Goal: Information Seeking & Learning: Learn about a topic

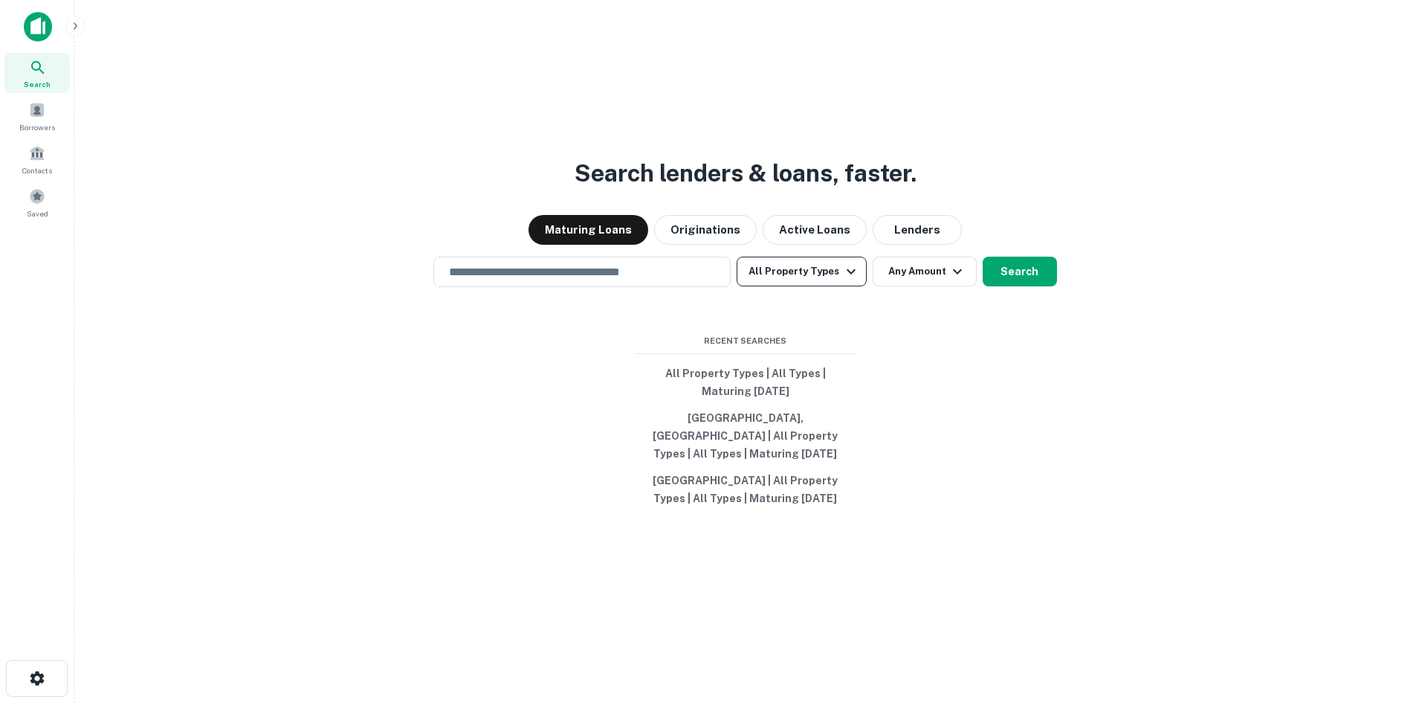
click at [848, 268] on icon "button" at bounding box center [851, 271] width 18 height 18
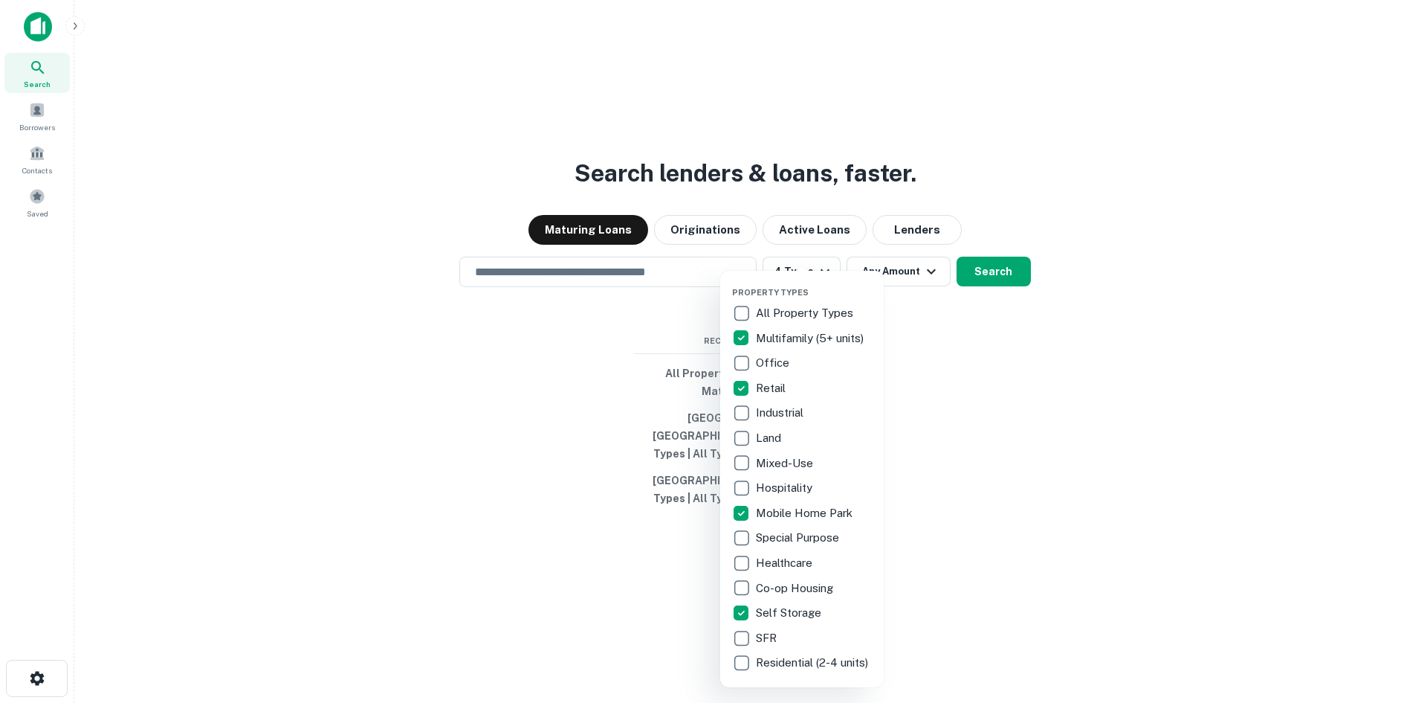
click at [921, 274] on div at bounding box center [713, 351] width 1427 height 703
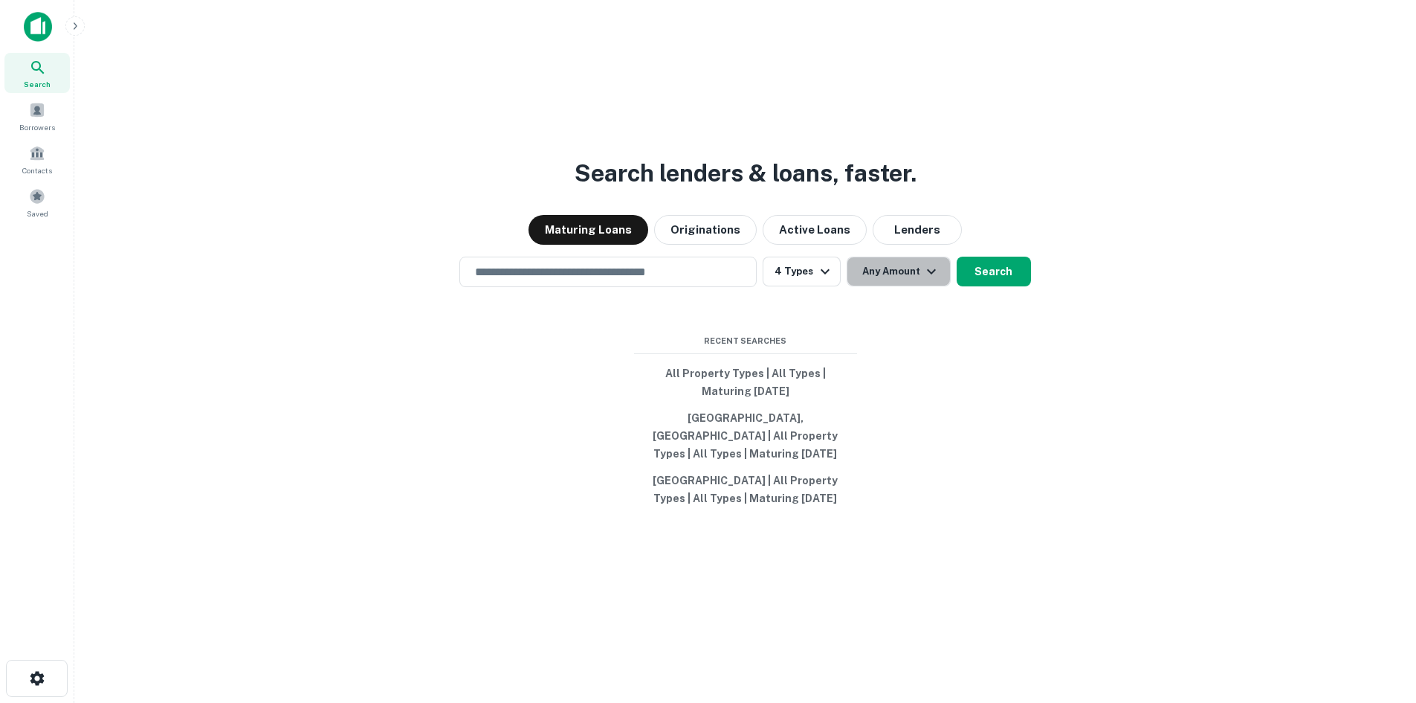
click at [923, 269] on icon "button" at bounding box center [932, 271] width 18 height 18
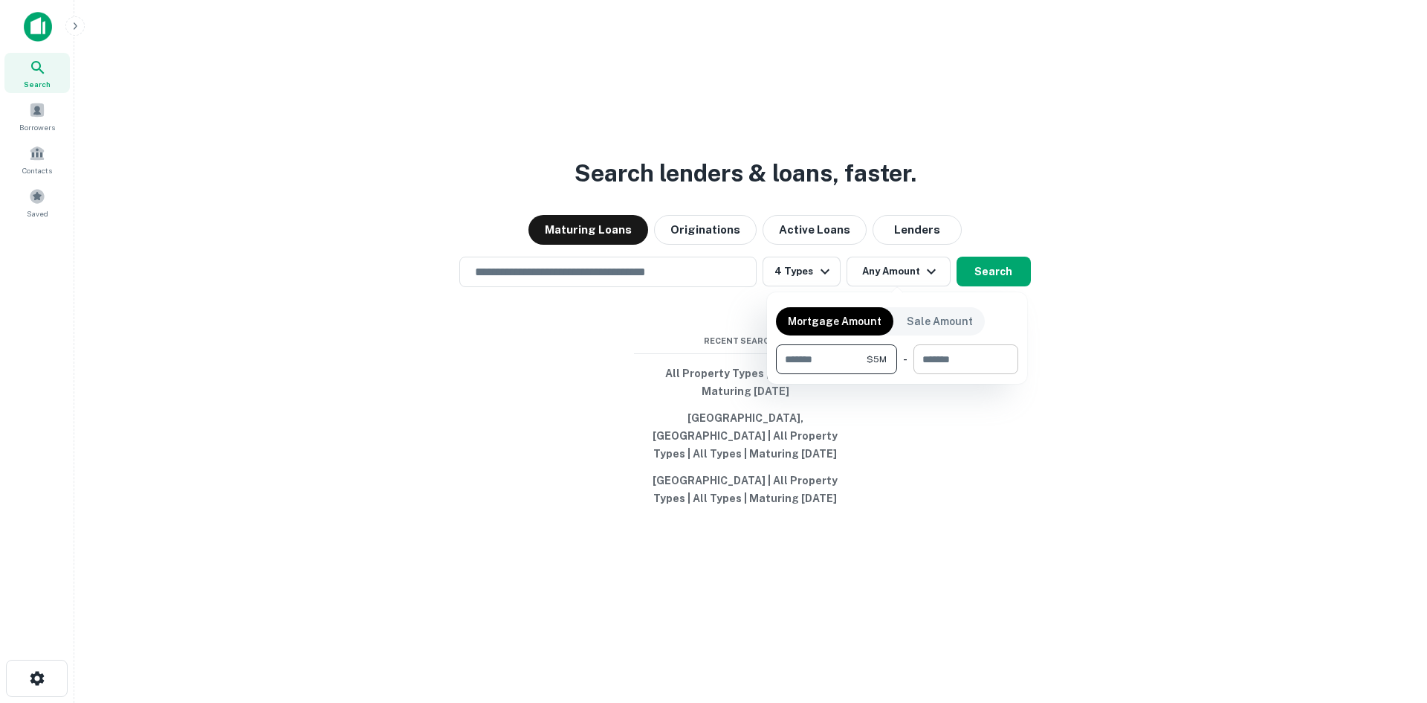
type input "*******"
click at [966, 355] on input "number" at bounding box center [961, 359] width 94 height 30
type input "********"
click at [990, 269] on div at bounding box center [713, 351] width 1427 height 703
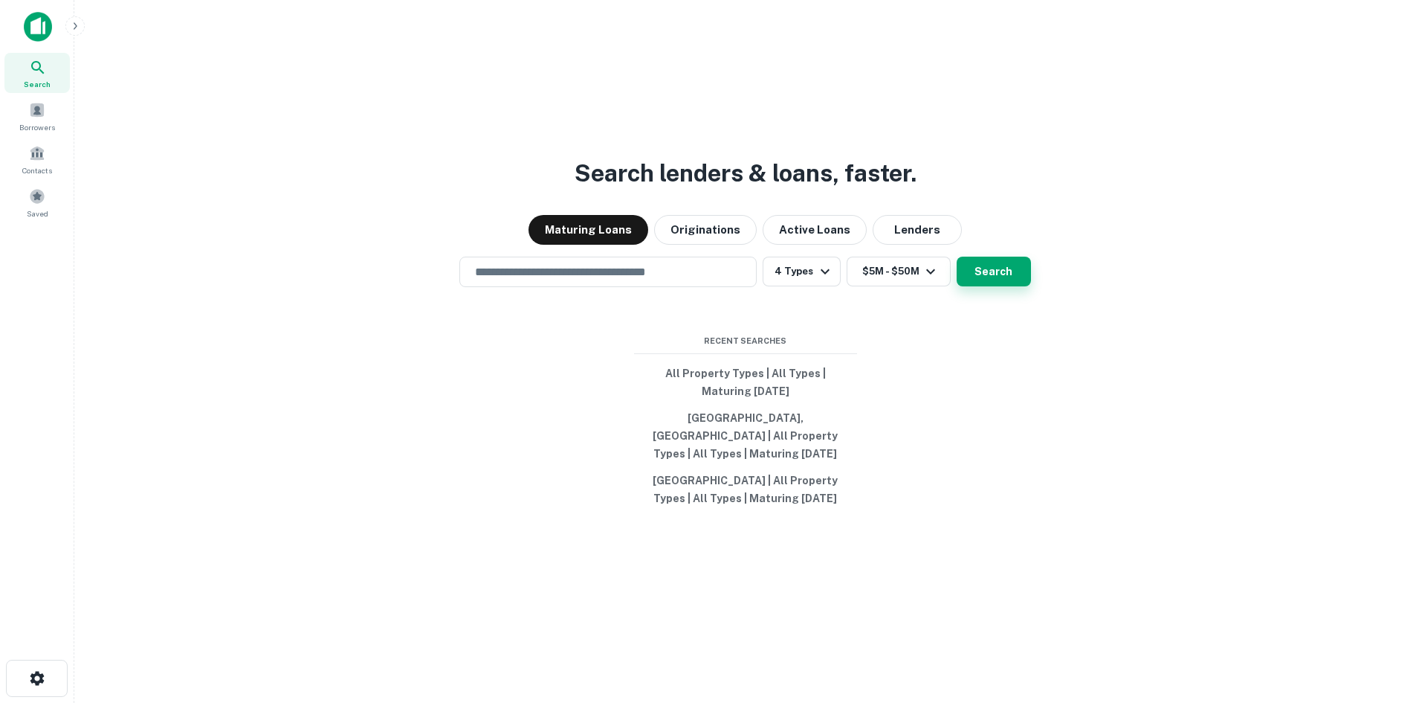
click at [999, 276] on button "Search" at bounding box center [994, 271] width 74 height 30
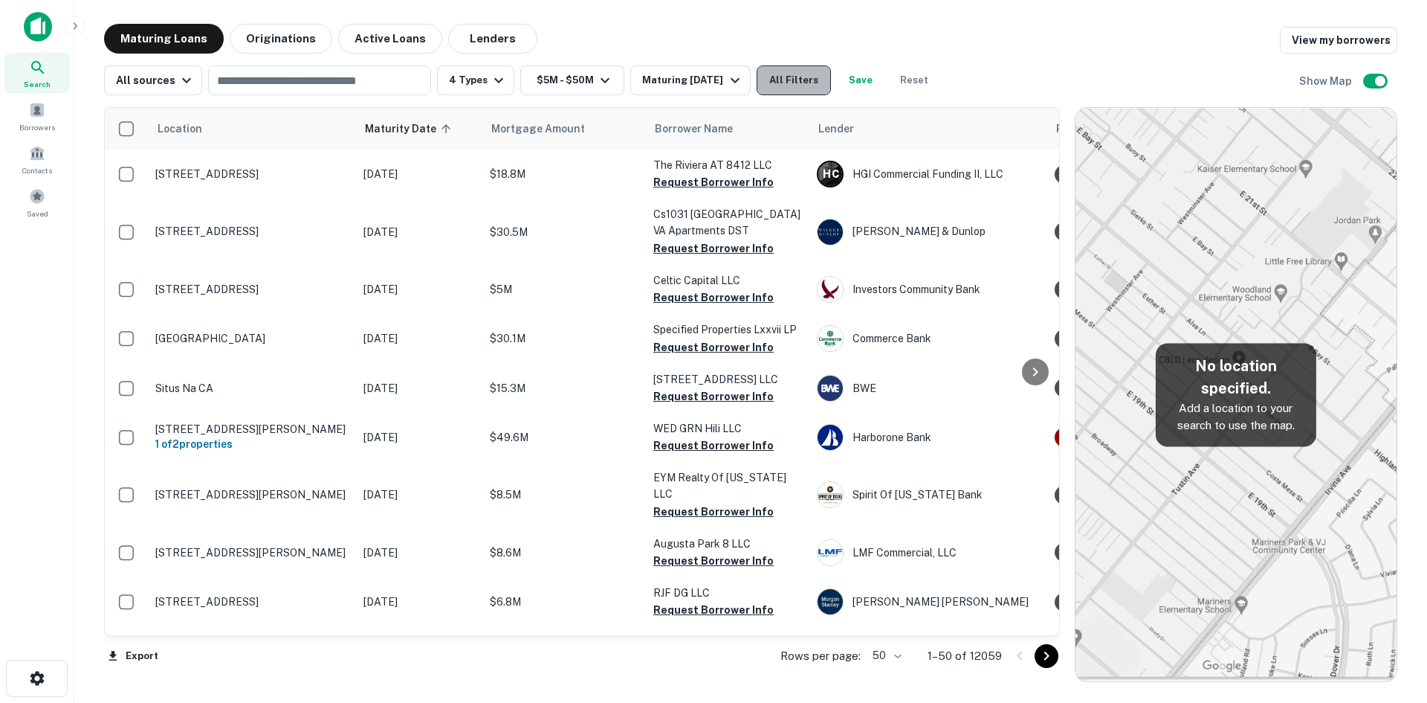
click at [797, 81] on button "All Filters" at bounding box center [794, 80] width 74 height 30
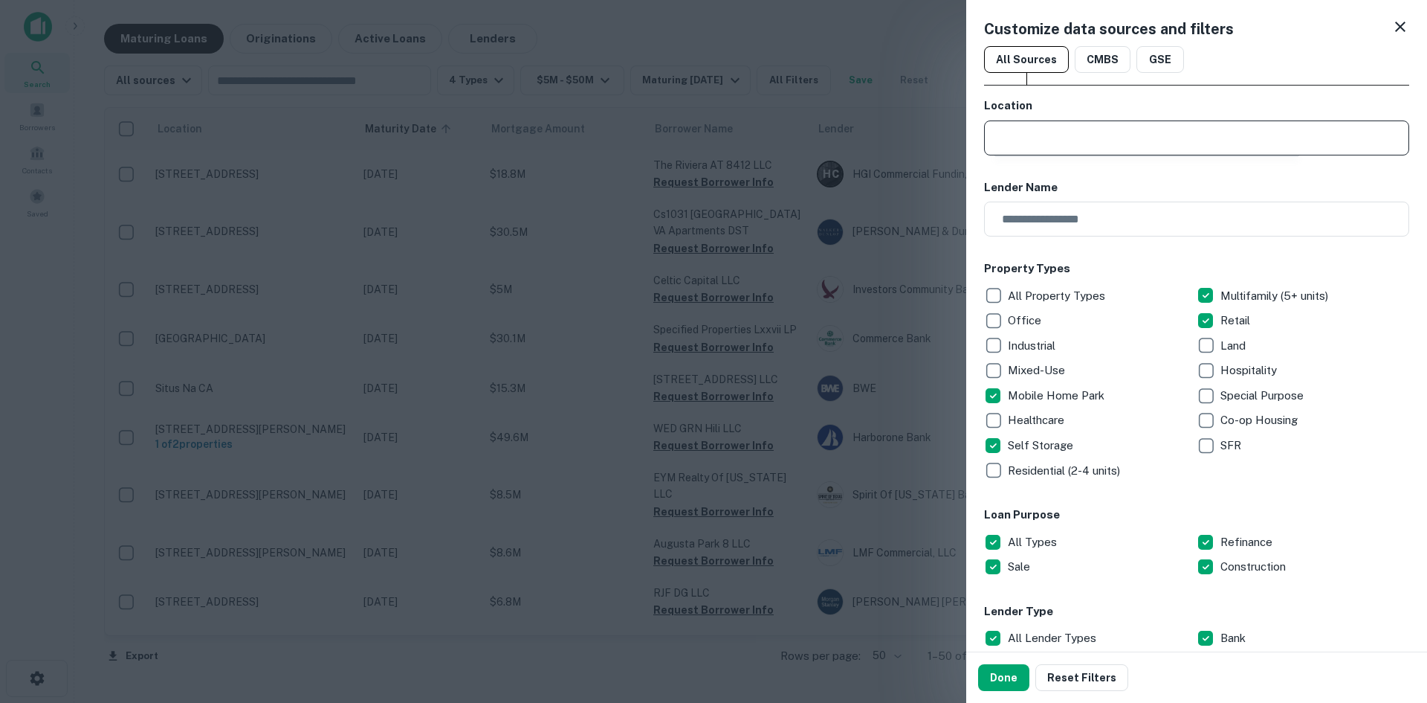
click at [1075, 138] on input "text" at bounding box center [1202, 137] width 415 height 35
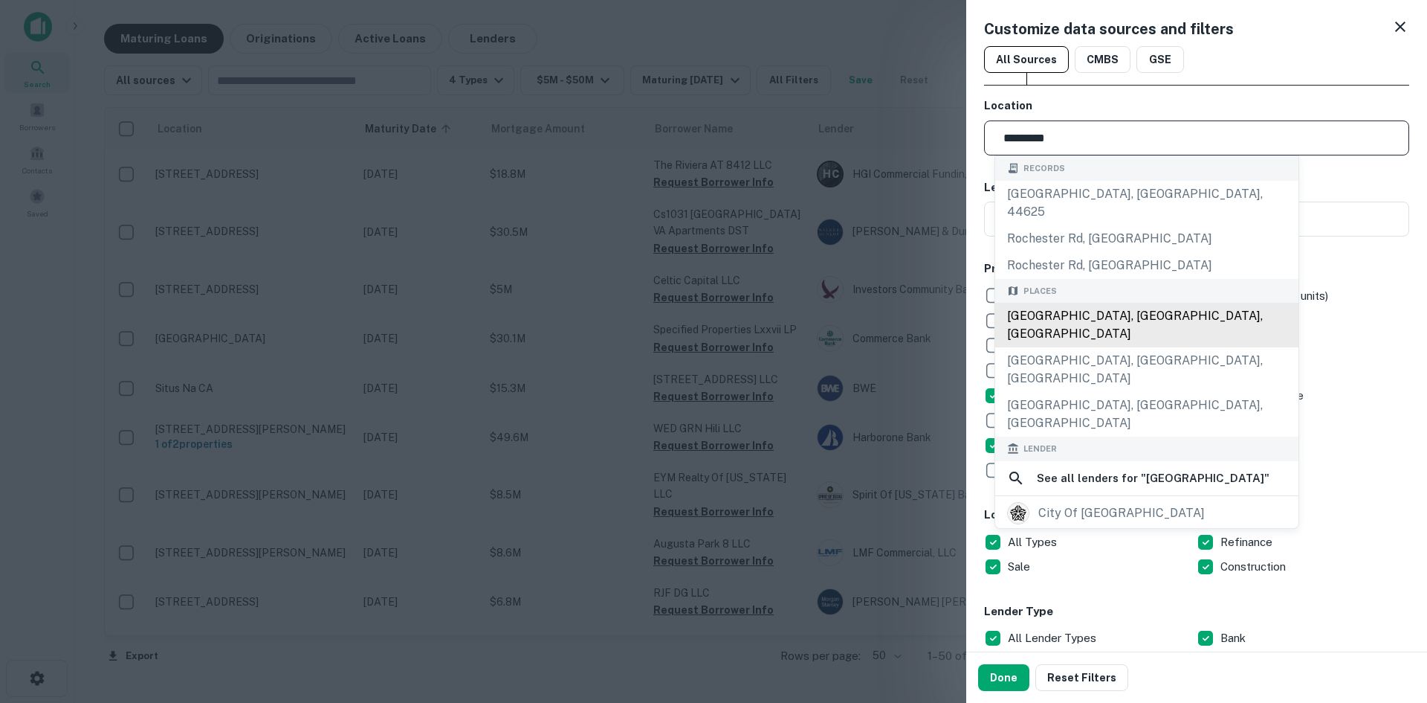
click at [1058, 303] on div "[GEOGRAPHIC_DATA], [GEOGRAPHIC_DATA], [GEOGRAPHIC_DATA]" at bounding box center [1146, 325] width 303 height 45
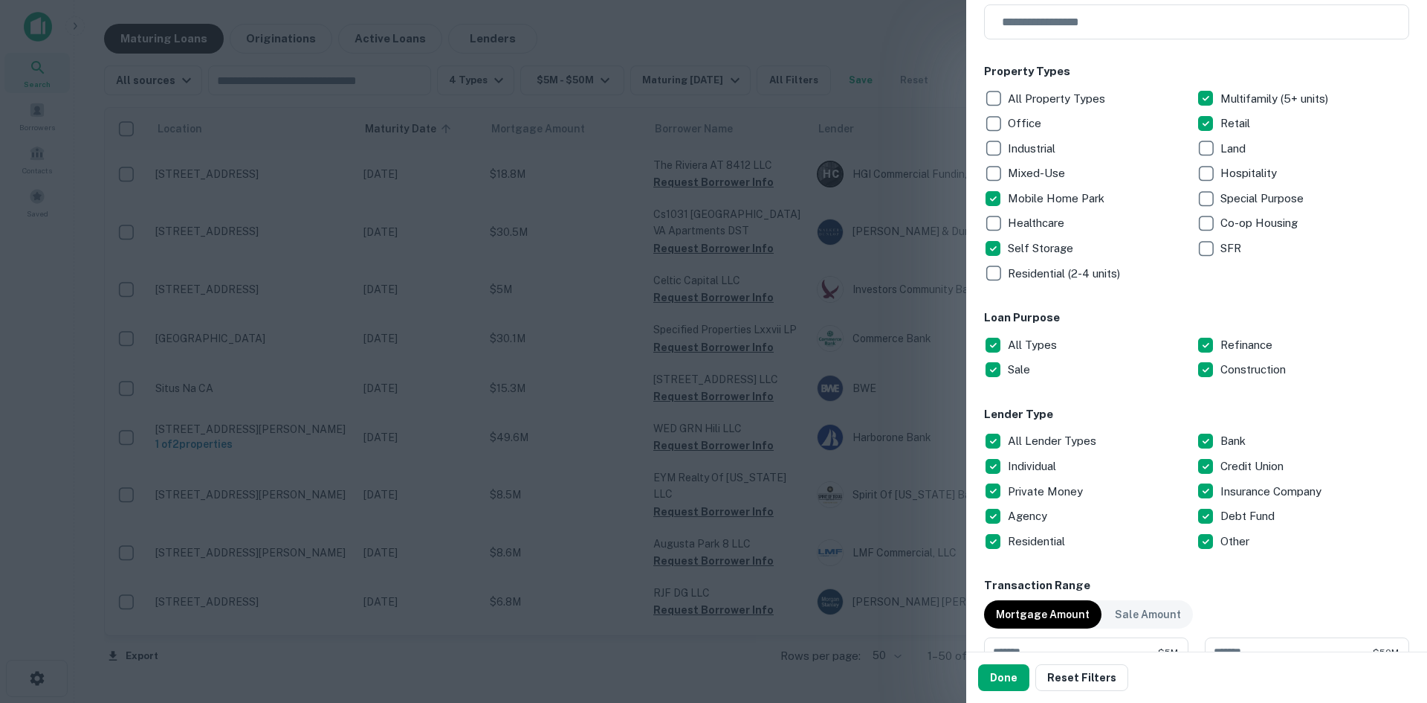
scroll to position [223, 0]
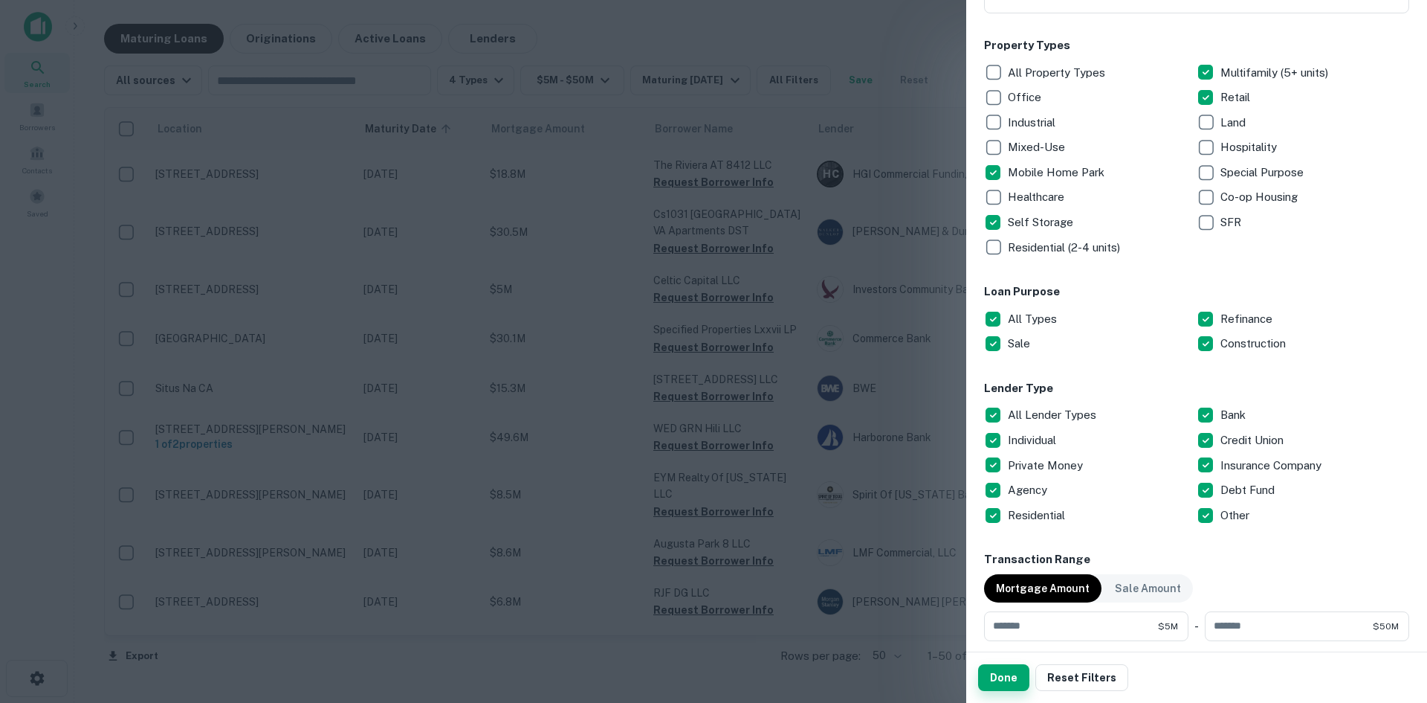
type input "**********"
click at [989, 683] on button "Done" at bounding box center [1003, 677] width 51 height 27
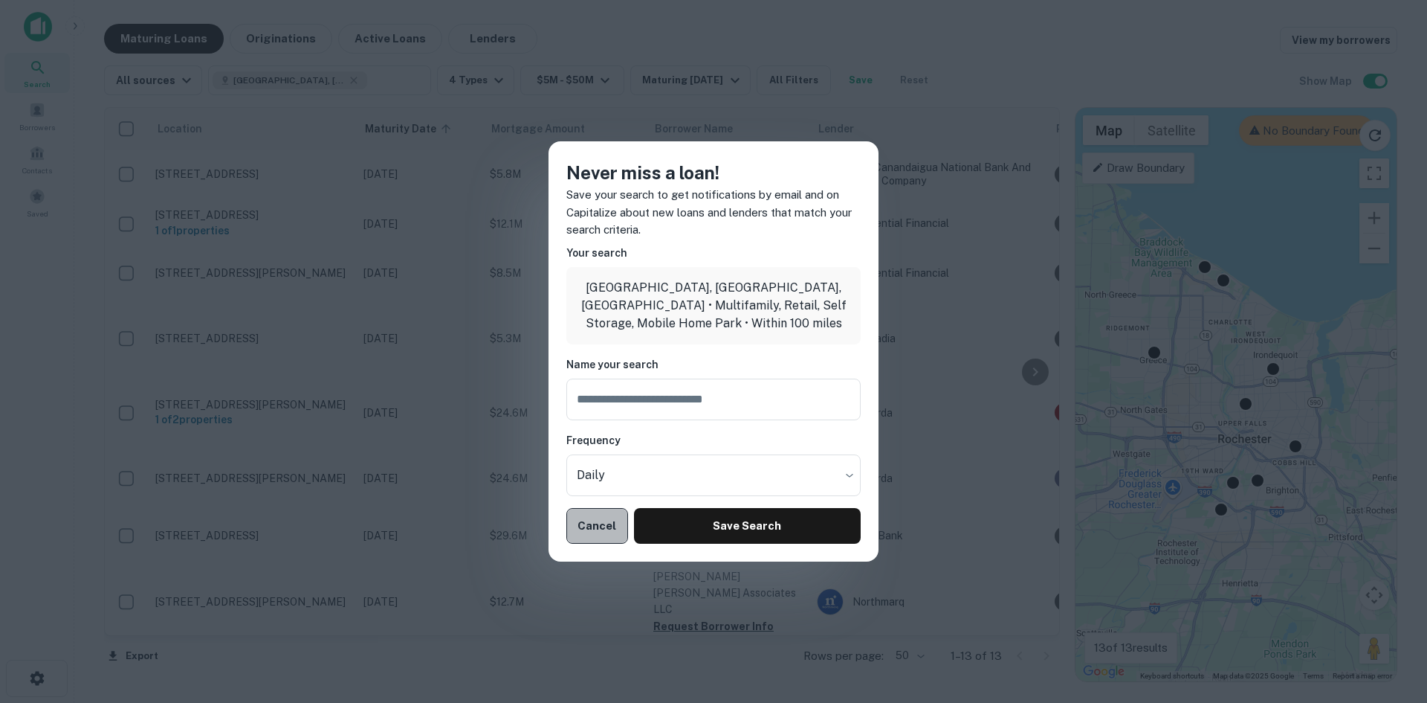
click at [608, 523] on button "Cancel" at bounding box center [597, 526] width 62 height 36
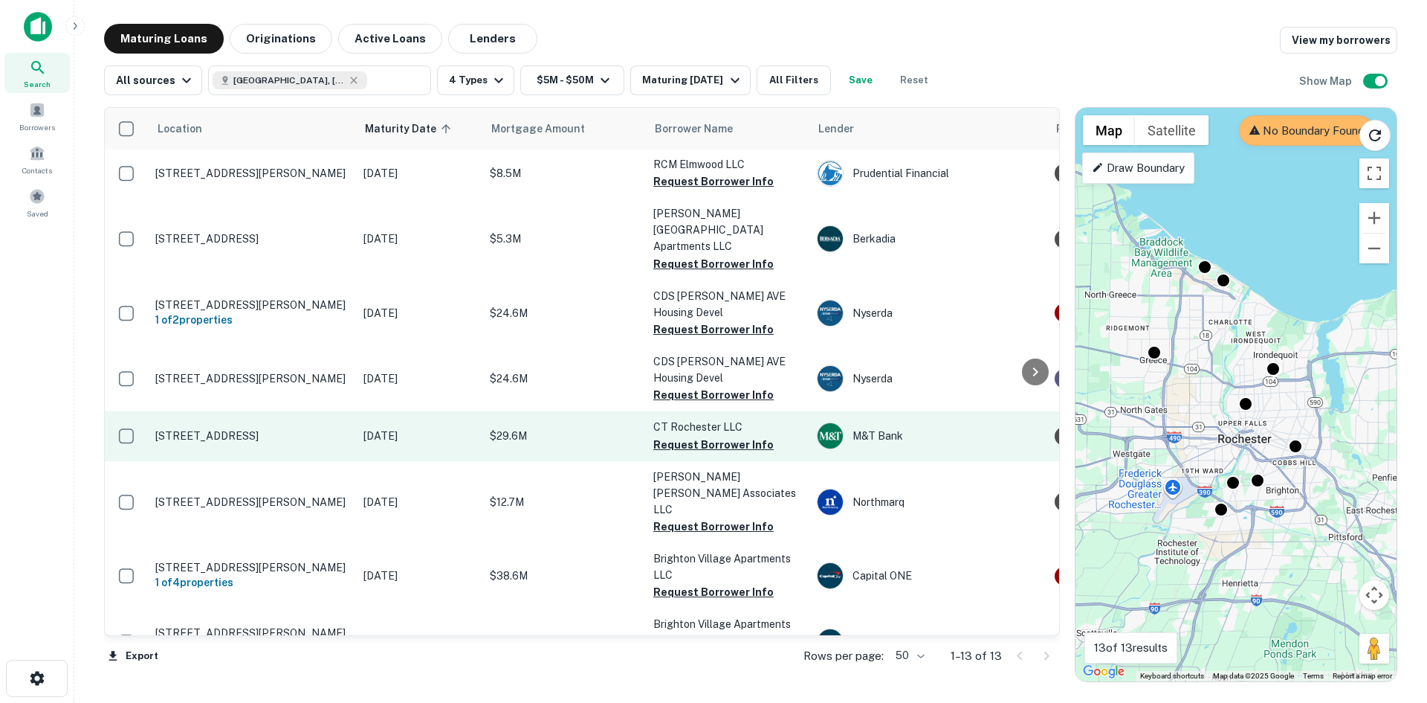
scroll to position [282, 0]
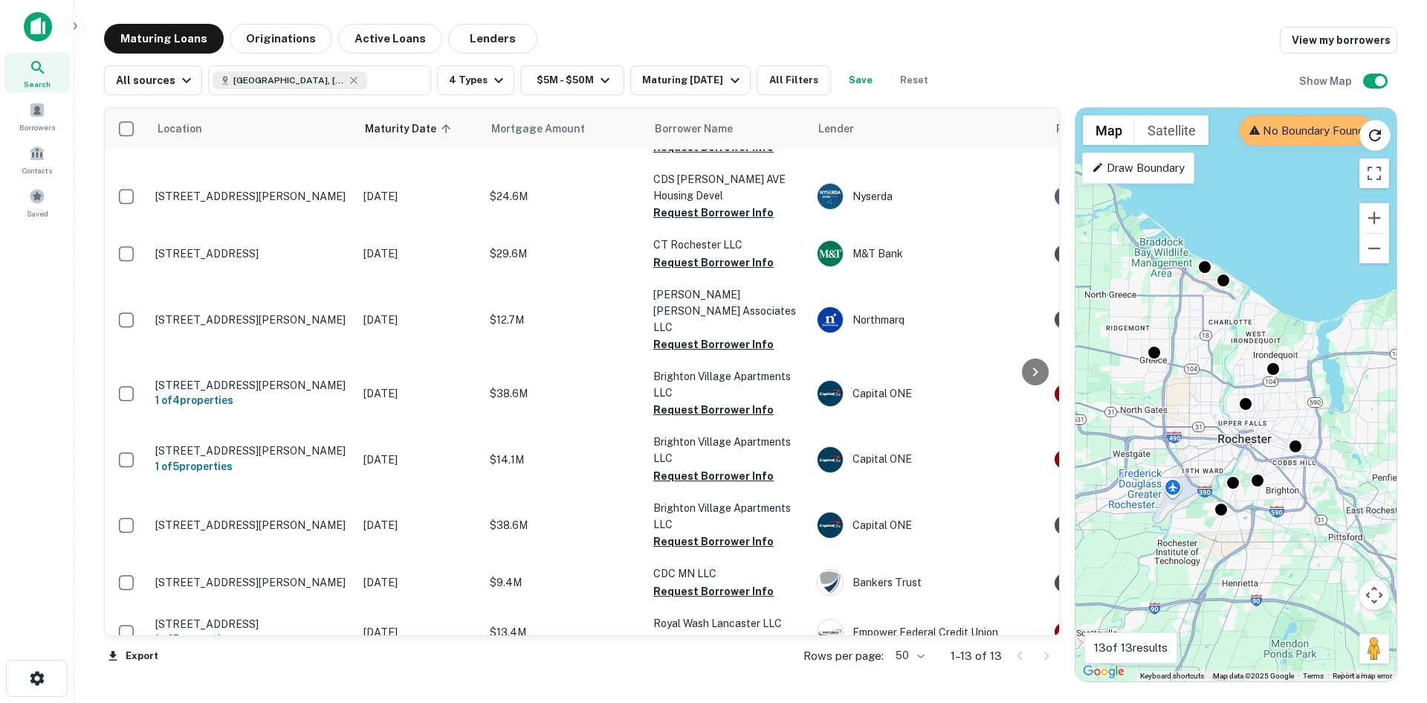
click at [1040, 652] on div at bounding box center [1033, 656] width 51 height 24
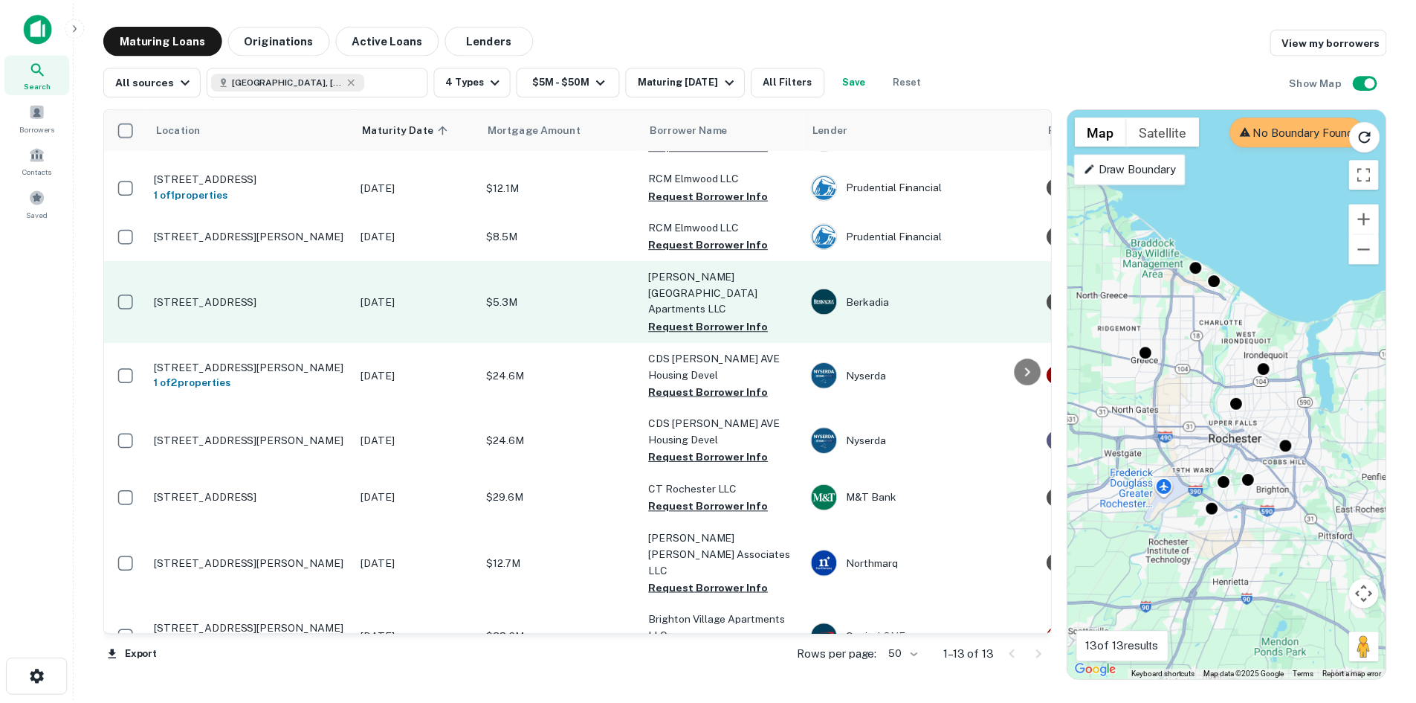
scroll to position [0, 0]
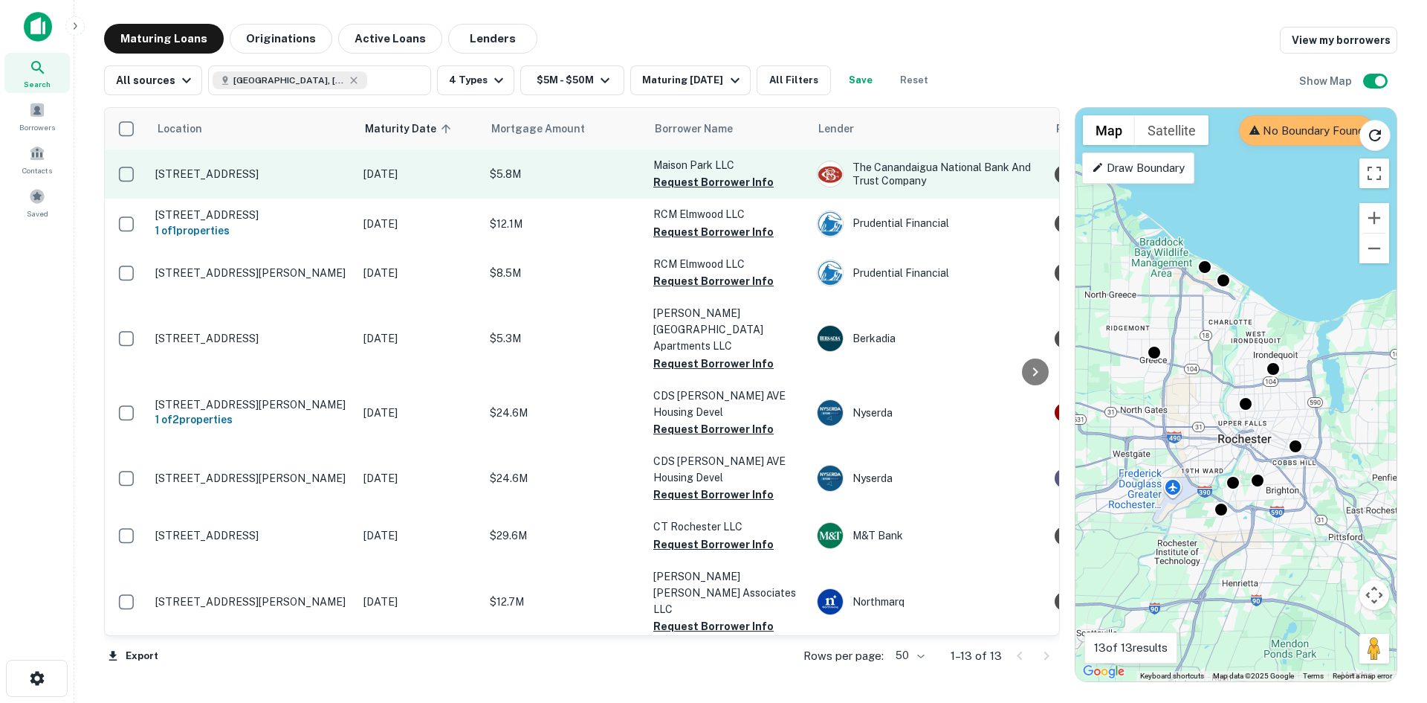
click at [573, 177] on p "$5.8M" at bounding box center [564, 174] width 149 height 16
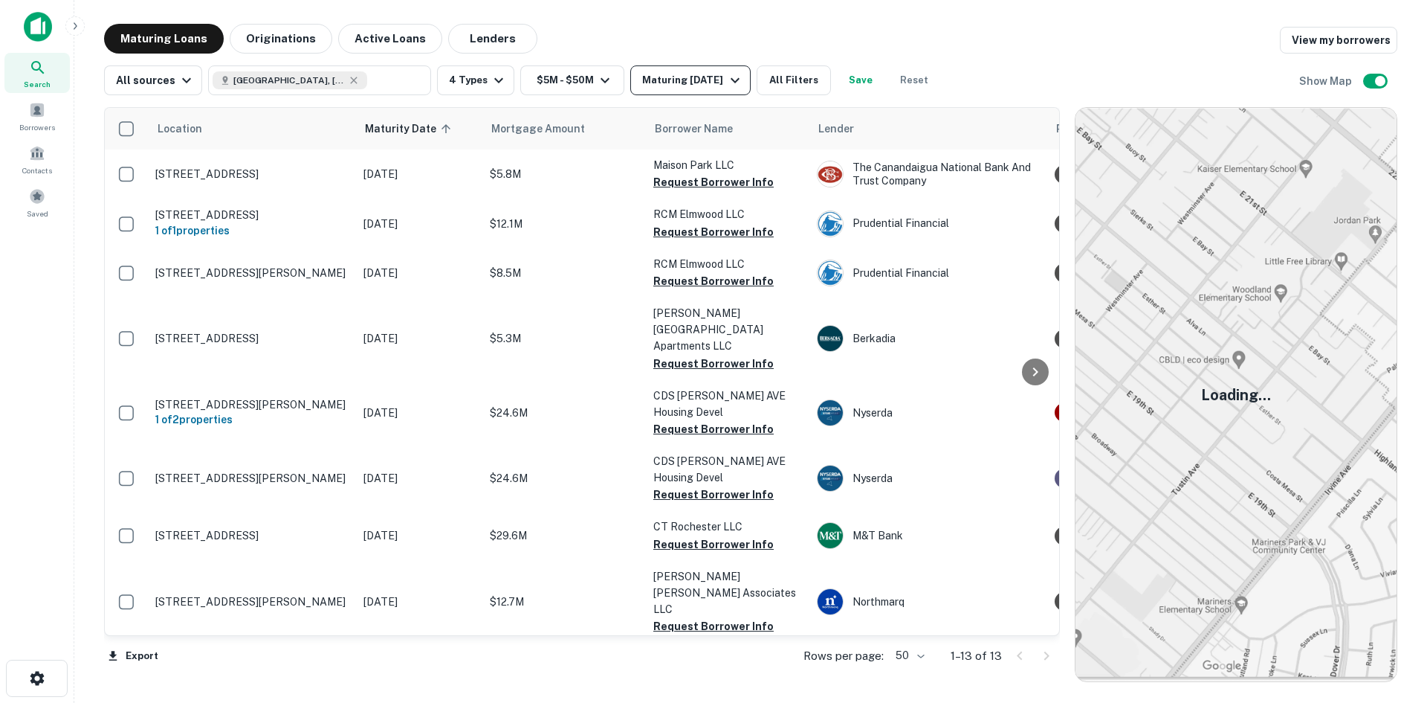
click at [711, 85] on div "Maturing In 1 Year" at bounding box center [692, 80] width 101 height 18
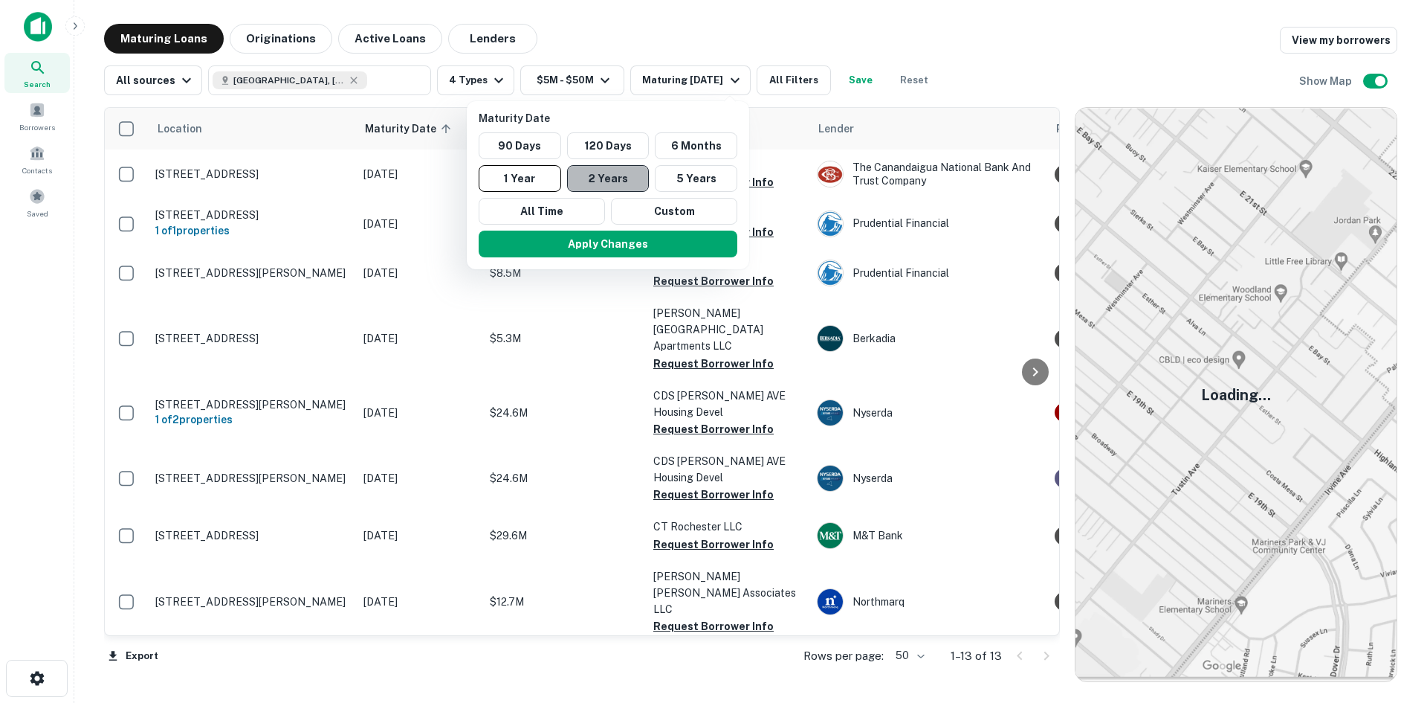
click at [592, 178] on button "2 Years" at bounding box center [608, 178] width 83 height 27
click at [667, 207] on button "Custom" at bounding box center [682, 211] width 126 height 27
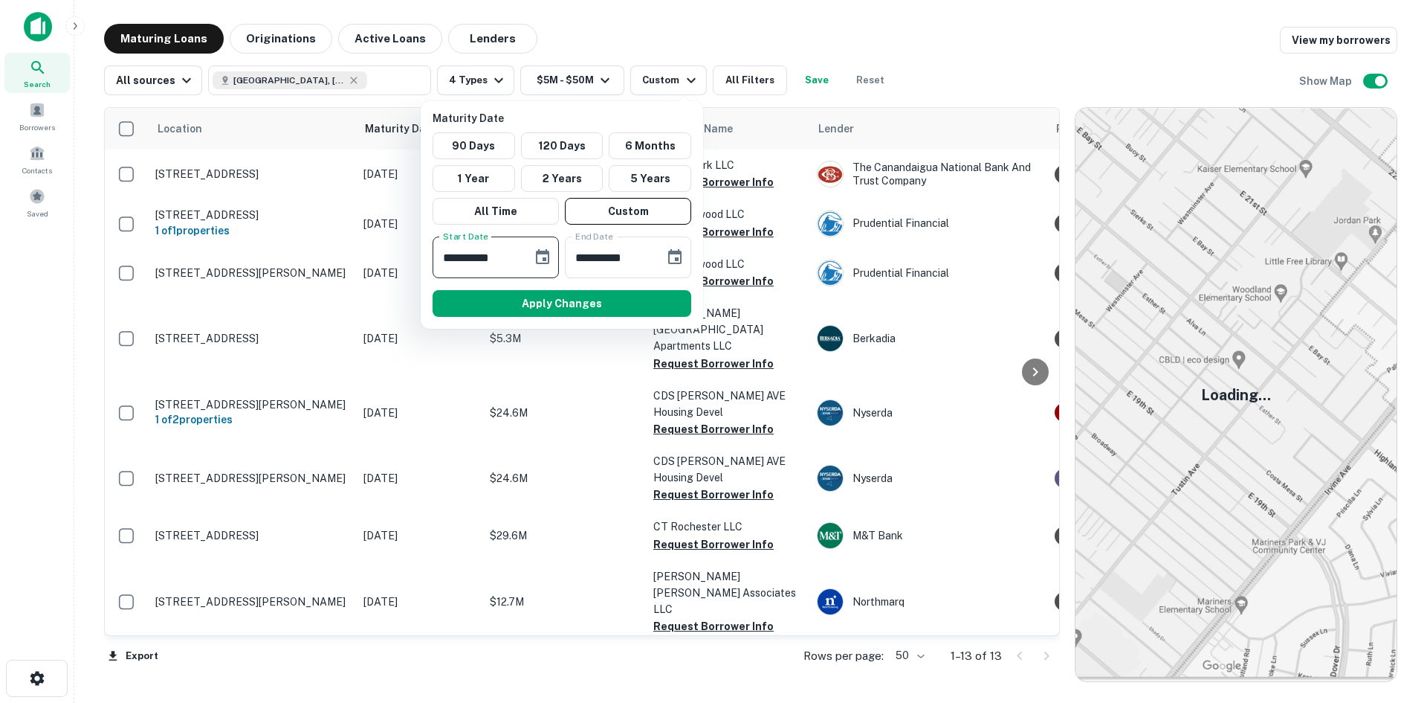
drag, startPoint x: 521, startPoint y: 257, endPoint x: 549, endPoint y: 259, distance: 27.5
click at [549, 259] on div "**********" at bounding box center [496, 257] width 126 height 42
click at [545, 256] on icon "Choose date, selected date is Sep 16, 2025" at bounding box center [543, 257] width 18 height 18
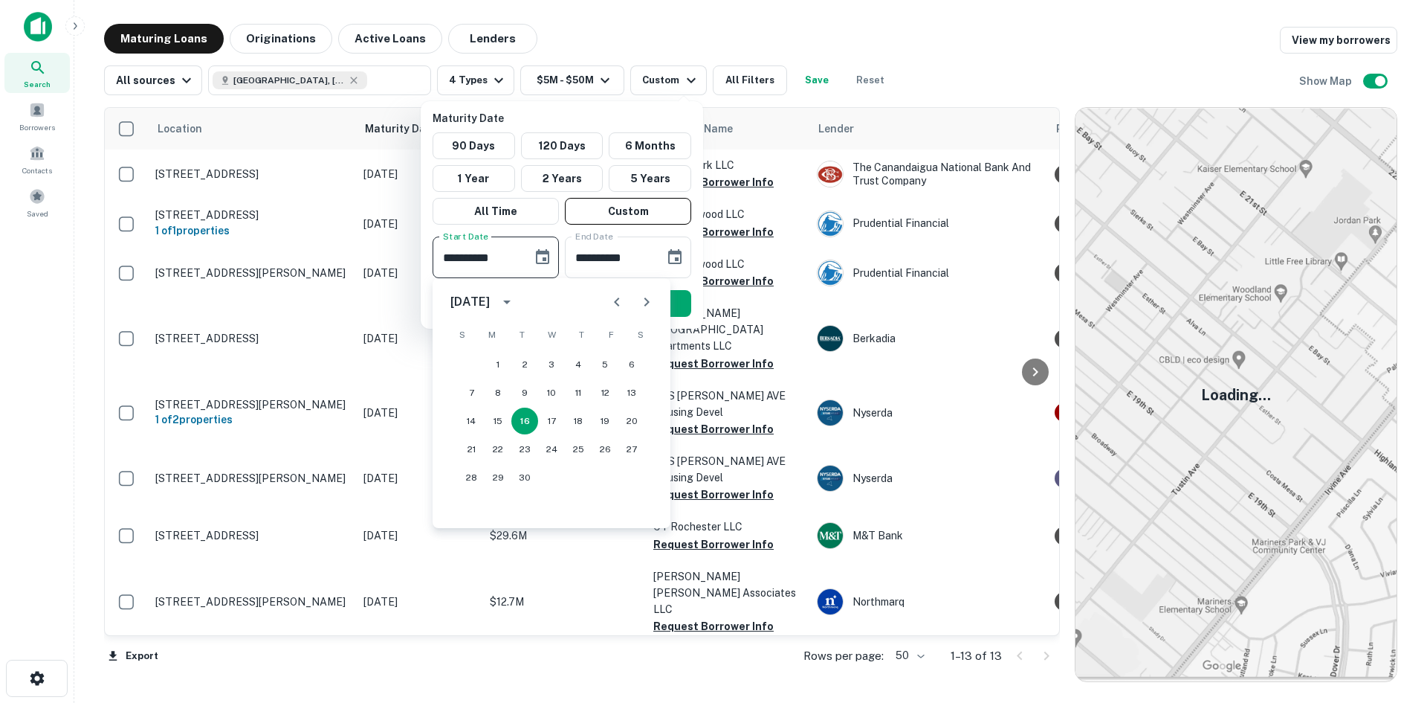
click at [645, 305] on icon "Next month" at bounding box center [647, 301] width 5 height 9
click at [645, 306] on icon "Next month" at bounding box center [647, 301] width 5 height 9
click at [643, 307] on icon "Next month" at bounding box center [647, 302] width 18 height 18
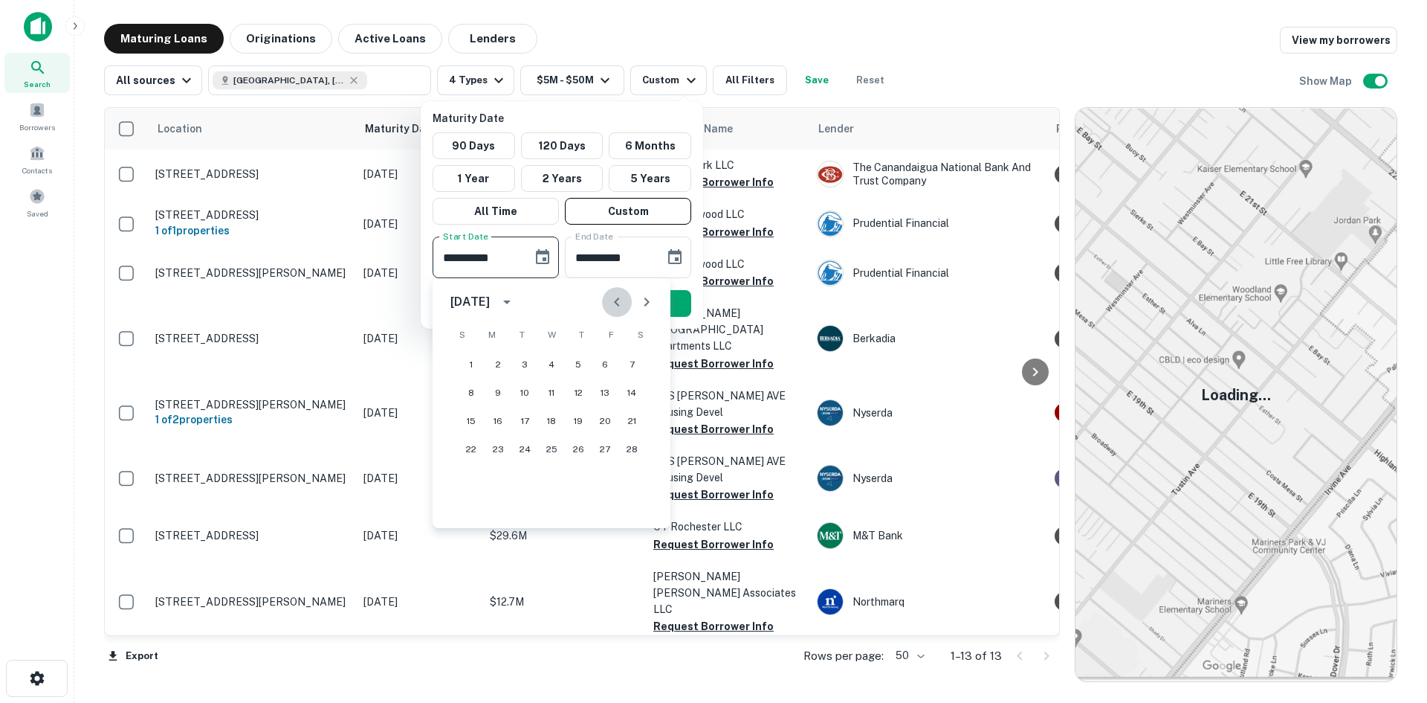
click at [618, 301] on icon "Previous month" at bounding box center [617, 302] width 18 height 18
click at [546, 421] on button "14" at bounding box center [551, 420] width 27 height 27
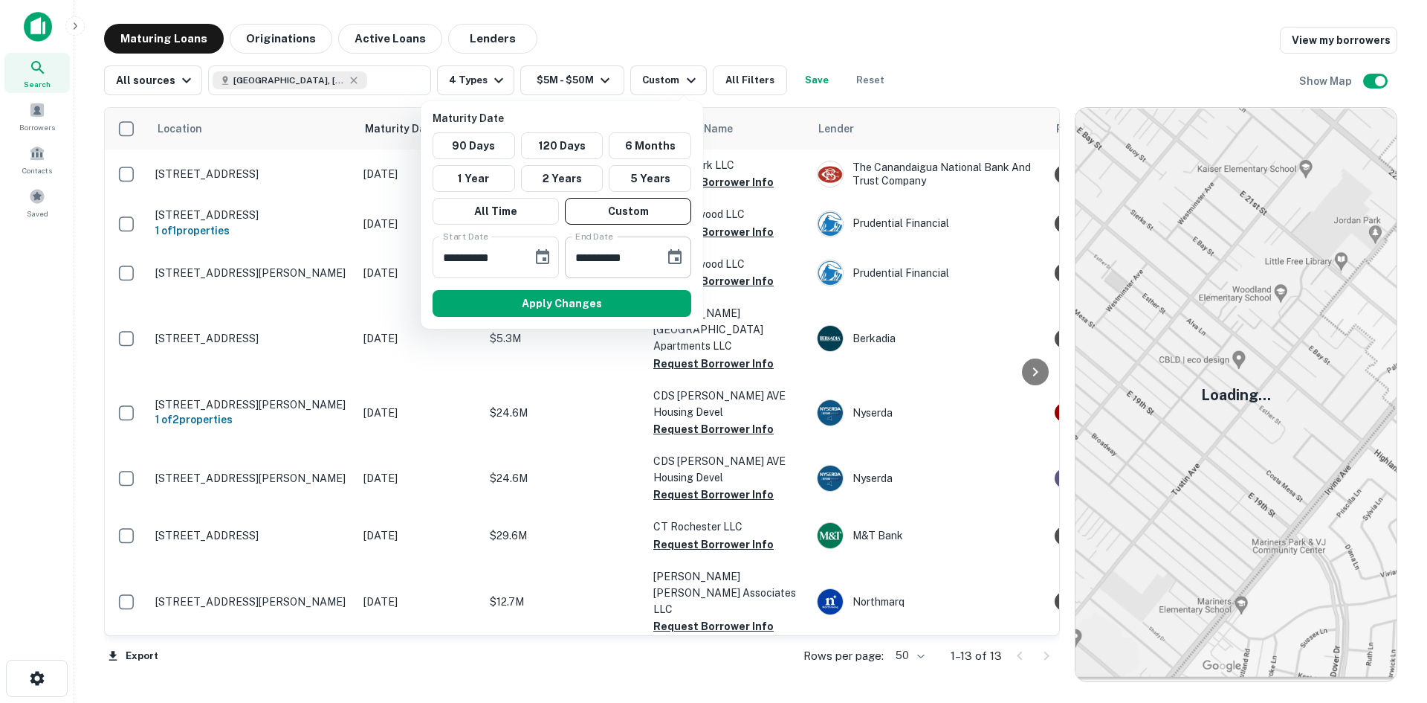
click at [648, 259] on input "**********" at bounding box center [609, 257] width 89 height 42
click at [553, 259] on button "Choose date, selected date is Jan 14, 2026" at bounding box center [543, 257] width 30 height 30
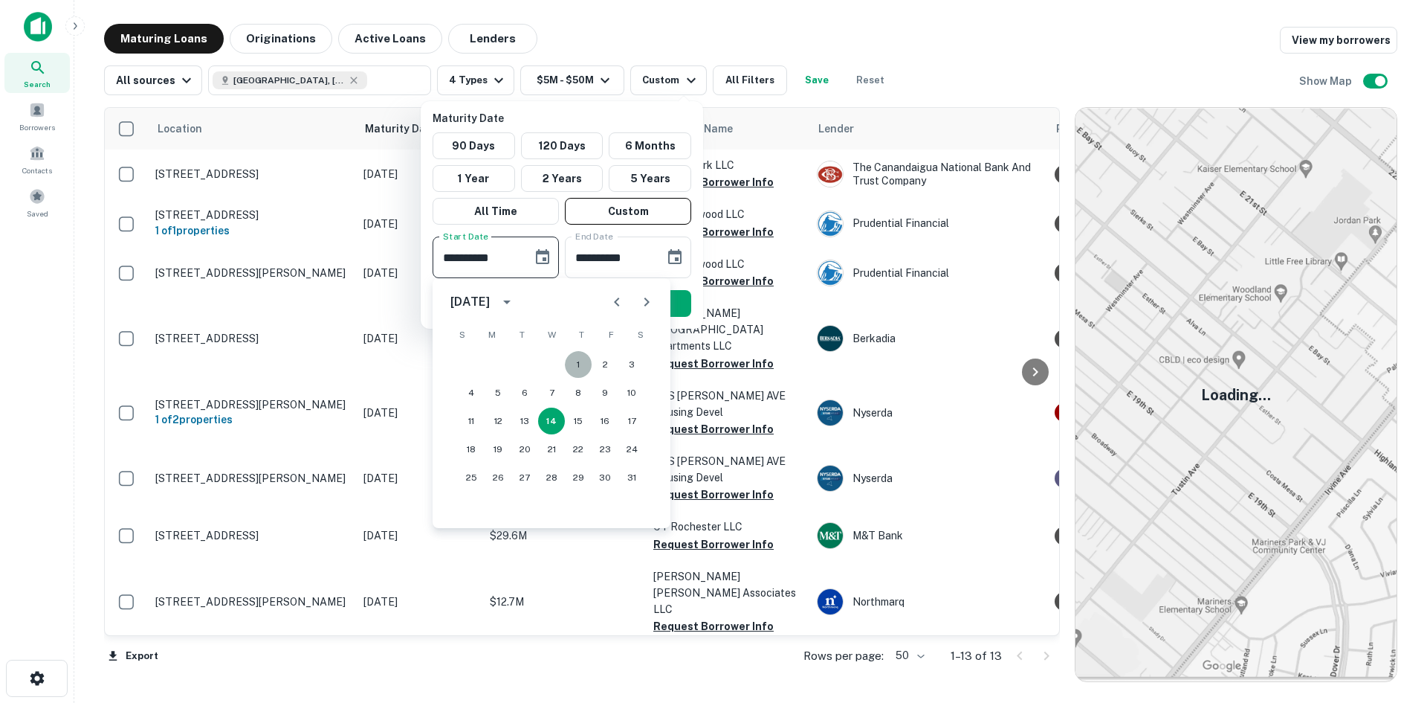
click at [582, 370] on button "1" at bounding box center [578, 364] width 27 height 27
type input "**********"
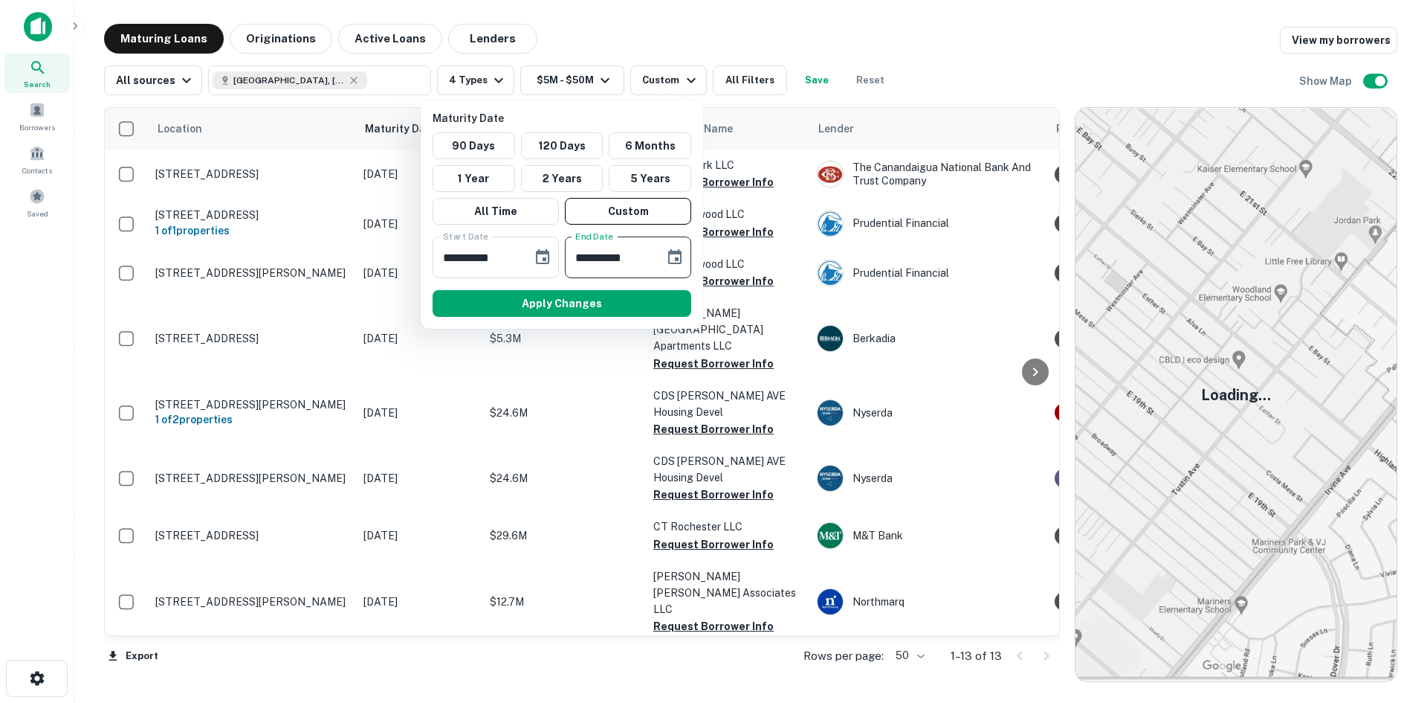
click at [681, 258] on icon "Choose date, selected date is Mar 15, 2026" at bounding box center [674, 256] width 13 height 15
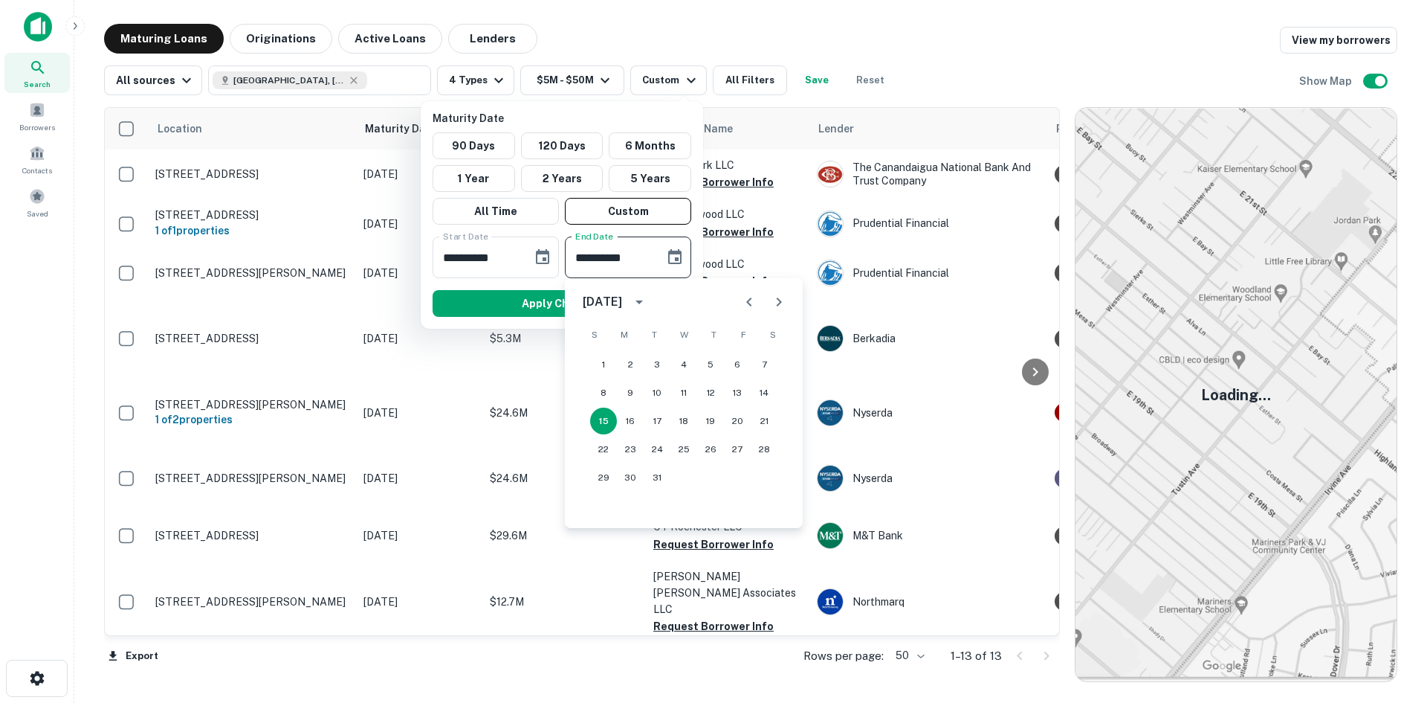
click at [775, 304] on icon "Next month" at bounding box center [779, 302] width 18 height 18
click at [779, 303] on icon "Next month" at bounding box center [779, 302] width 18 height 18
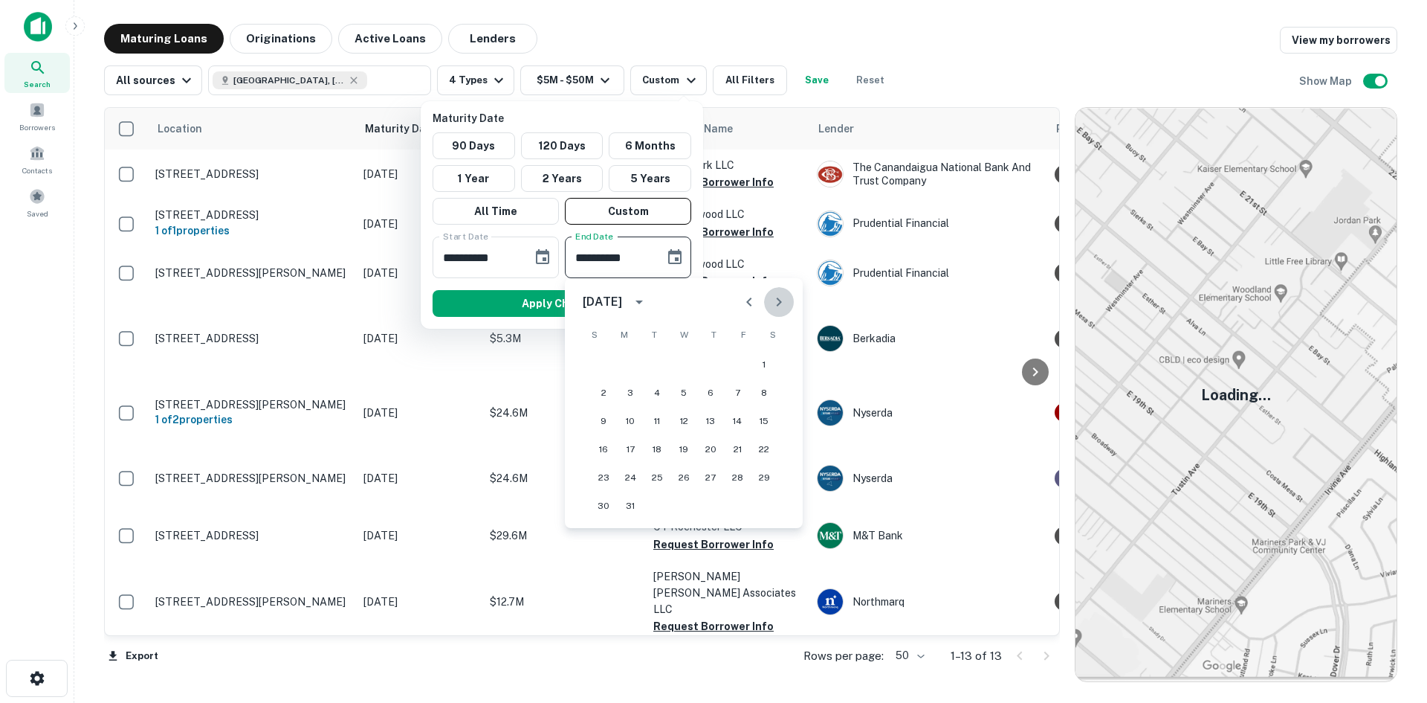
click at [779, 303] on icon "Next month" at bounding box center [779, 302] width 18 height 18
click at [712, 368] on button "1" at bounding box center [710, 364] width 27 height 27
type input "**********"
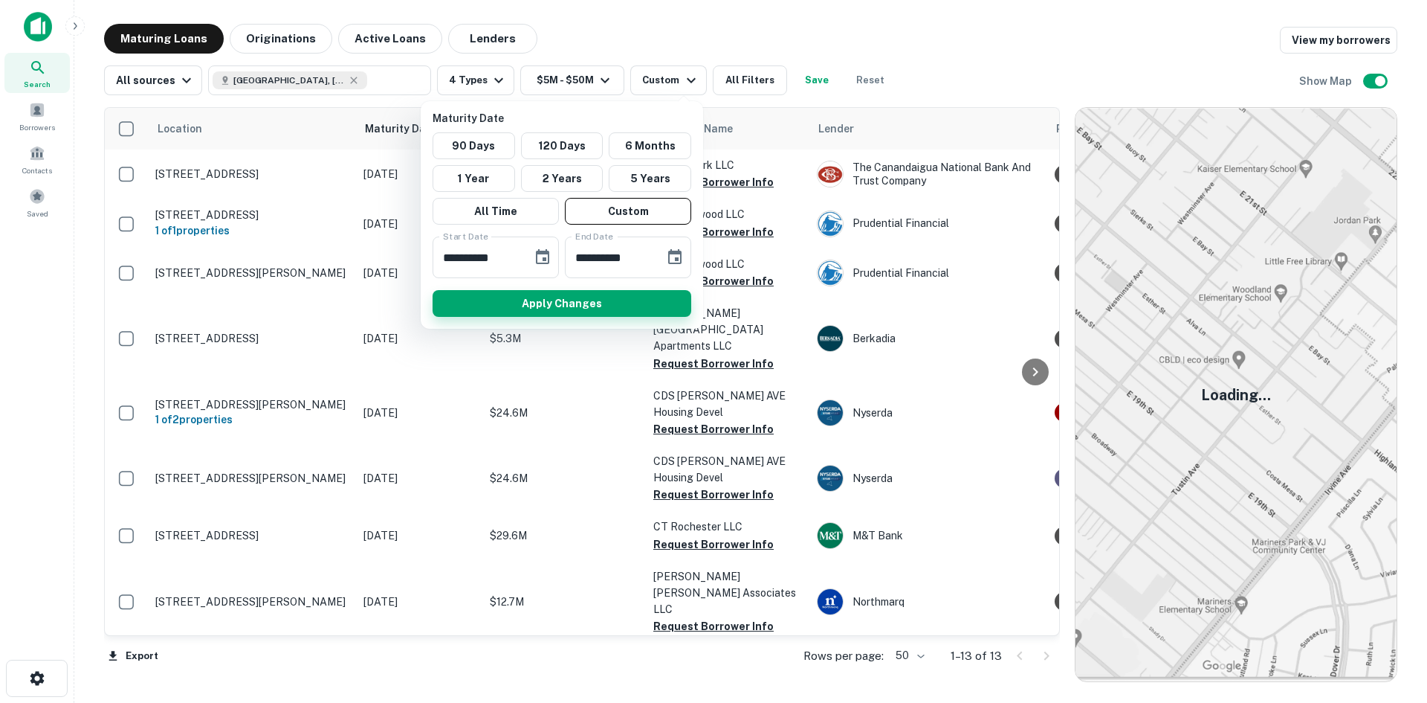
click at [572, 299] on button "Apply Changes" at bounding box center [562, 303] width 259 height 27
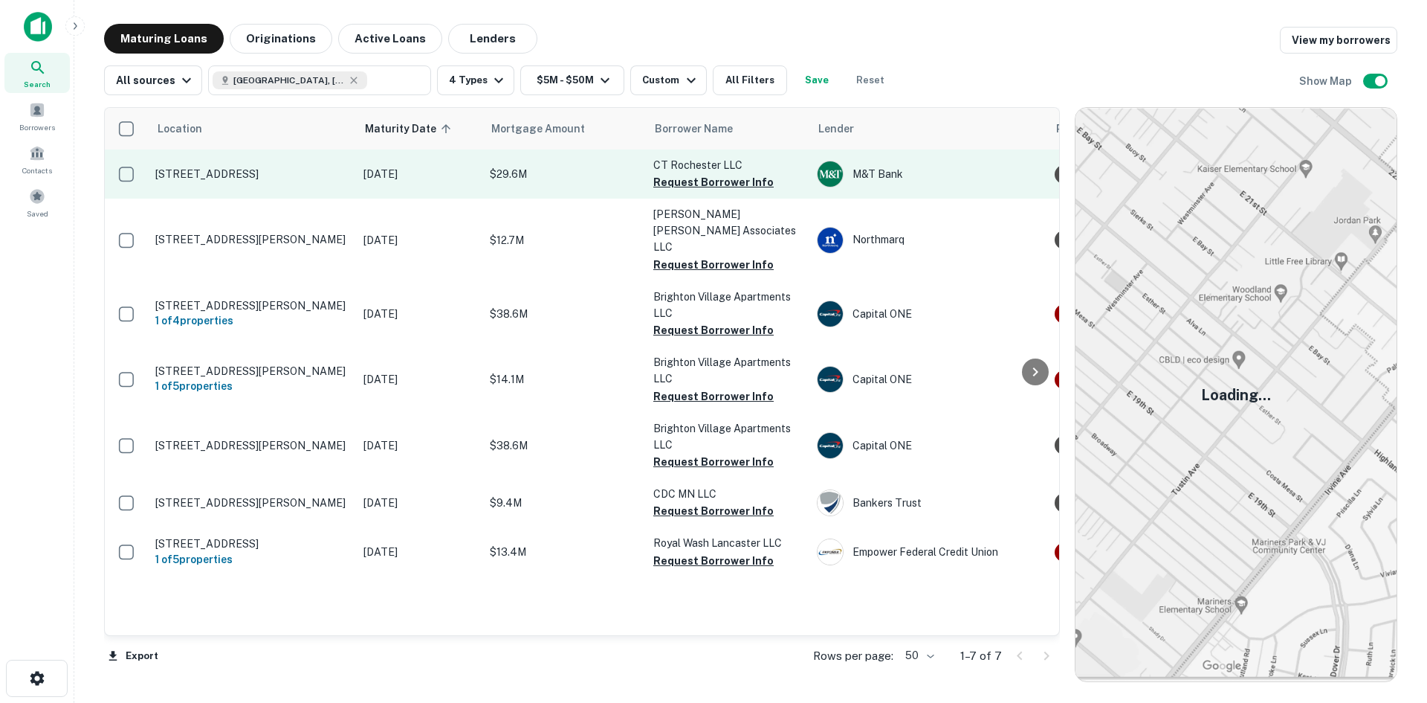
click at [288, 173] on p "[STREET_ADDRESS]" at bounding box center [251, 173] width 193 height 13
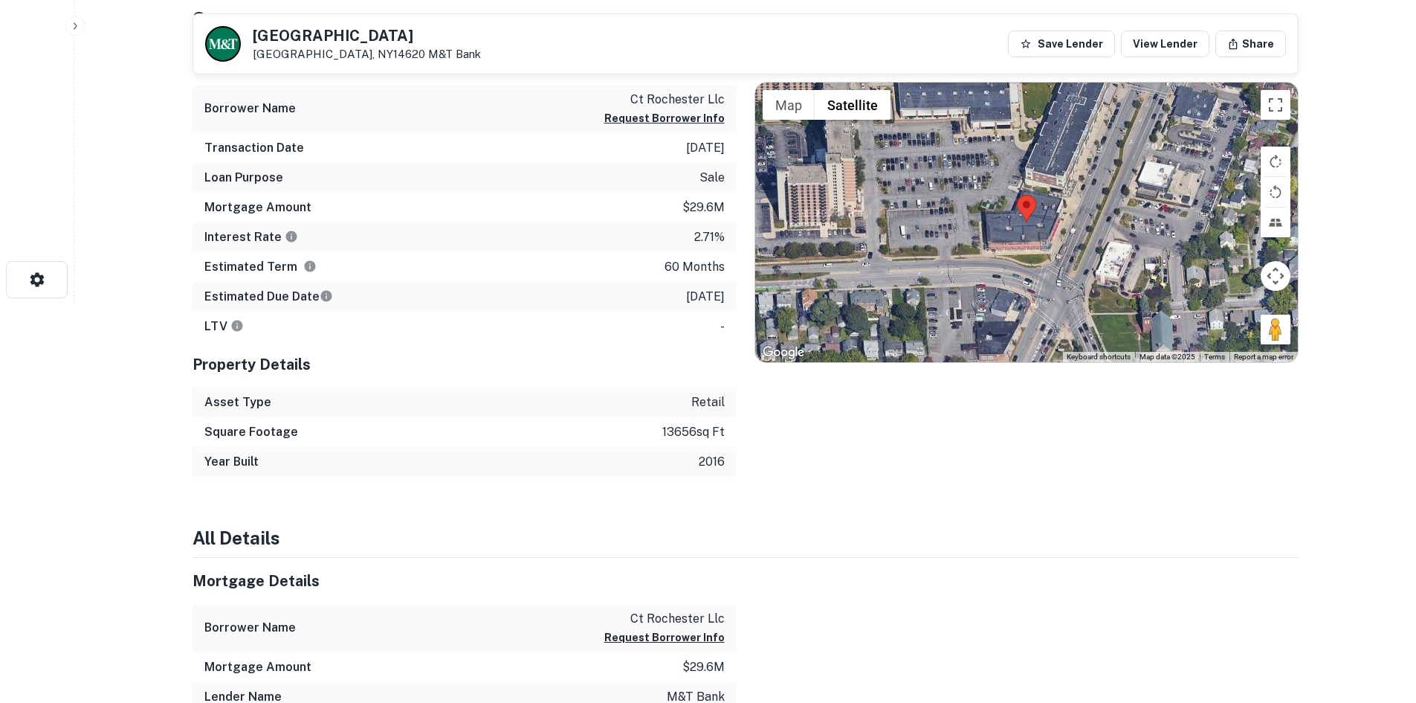
scroll to position [446, 0]
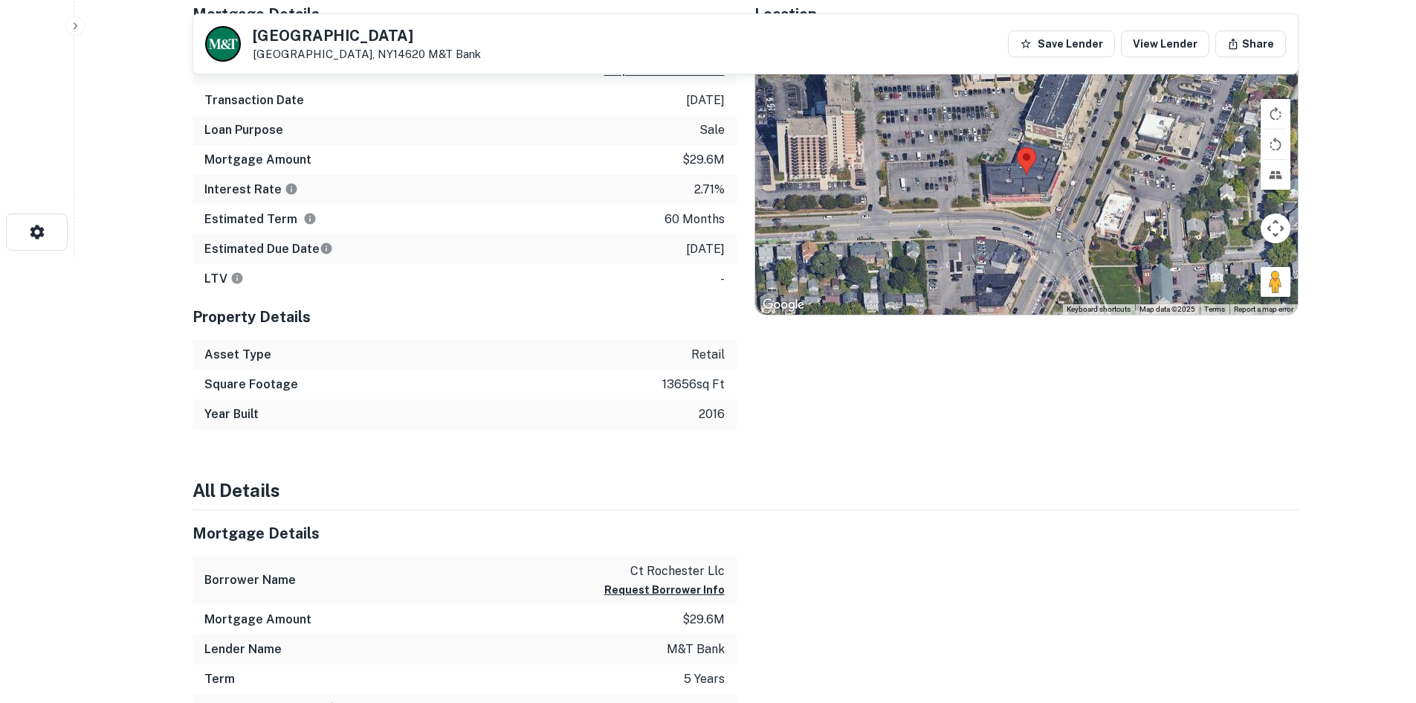
drag, startPoint x: 665, startPoint y: 248, endPoint x: 732, endPoint y: 248, distance: 67.7
click at [732, 248] on div "Estimated Due Date 1/21/2026" at bounding box center [465, 249] width 544 height 30
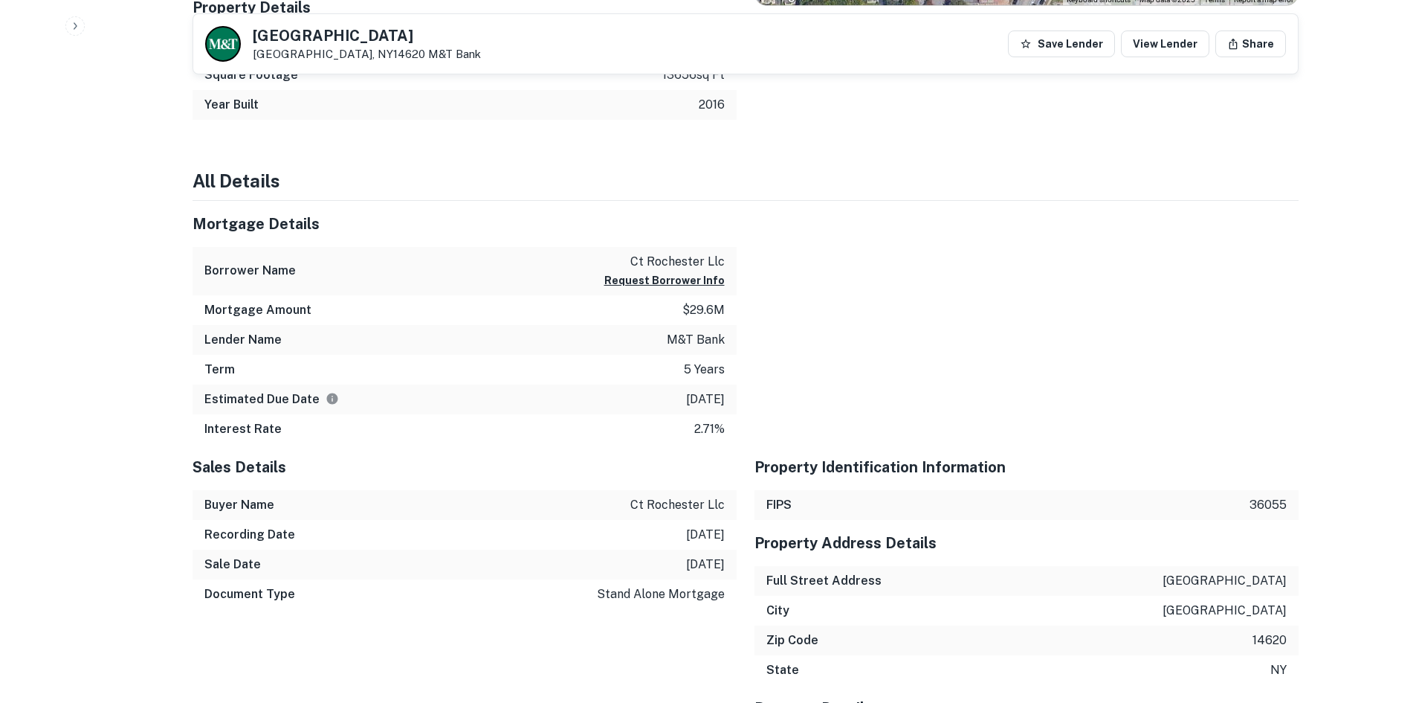
scroll to position [818, 0]
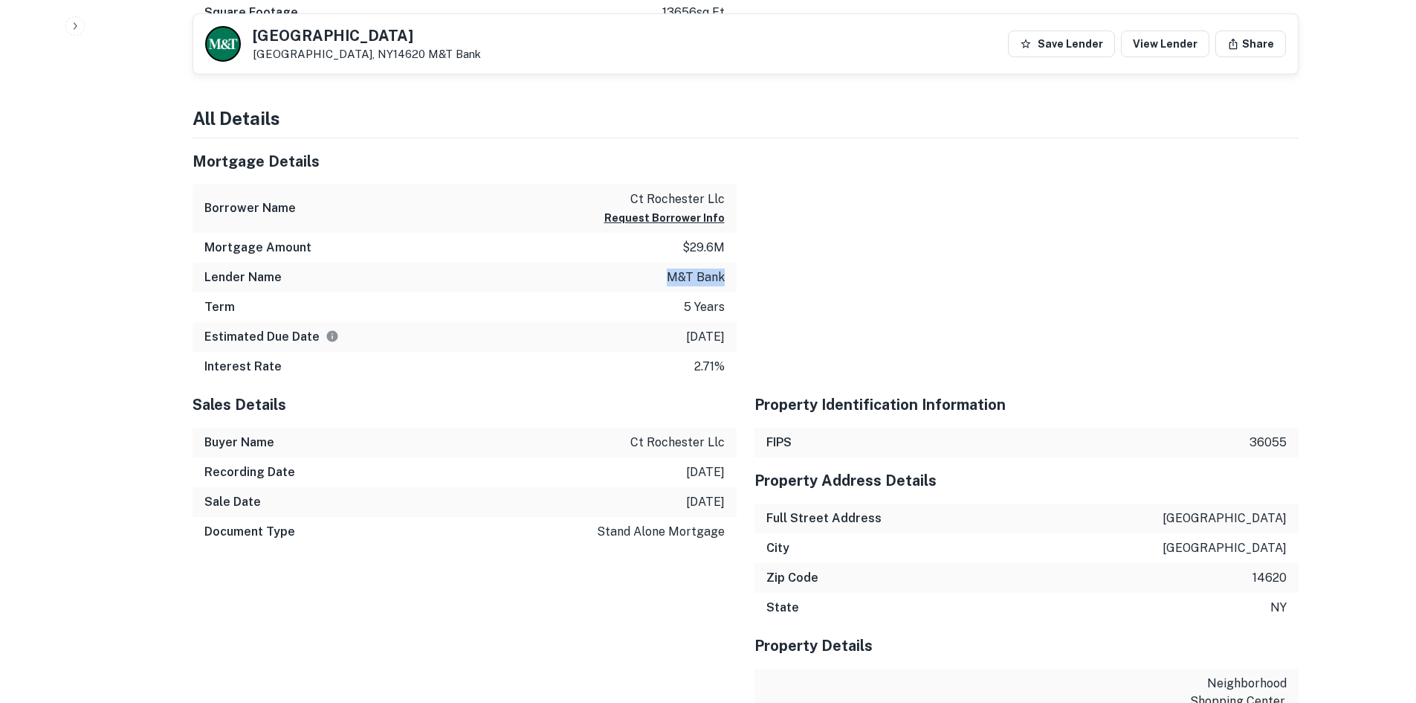
drag, startPoint x: 668, startPoint y: 274, endPoint x: 731, endPoint y: 277, distance: 63.3
click at [731, 277] on div "Lender Name m&t bank" at bounding box center [465, 277] width 544 height 30
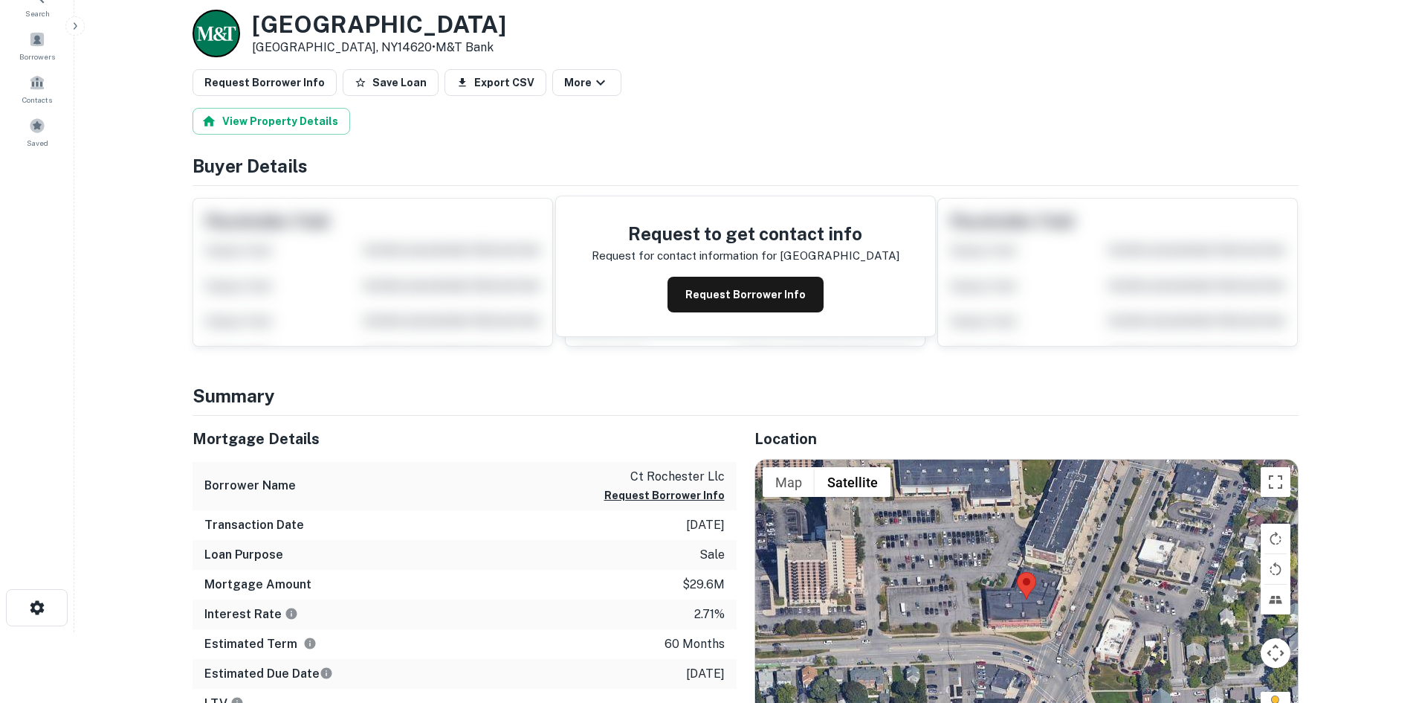
scroll to position [0, 0]
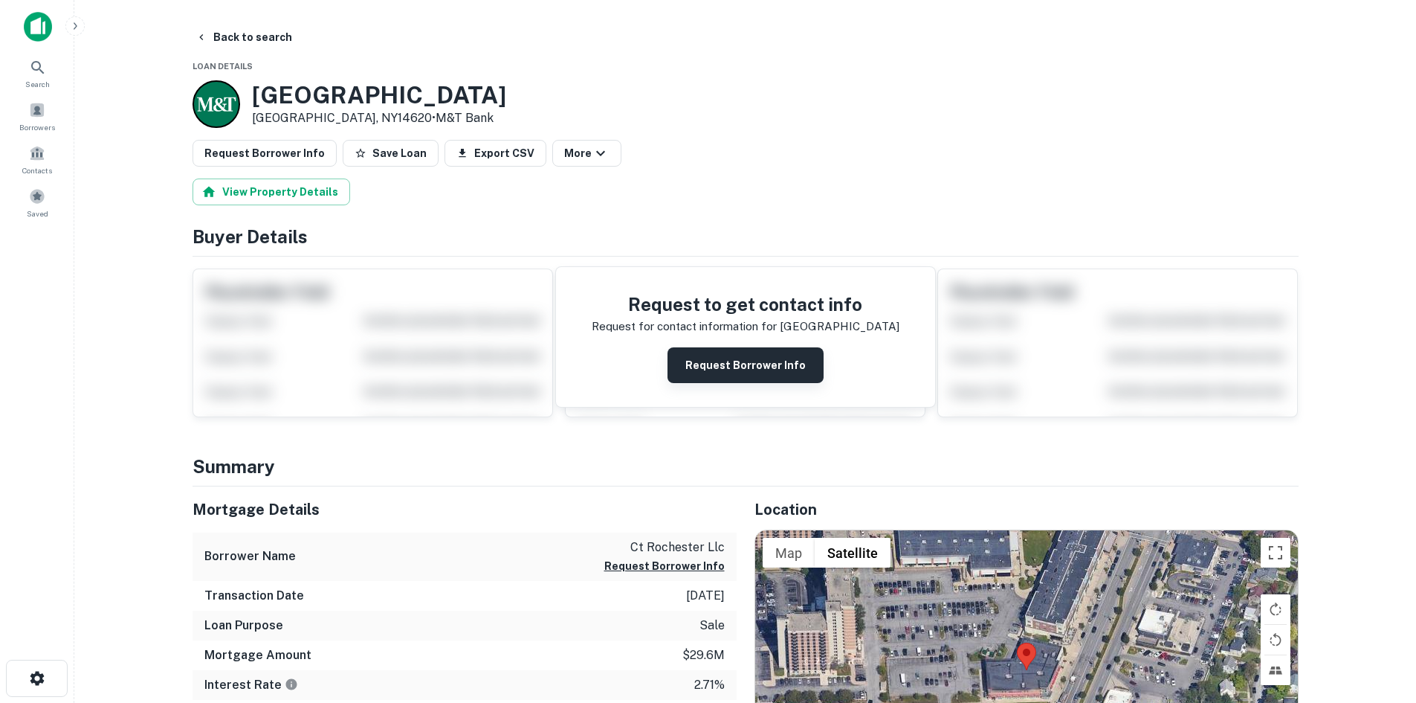
click at [718, 361] on button "Request Borrower Info" at bounding box center [746, 365] width 156 height 36
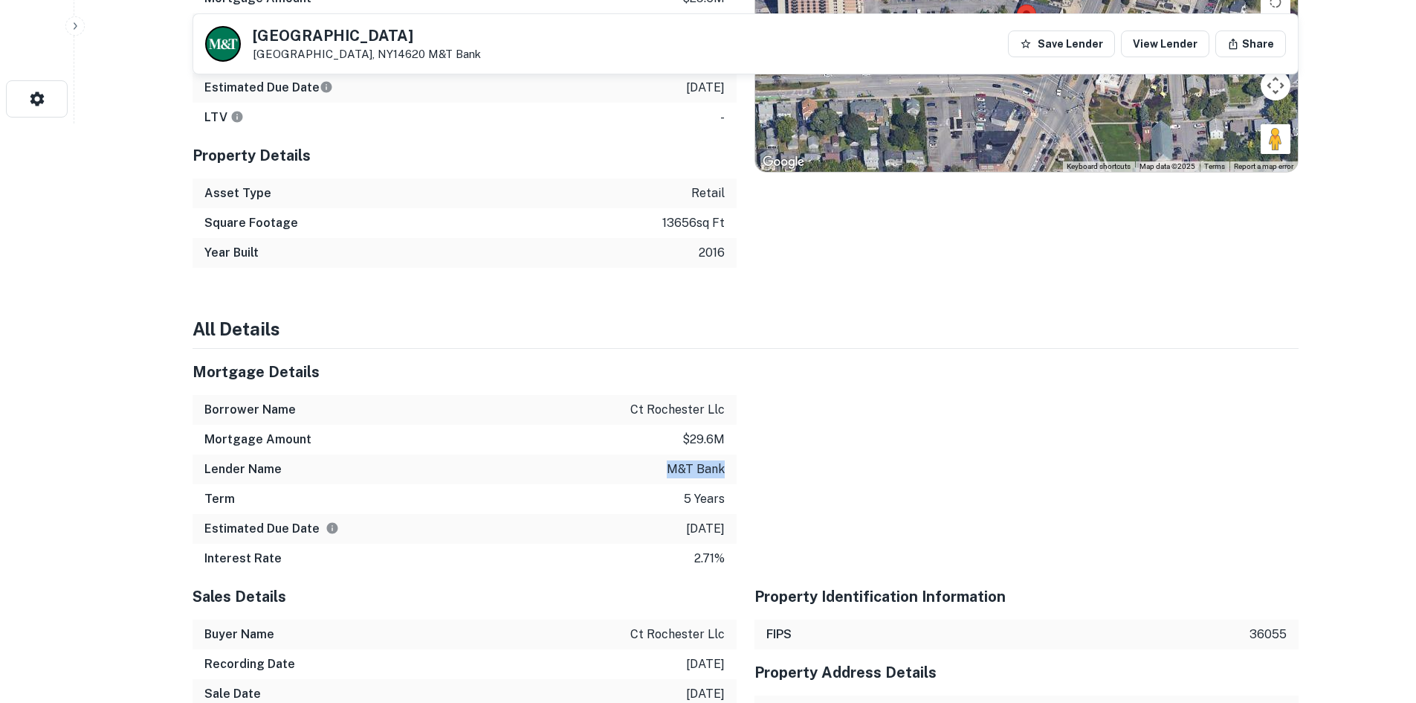
scroll to position [595, 0]
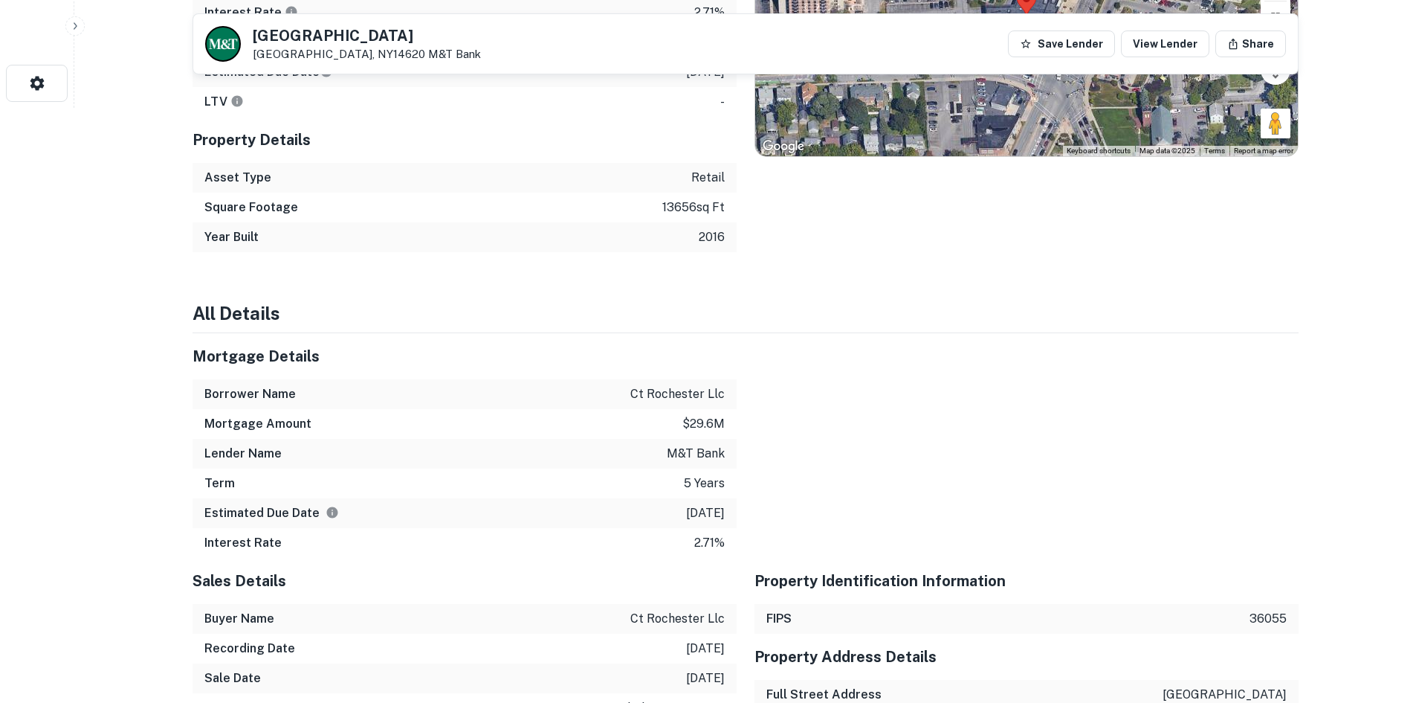
click at [755, 419] on div at bounding box center [1018, 445] width 562 height 225
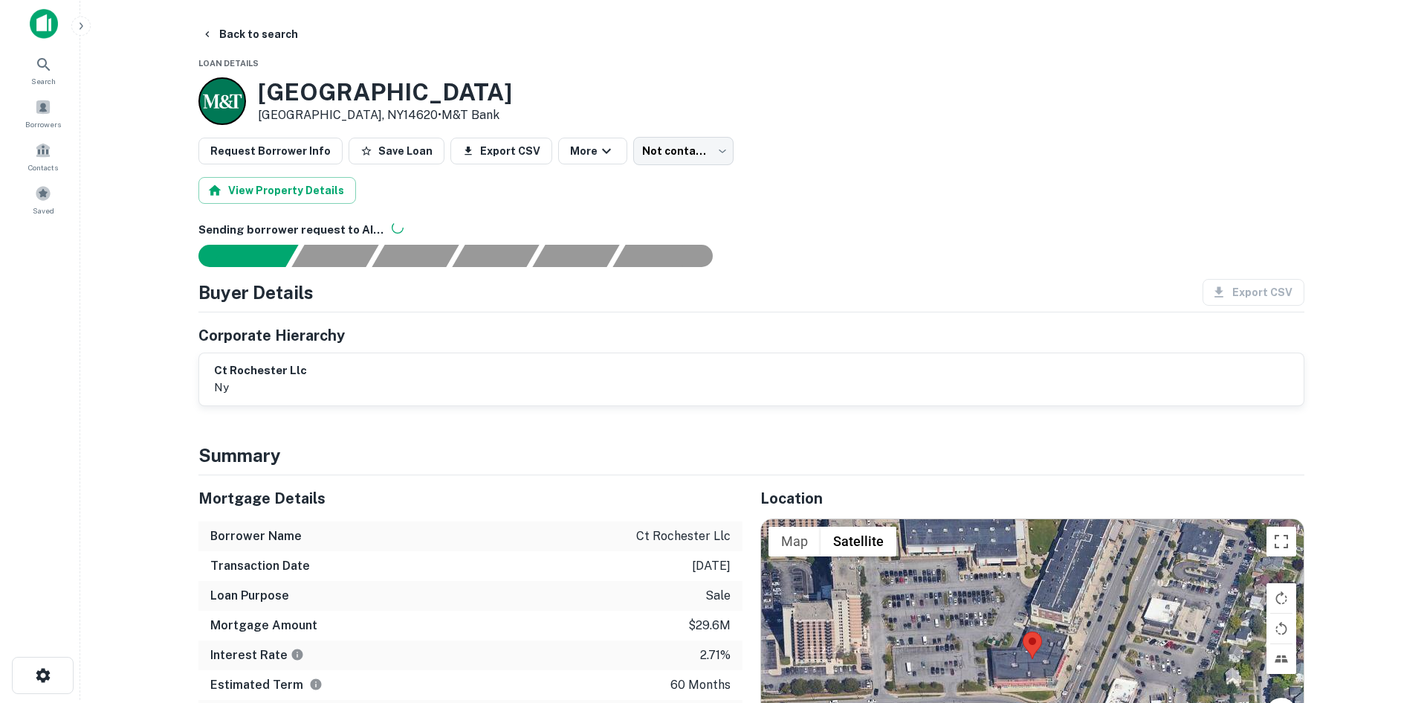
scroll to position [0, 0]
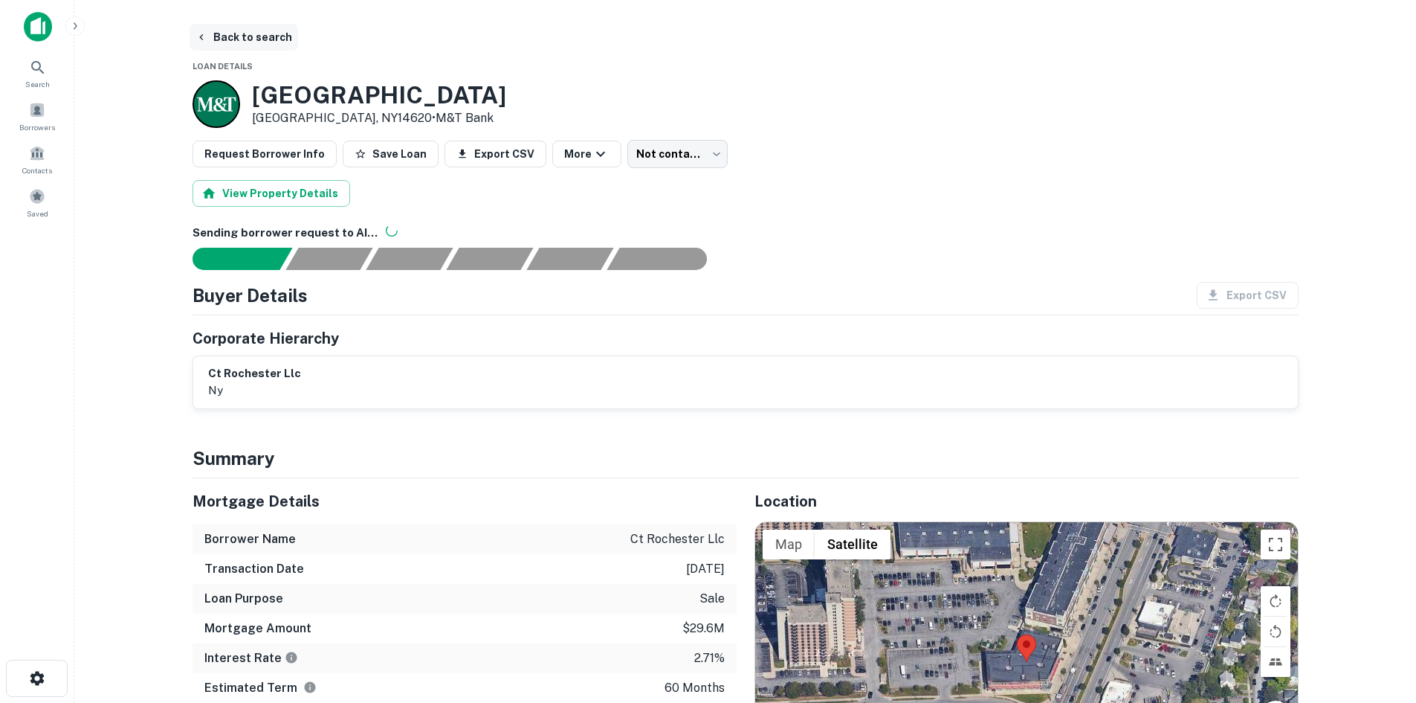
click at [206, 35] on icon "button" at bounding box center [202, 37] width 12 height 12
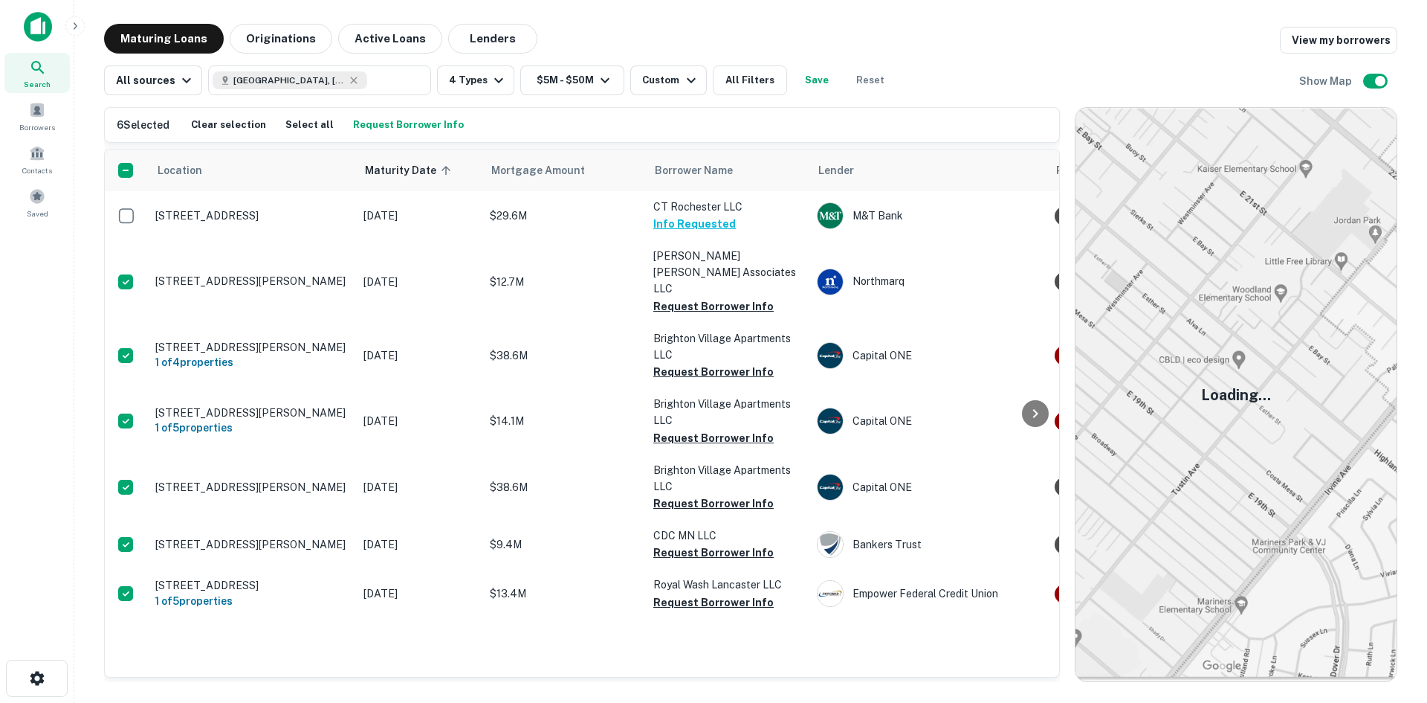
click at [387, 124] on button "Request Borrower Info" at bounding box center [408, 125] width 118 height 22
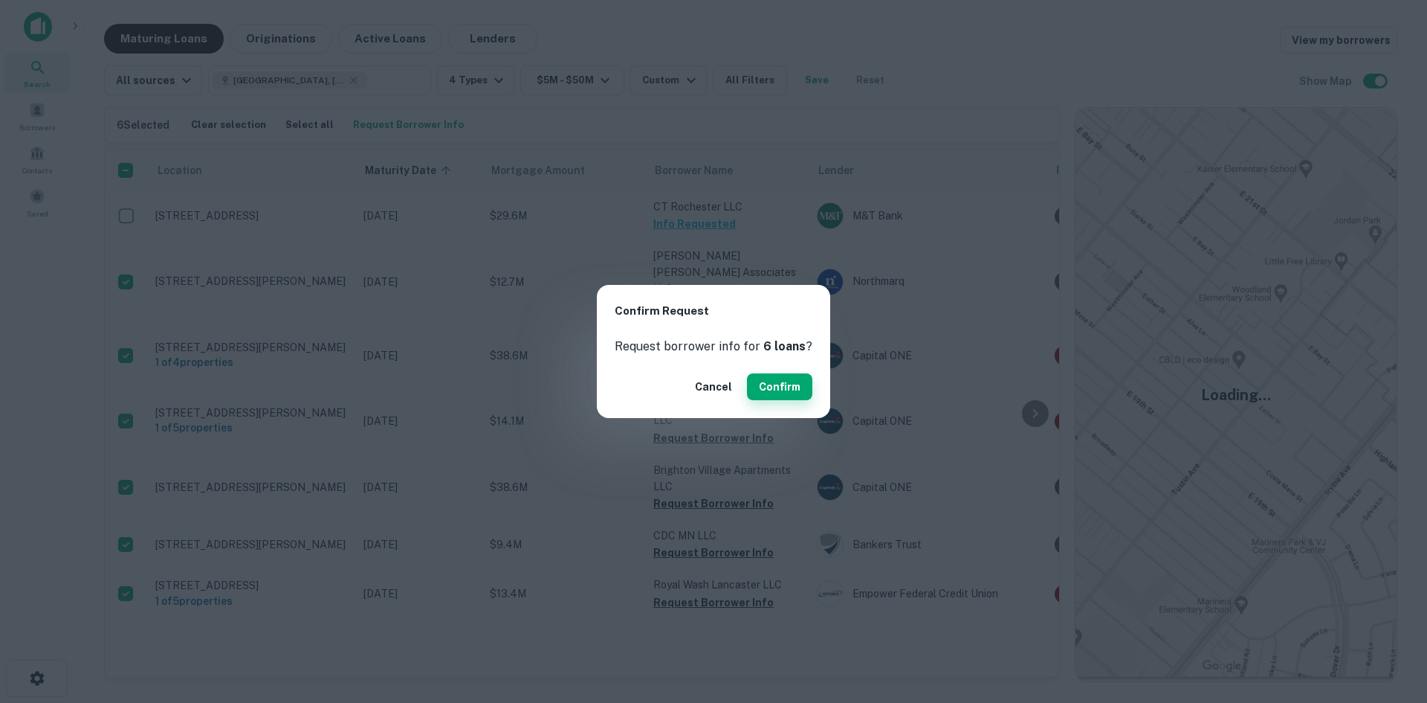
click at [770, 387] on button "Confirm" at bounding box center [779, 386] width 65 height 27
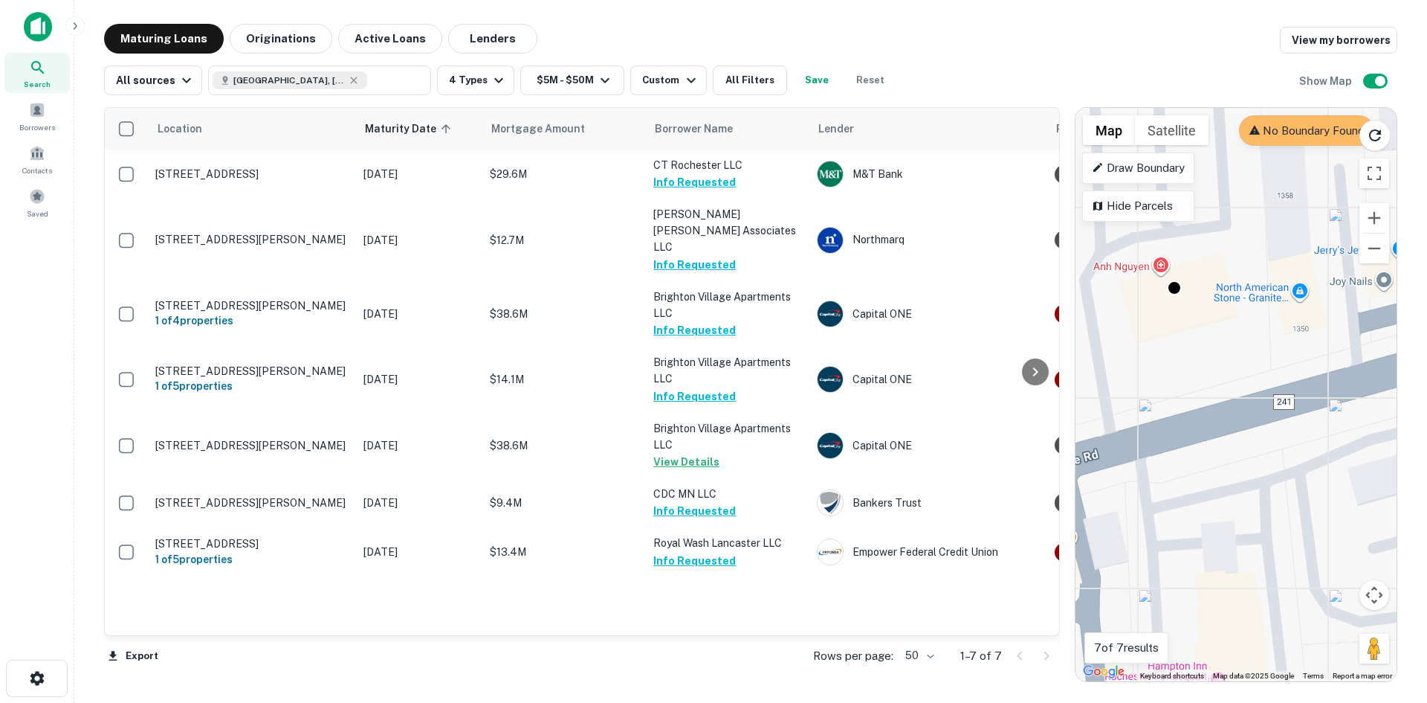
drag, startPoint x: 1307, startPoint y: 423, endPoint x: 1146, endPoint y: 404, distance: 162.4
click at [1146, 404] on div "To activate drag with keyboard, press Alt + Enter. Once in keyboard drag state,…" at bounding box center [1236, 394] width 321 height 573
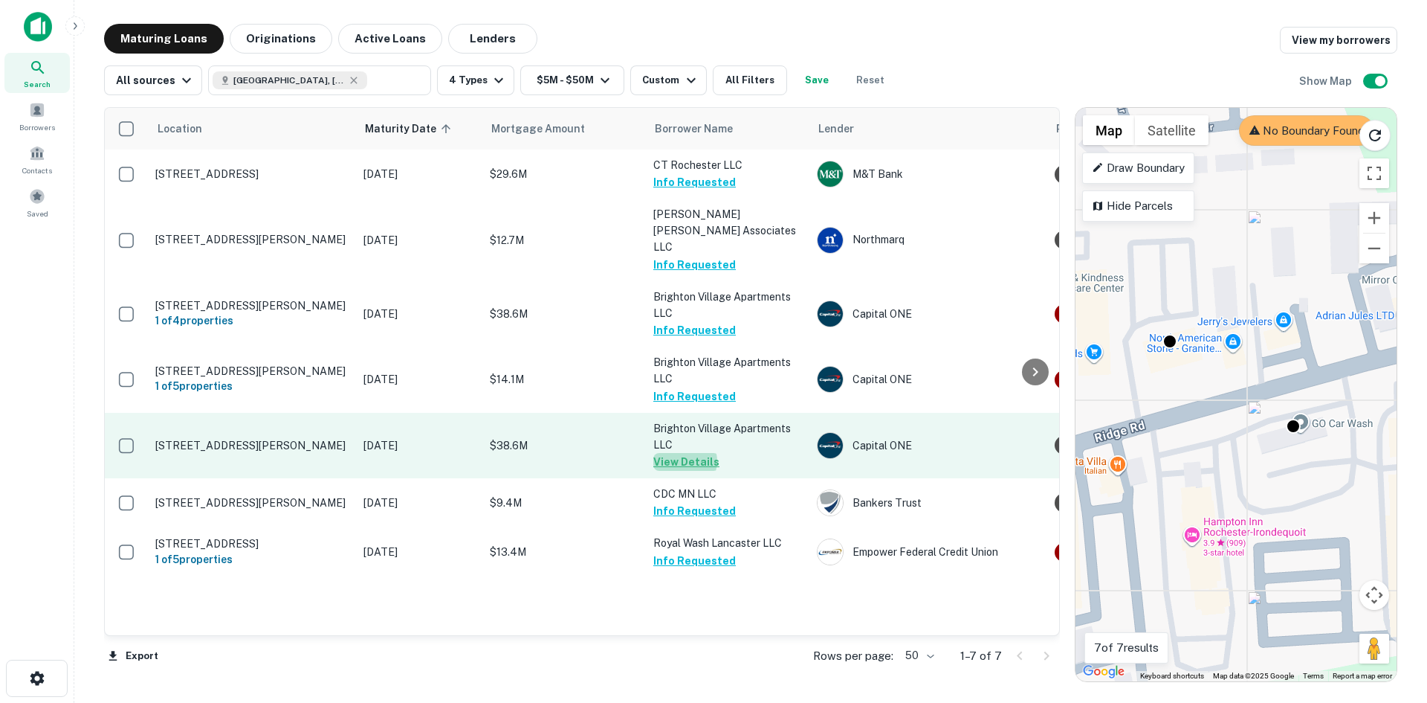
click at [682, 453] on button "View Details" at bounding box center [686, 462] width 66 height 18
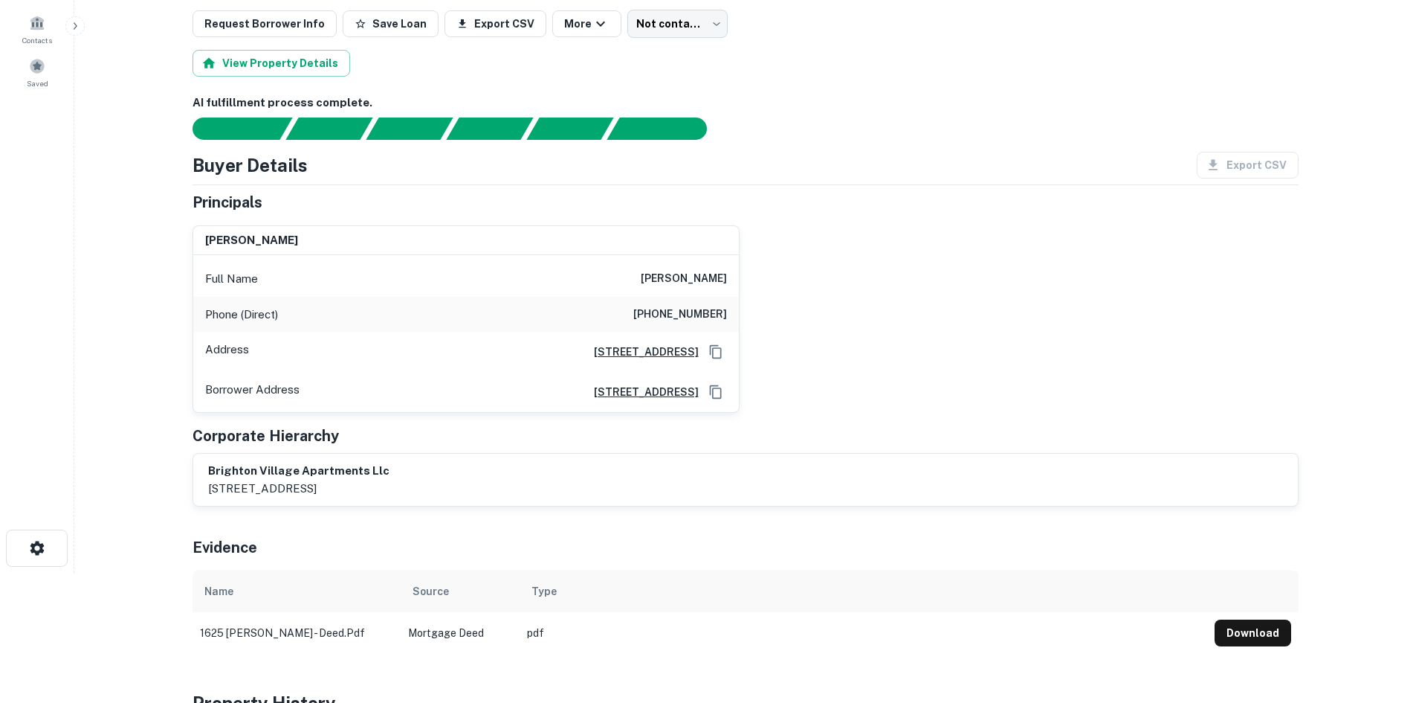
scroll to position [149, 0]
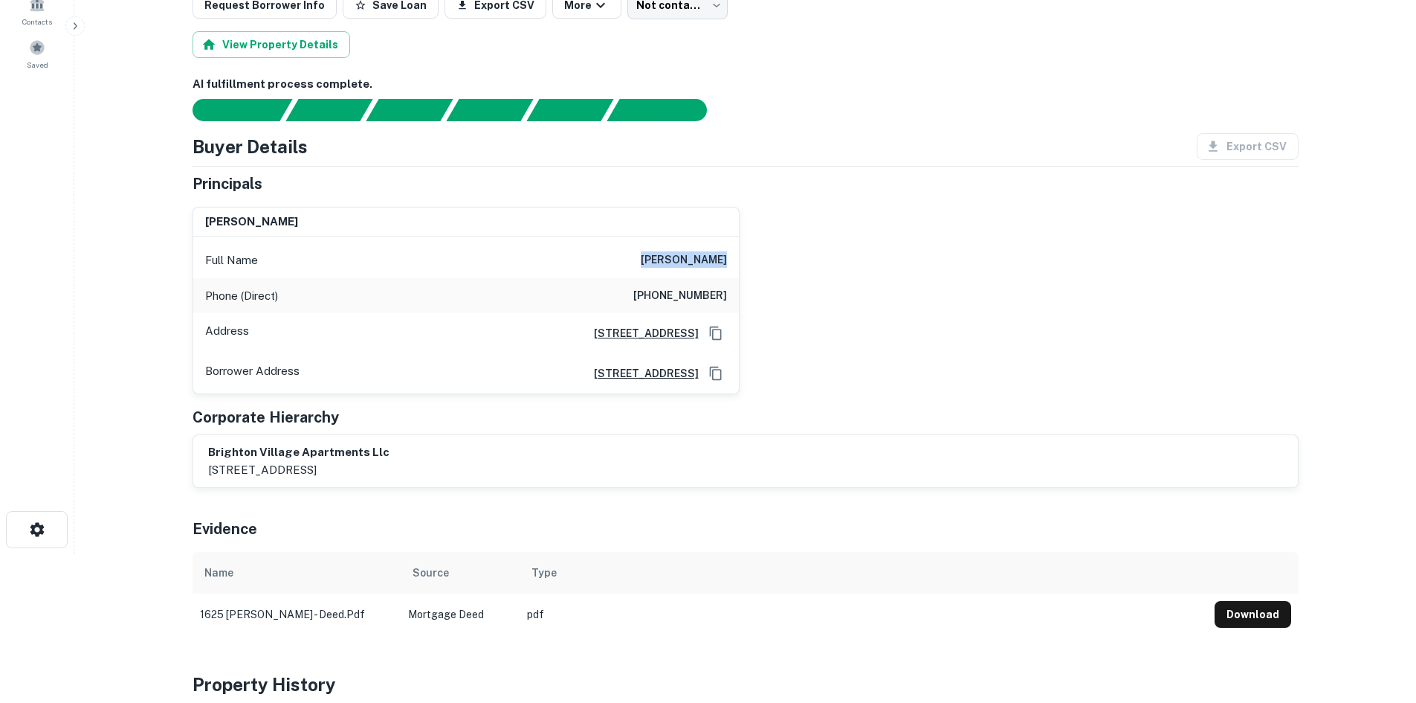
drag, startPoint x: 660, startPoint y: 259, endPoint x: 739, endPoint y: 258, distance: 78.8
click at [739, 258] on div "[PERSON_NAME] Full Name [PERSON_NAME] Phone (Direct) [PHONE_NUMBER] Address [ST…" at bounding box center [466, 301] width 547 height 188
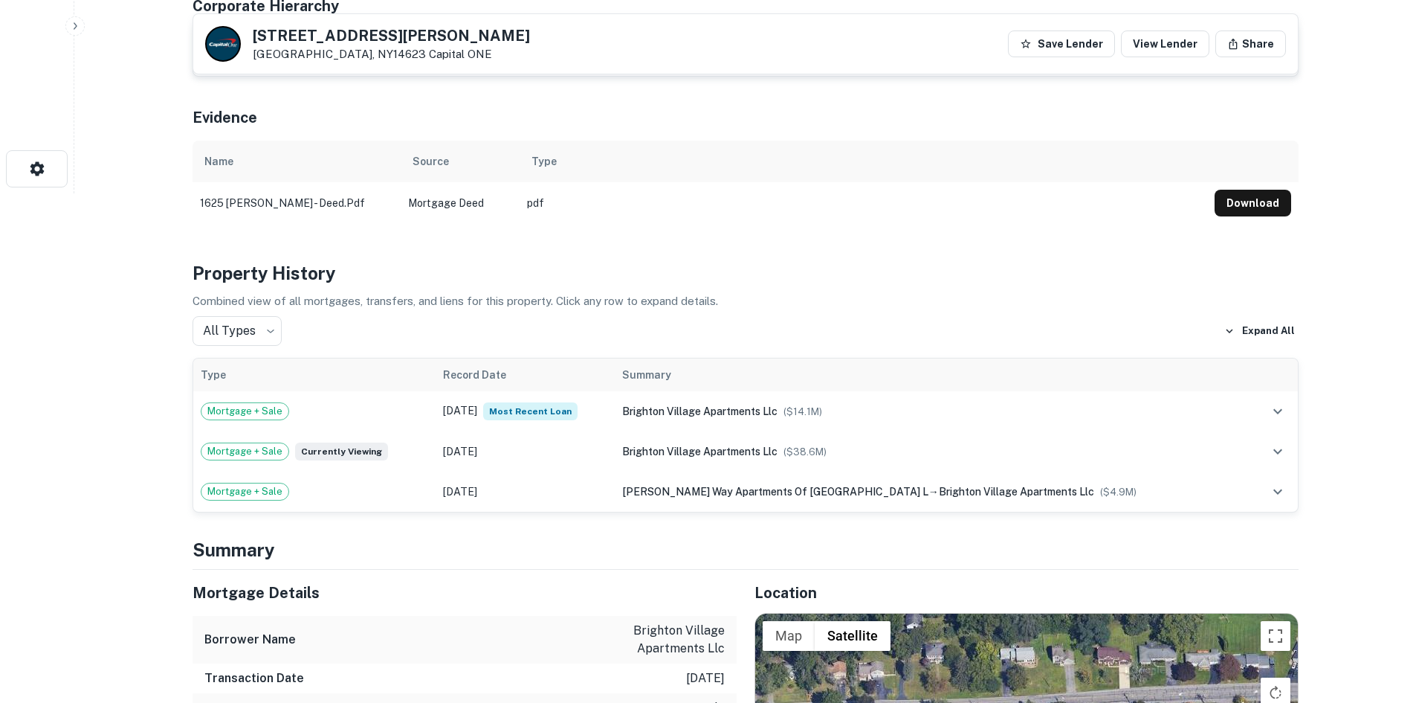
scroll to position [520, 0]
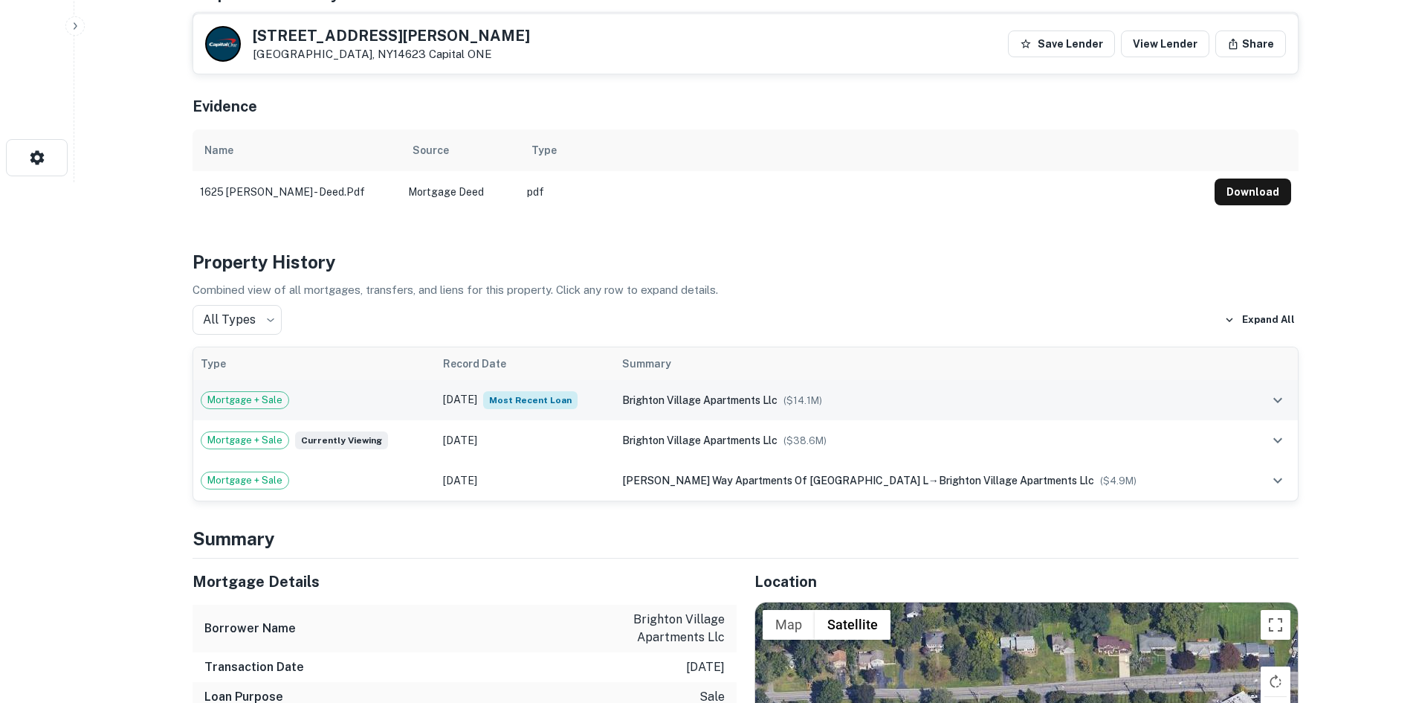
click at [1261, 396] on td at bounding box center [1274, 400] width 48 height 40
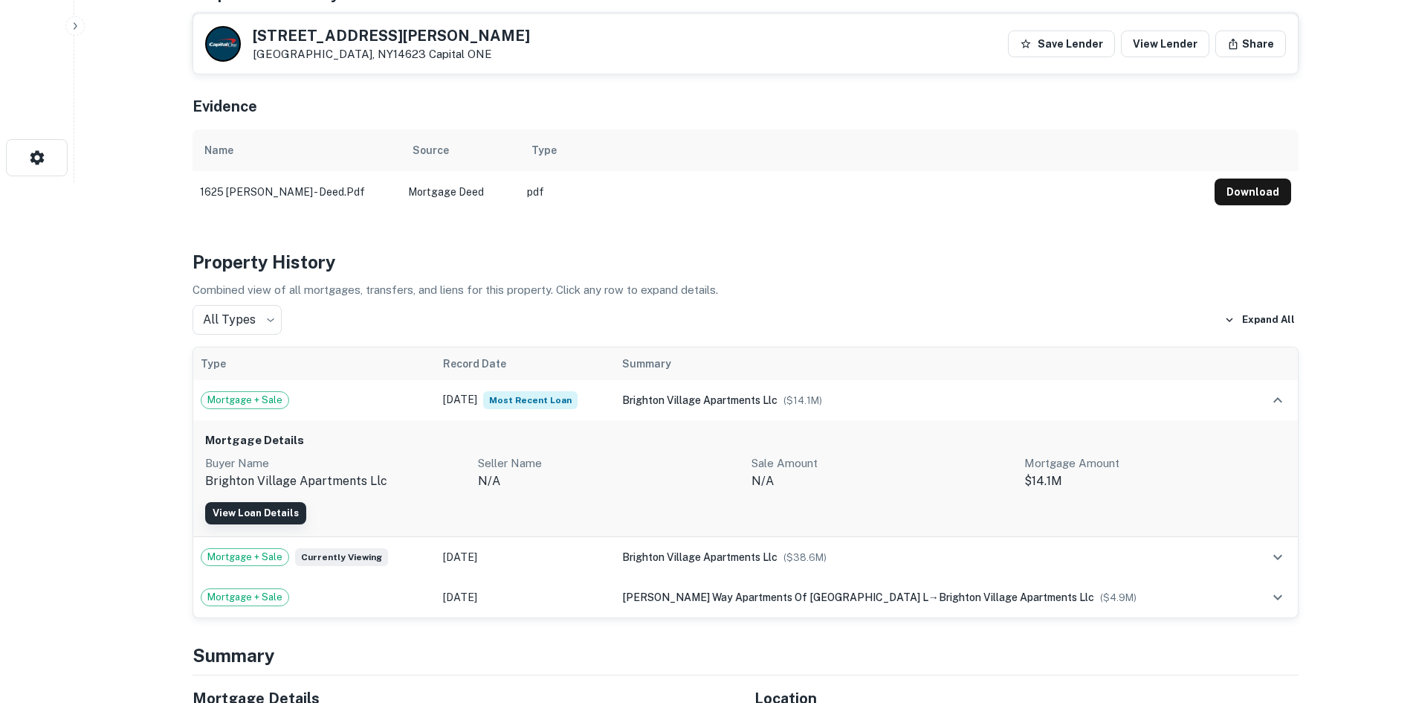
click at [280, 516] on link "View Loan Details" at bounding box center [255, 513] width 101 height 22
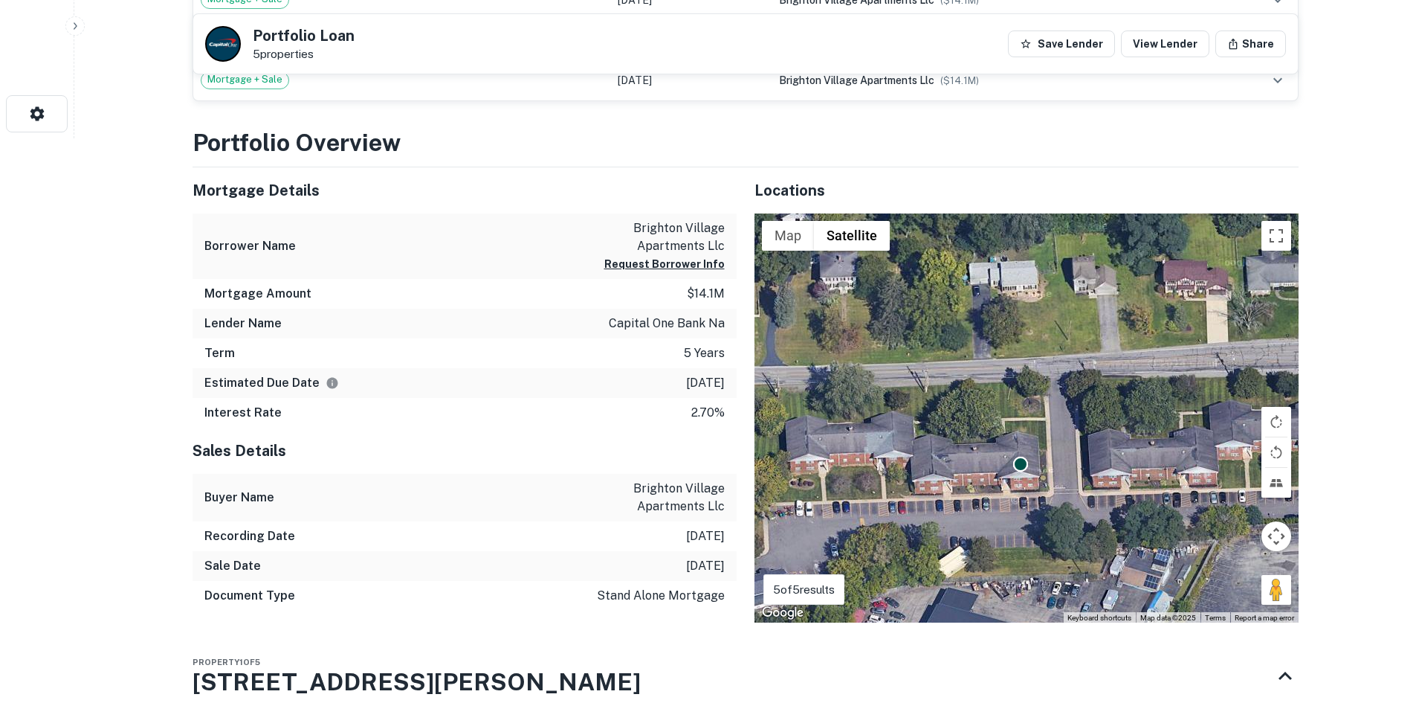
scroll to position [590, 0]
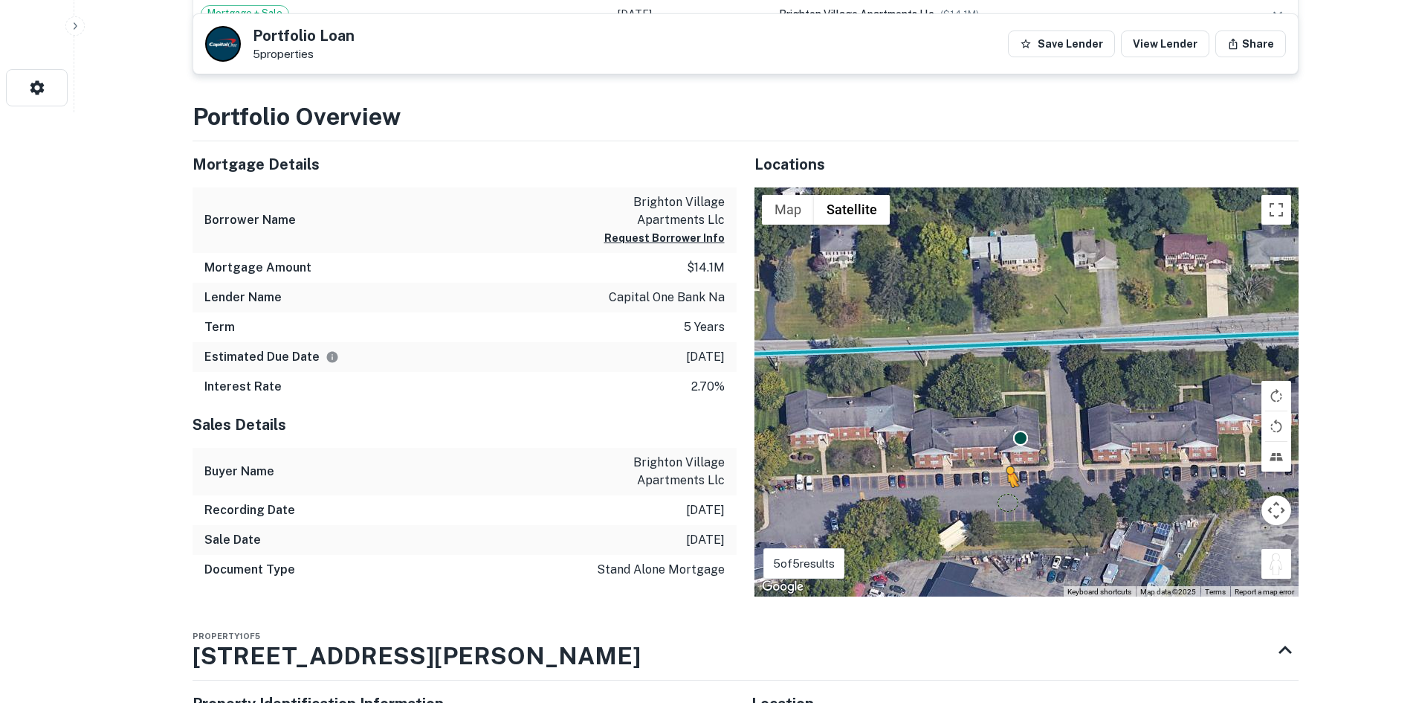
drag, startPoint x: 1276, startPoint y: 566, endPoint x: 1005, endPoint y: 506, distance: 277.9
click at [1005, 506] on div "To activate drag with keyboard, press Alt + Enter. Once in keyboard drag state,…" at bounding box center [1027, 392] width 544 height 410
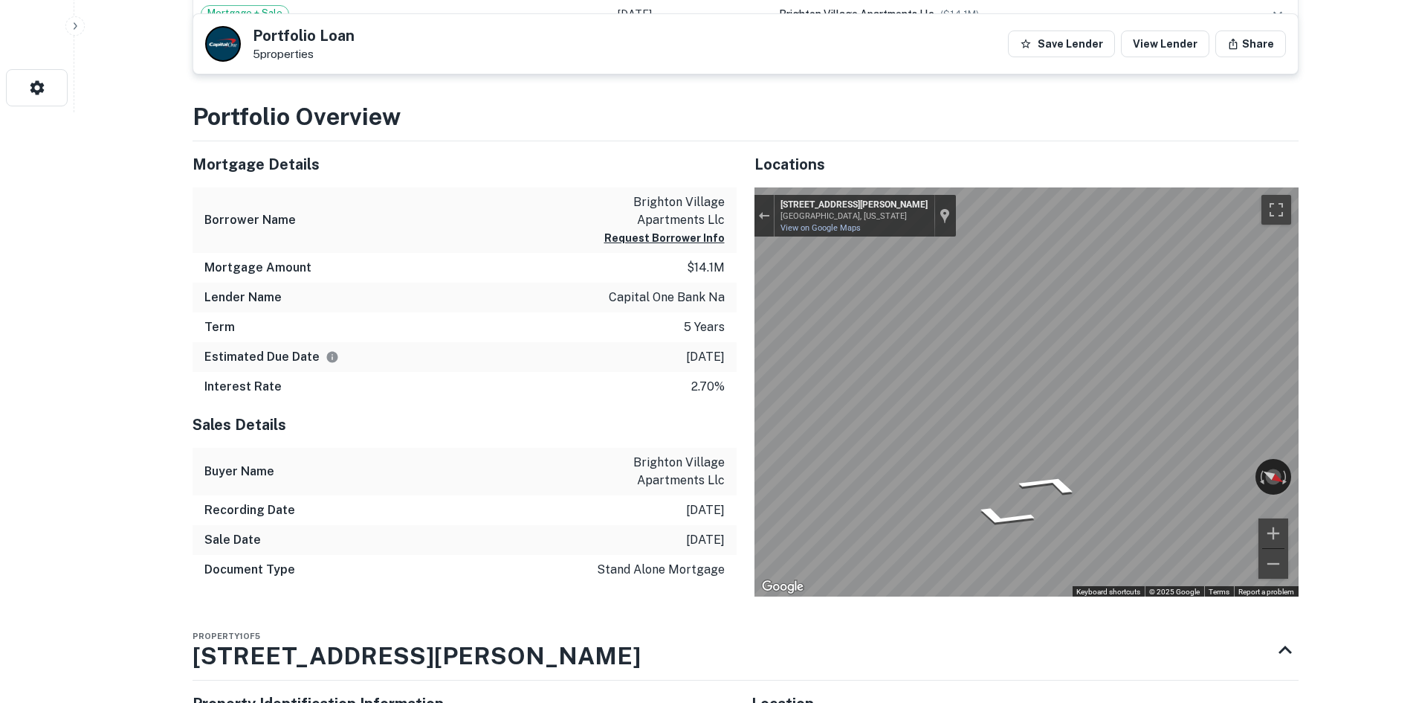
click at [752, 396] on div "Locations ← Move left → Move right ↑ Move up ↓ Move down + Zoom in - Zoom out H…" at bounding box center [1018, 369] width 562 height 456
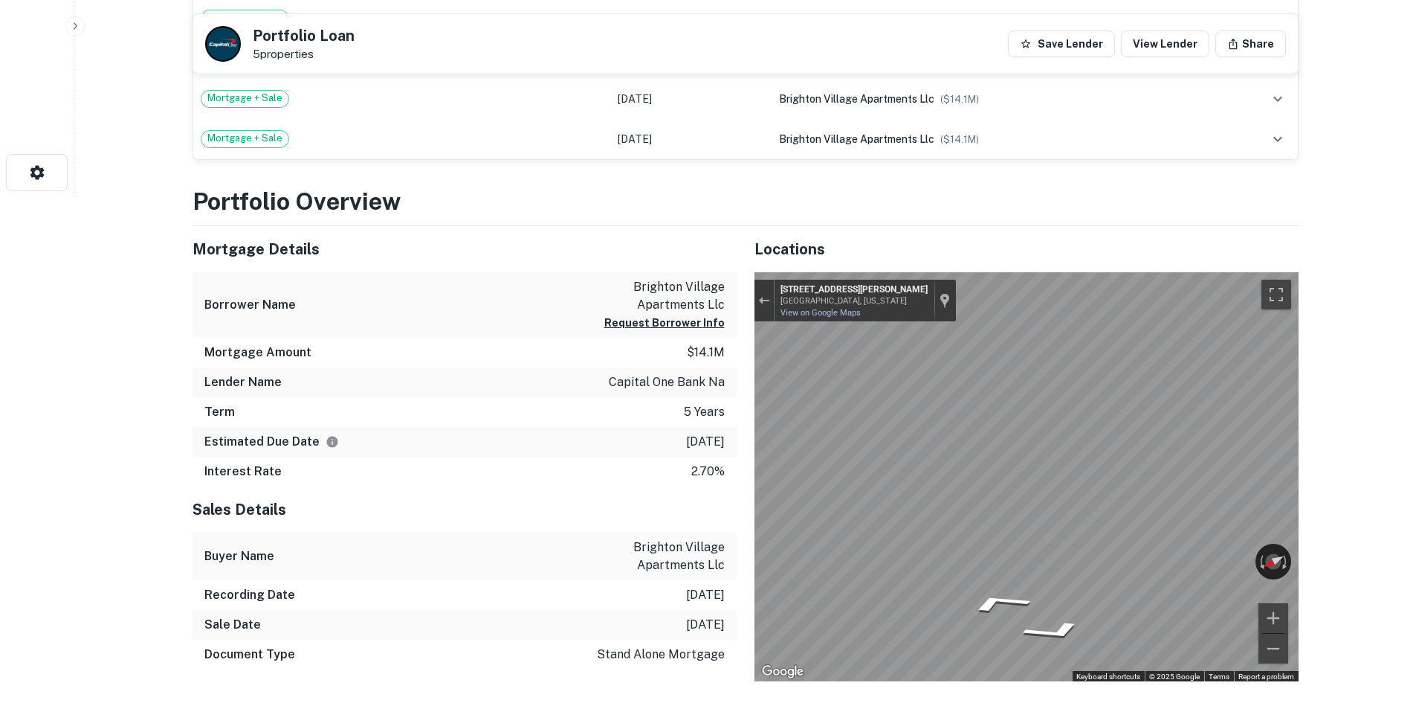
scroll to position [595, 0]
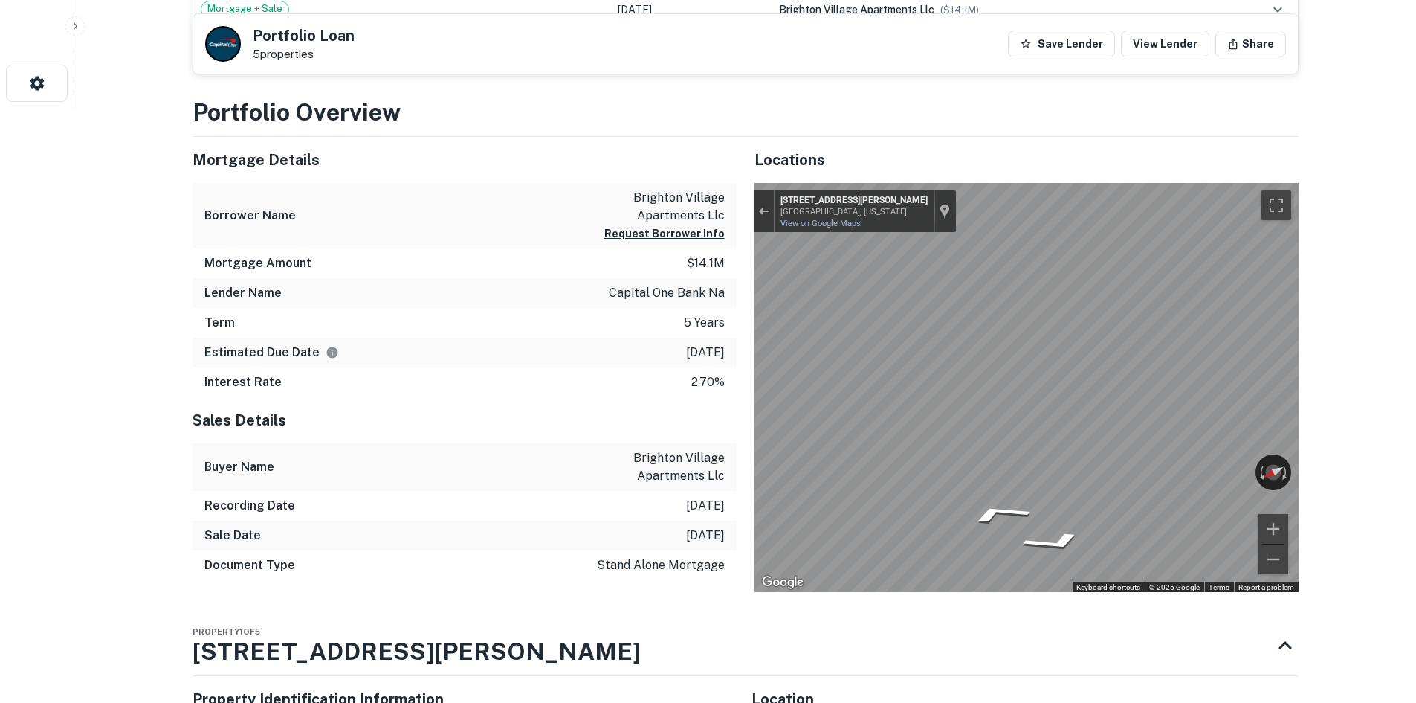
drag, startPoint x: 656, startPoint y: 505, endPoint x: 735, endPoint y: 509, distance: 78.9
click at [735, 509] on div "Recording Date 2/21/2021" at bounding box center [465, 506] width 544 height 30
drag, startPoint x: 663, startPoint y: 535, endPoint x: 727, endPoint y: 535, distance: 63.9
click at [727, 535] on div "Sale Date 2/16/2021" at bounding box center [465, 535] width 544 height 30
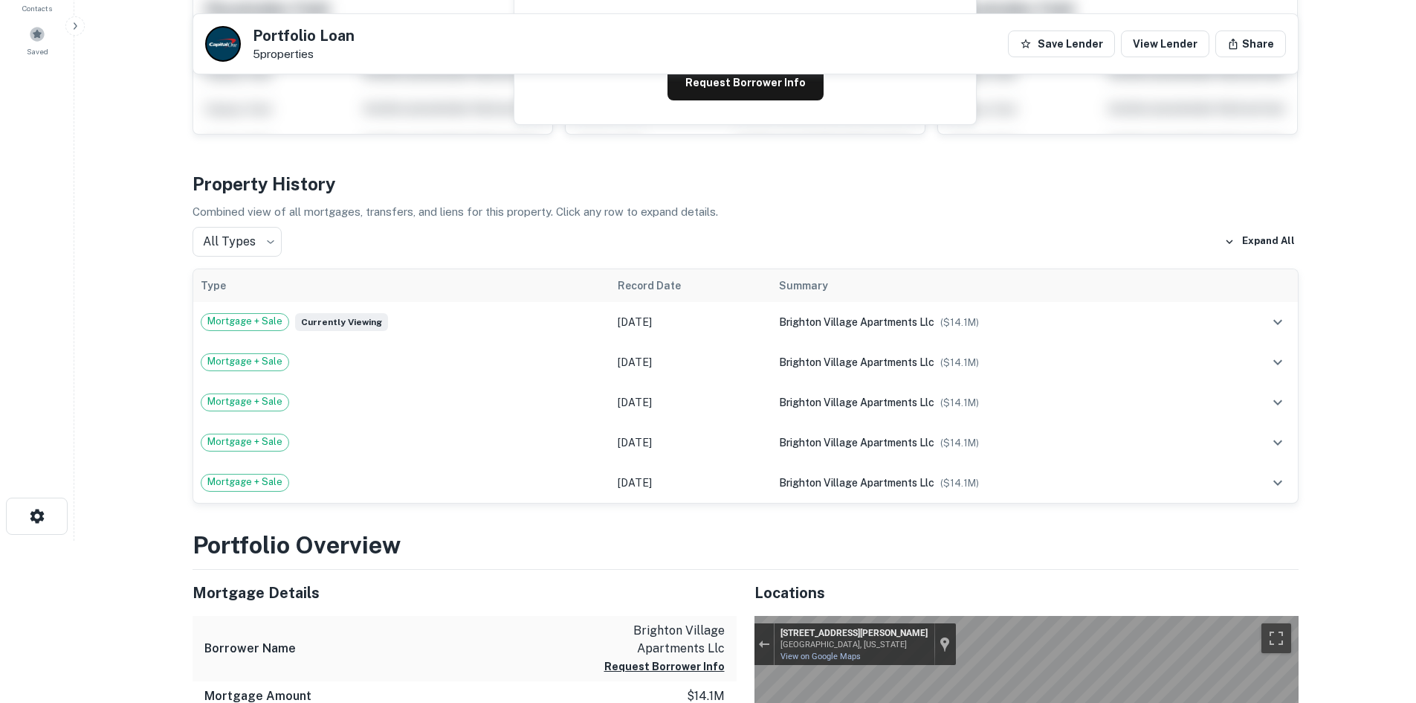
scroll to position [0, 0]
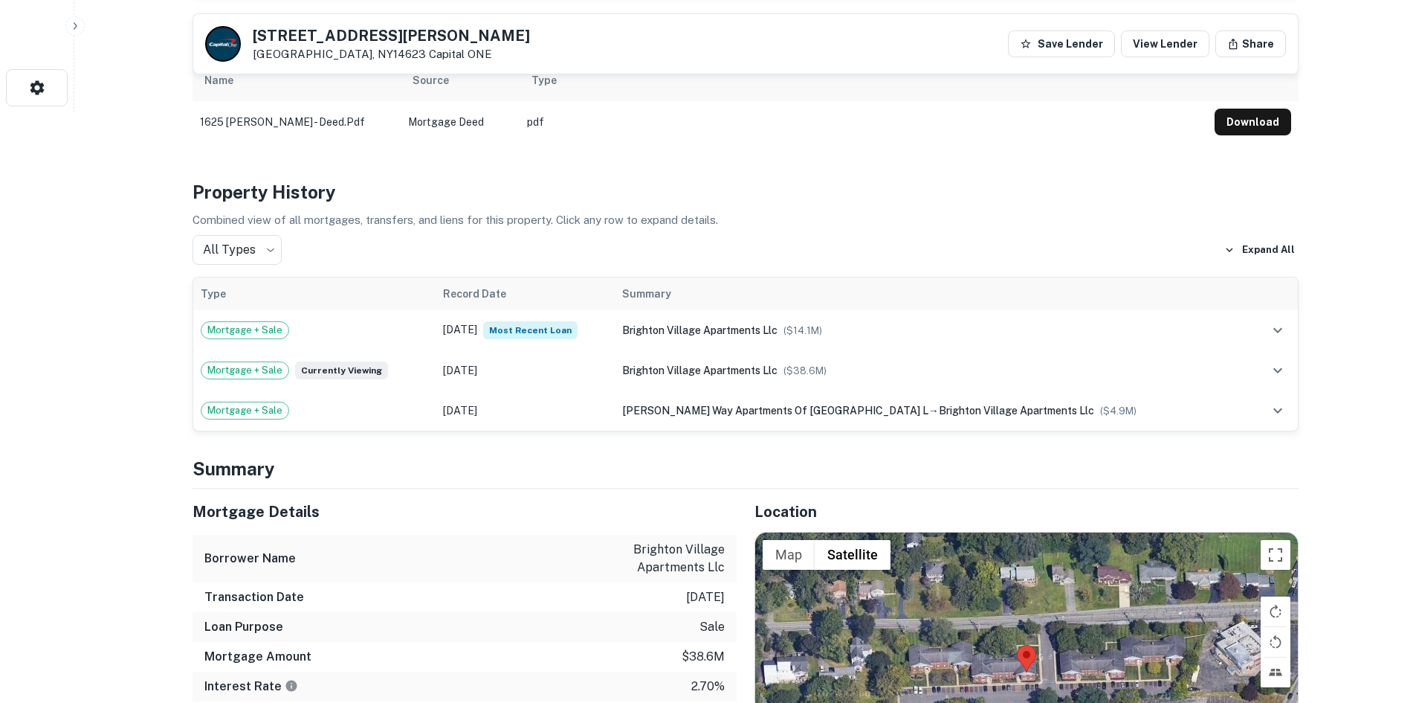
scroll to position [595, 0]
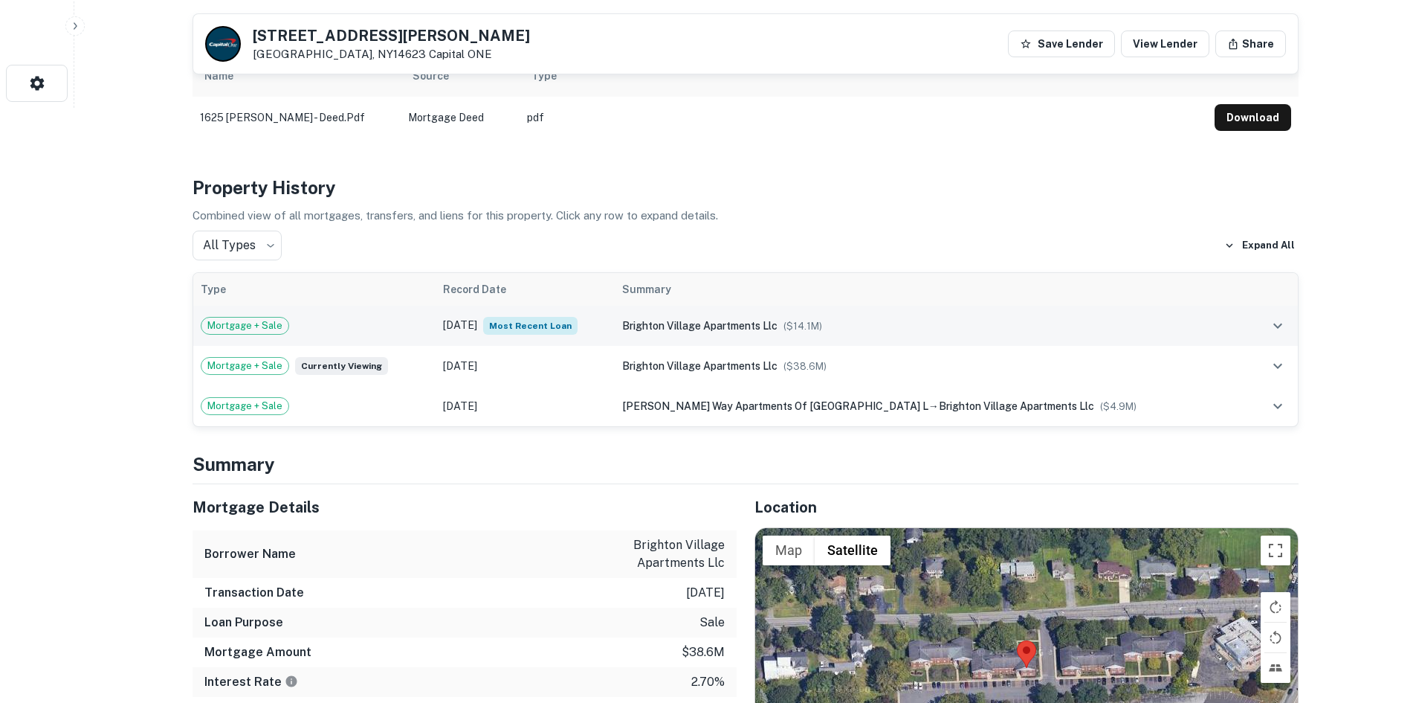
click at [554, 328] on span "Most Recent Loan" at bounding box center [530, 326] width 94 height 18
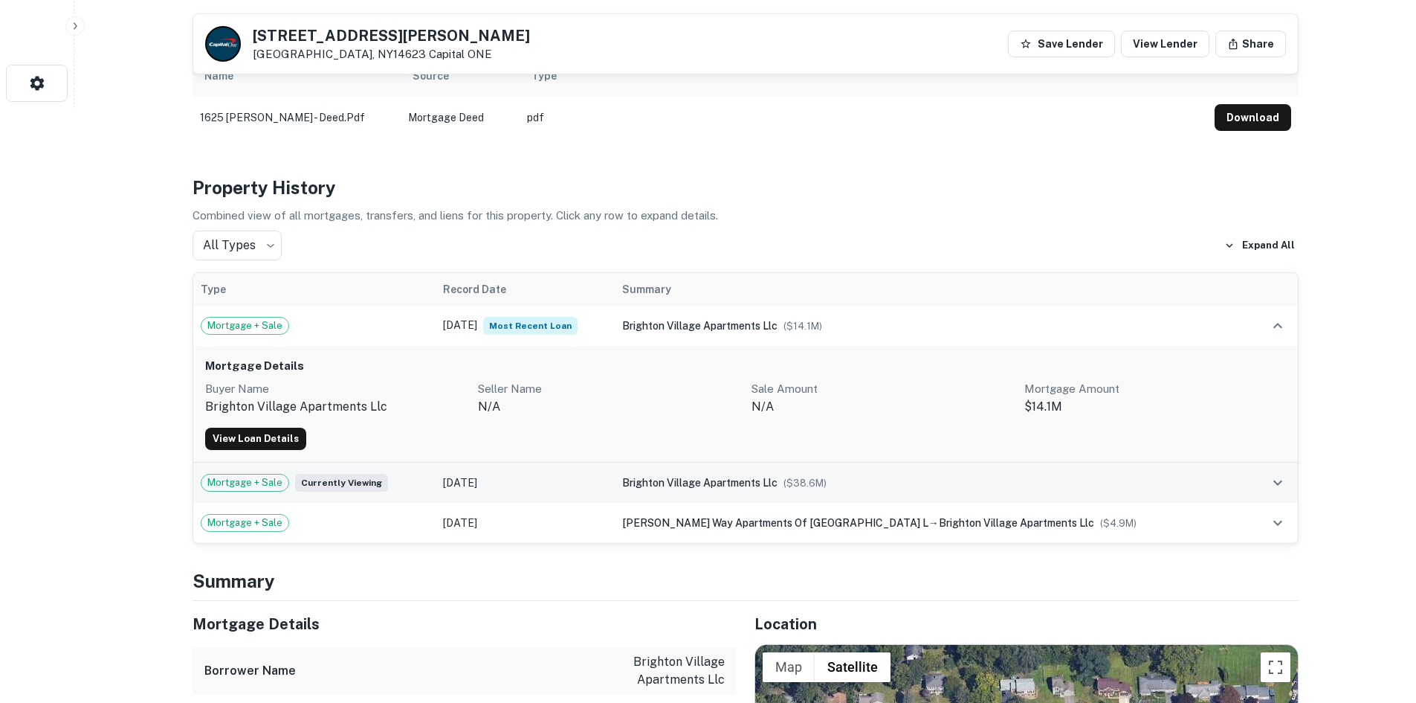
click at [524, 480] on td "[DATE]" at bounding box center [525, 482] width 179 height 40
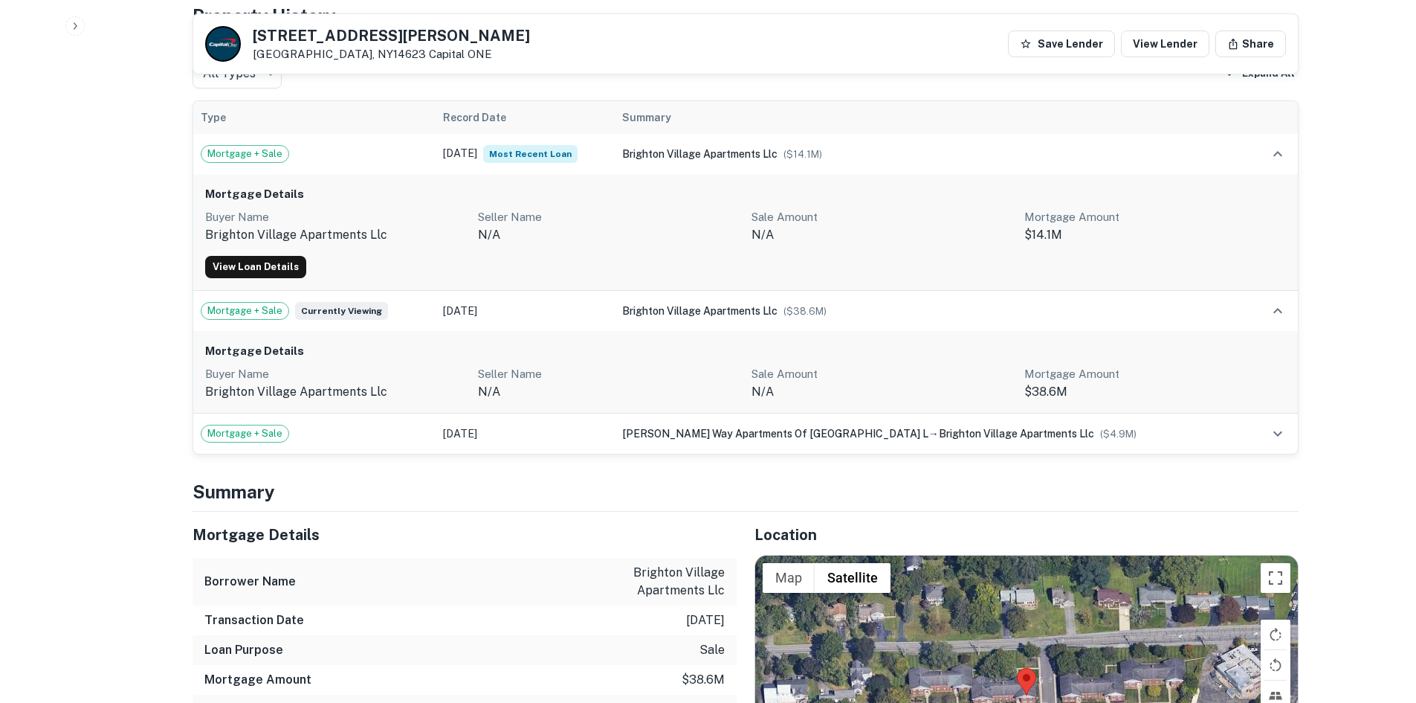
scroll to position [692, 0]
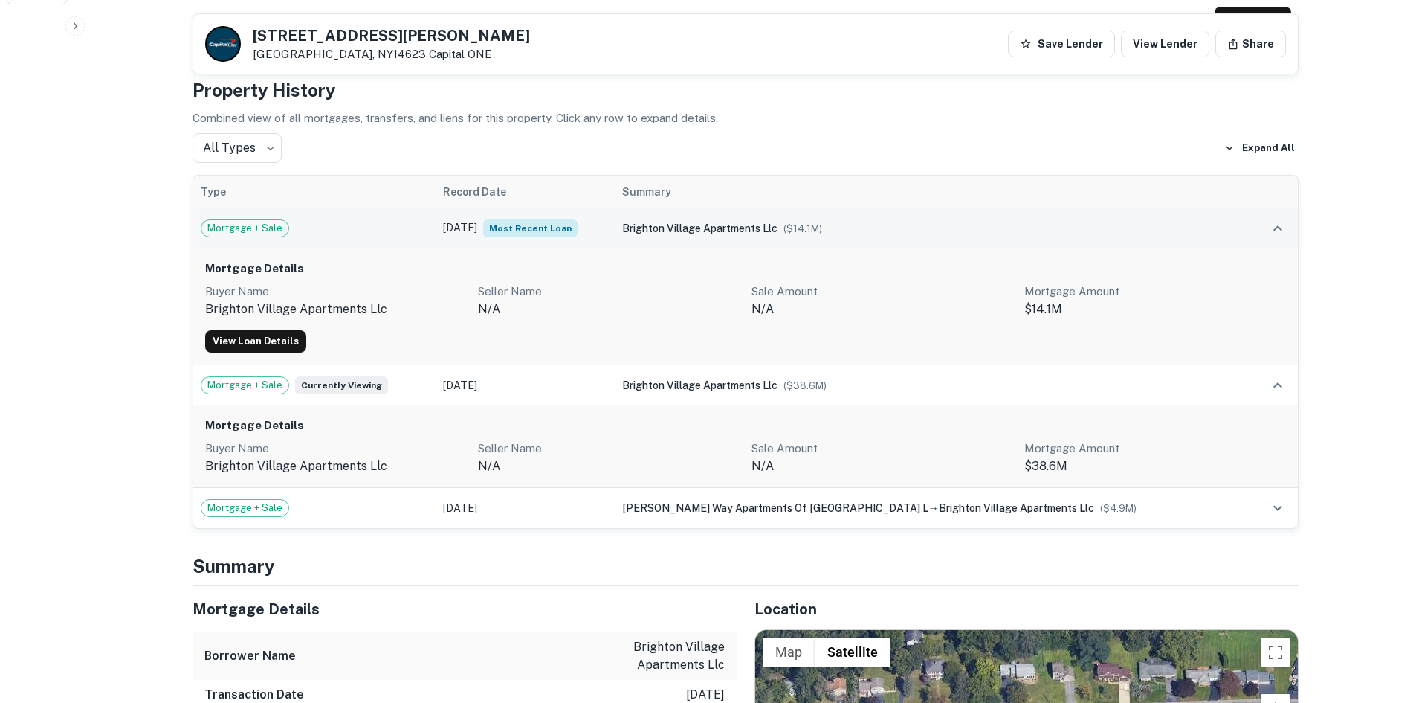
click at [885, 234] on div "brighton village apartments llc ($ 14.1M )" at bounding box center [932, 228] width 620 height 16
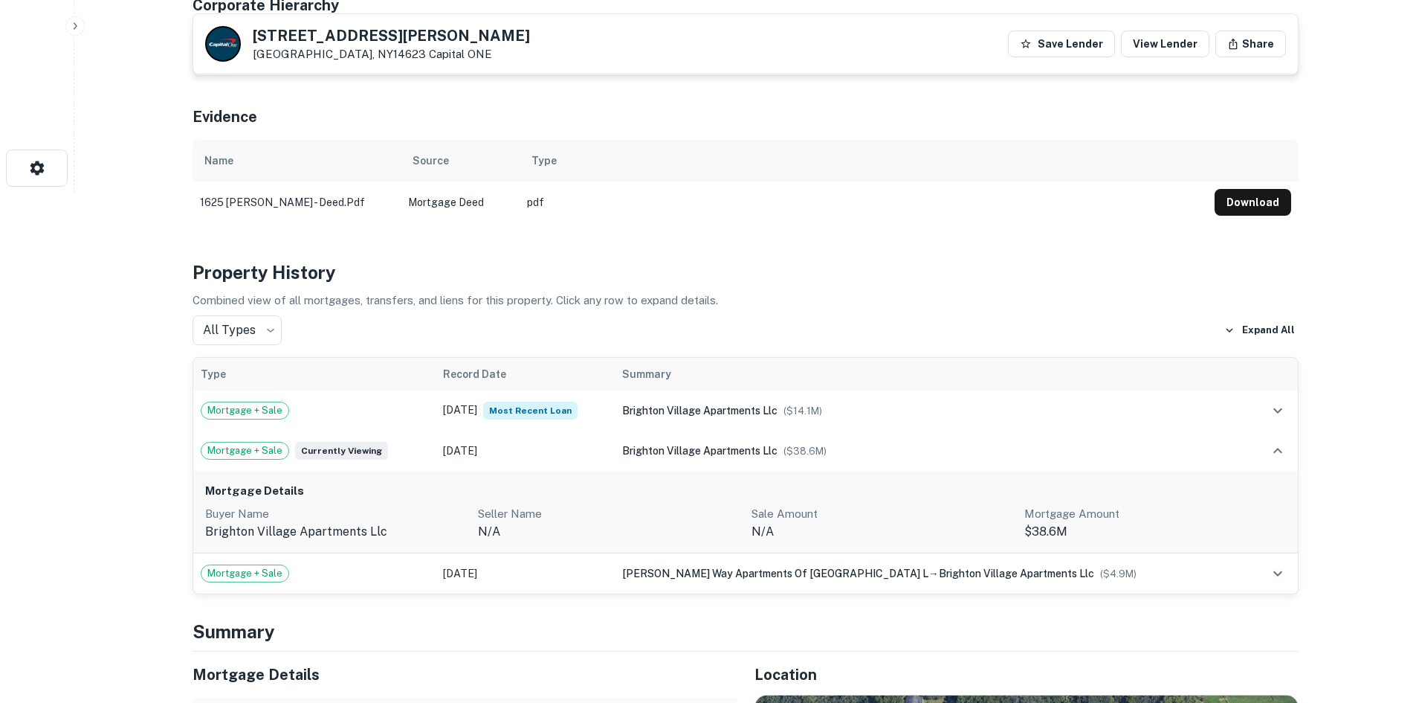
scroll to position [97, 0]
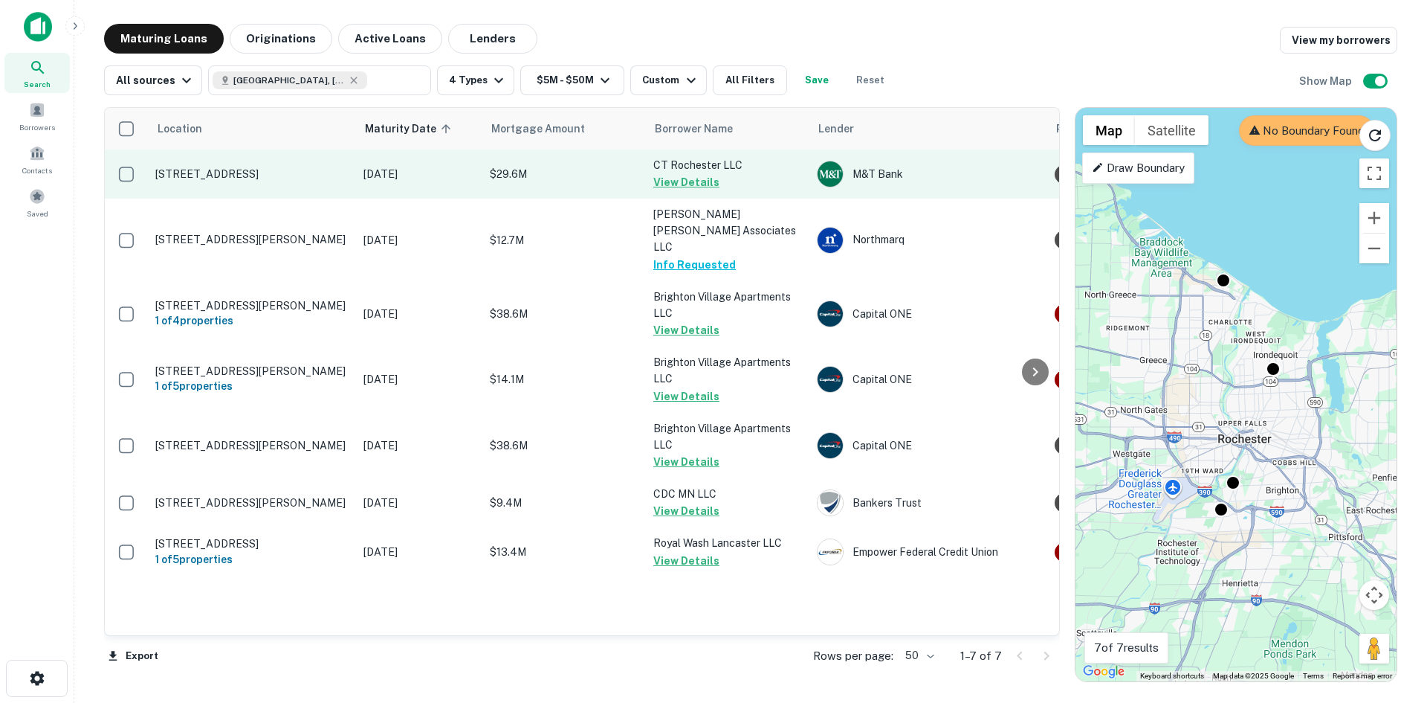
click at [683, 188] on button "View Details" at bounding box center [686, 182] width 66 height 18
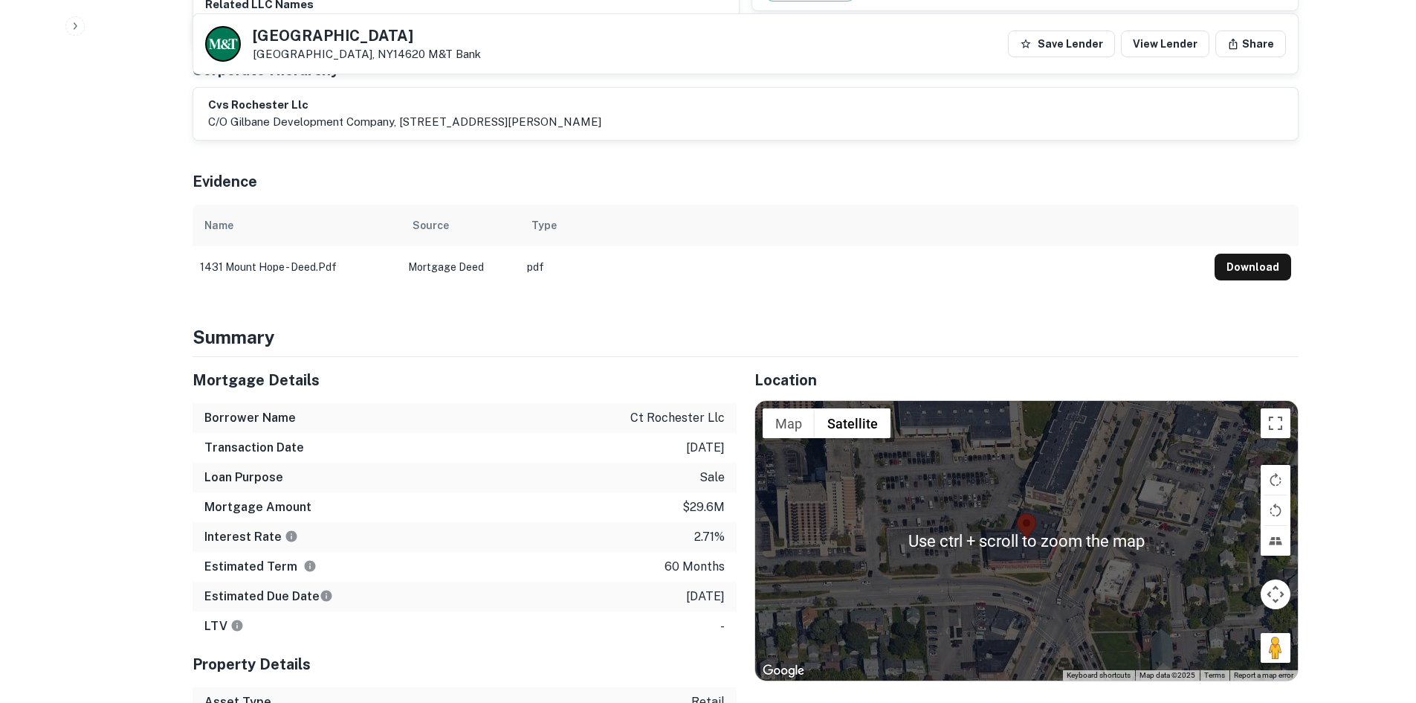
scroll to position [743, 0]
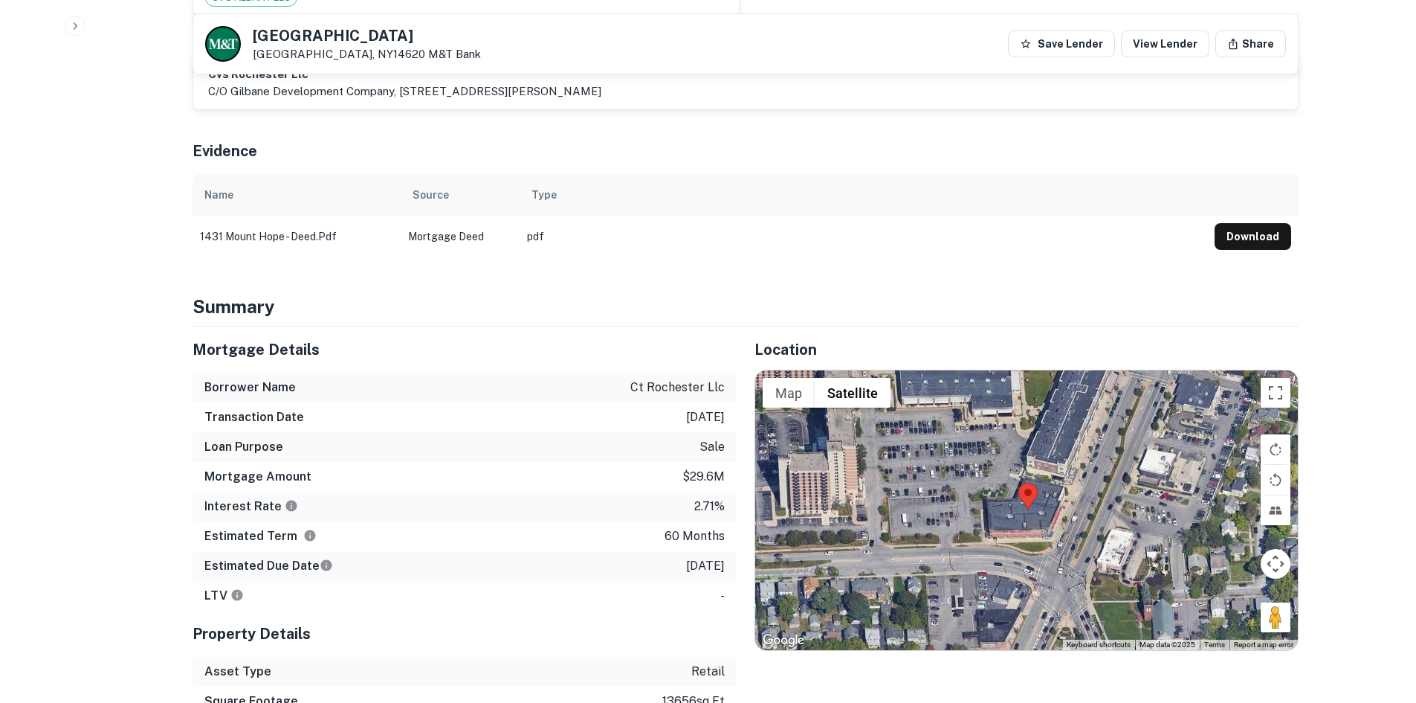
drag, startPoint x: 1039, startPoint y: 540, endPoint x: 1046, endPoint y: 540, distance: 7.5
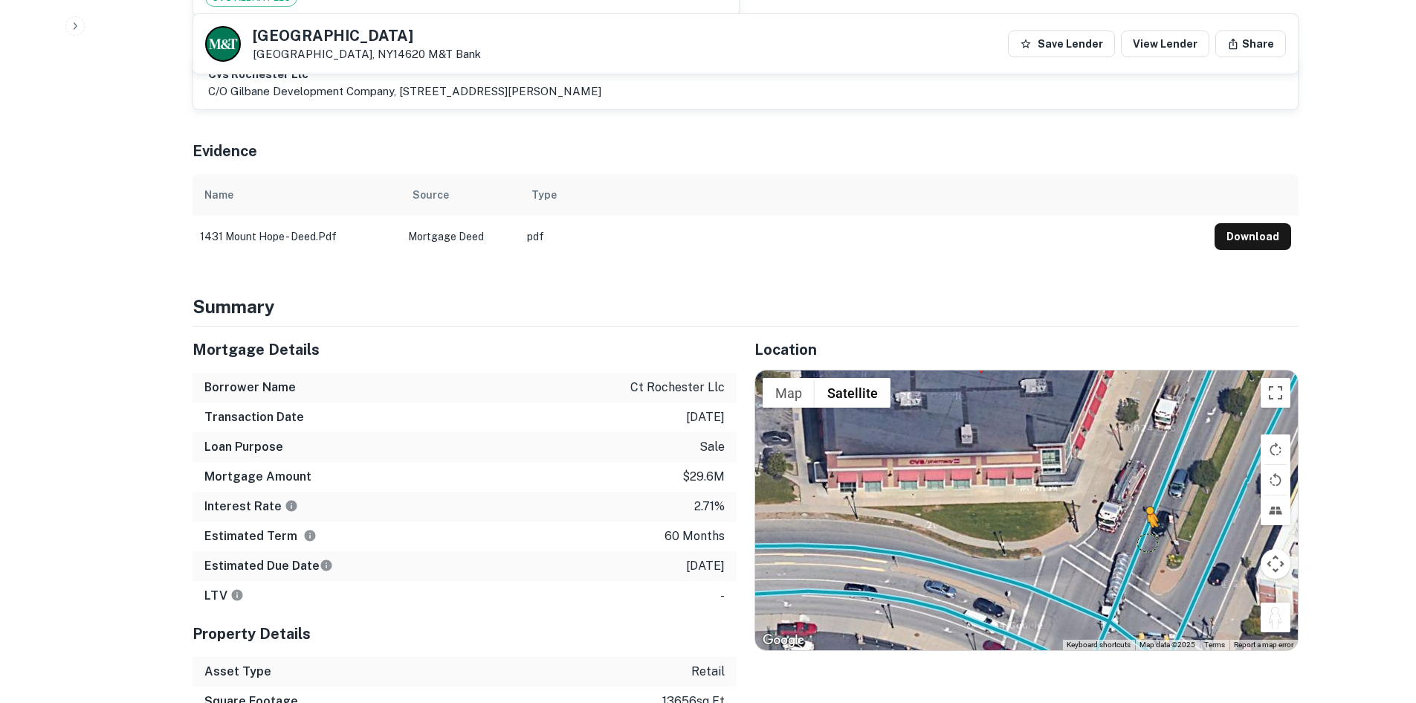
drag, startPoint x: 1278, startPoint y: 605, endPoint x: 1145, endPoint y: 523, distance: 156.2
click at [1146, 523] on div "To activate drag with keyboard, press Alt + Enter. Once in keyboard drag state,…" at bounding box center [1026, 510] width 543 height 280
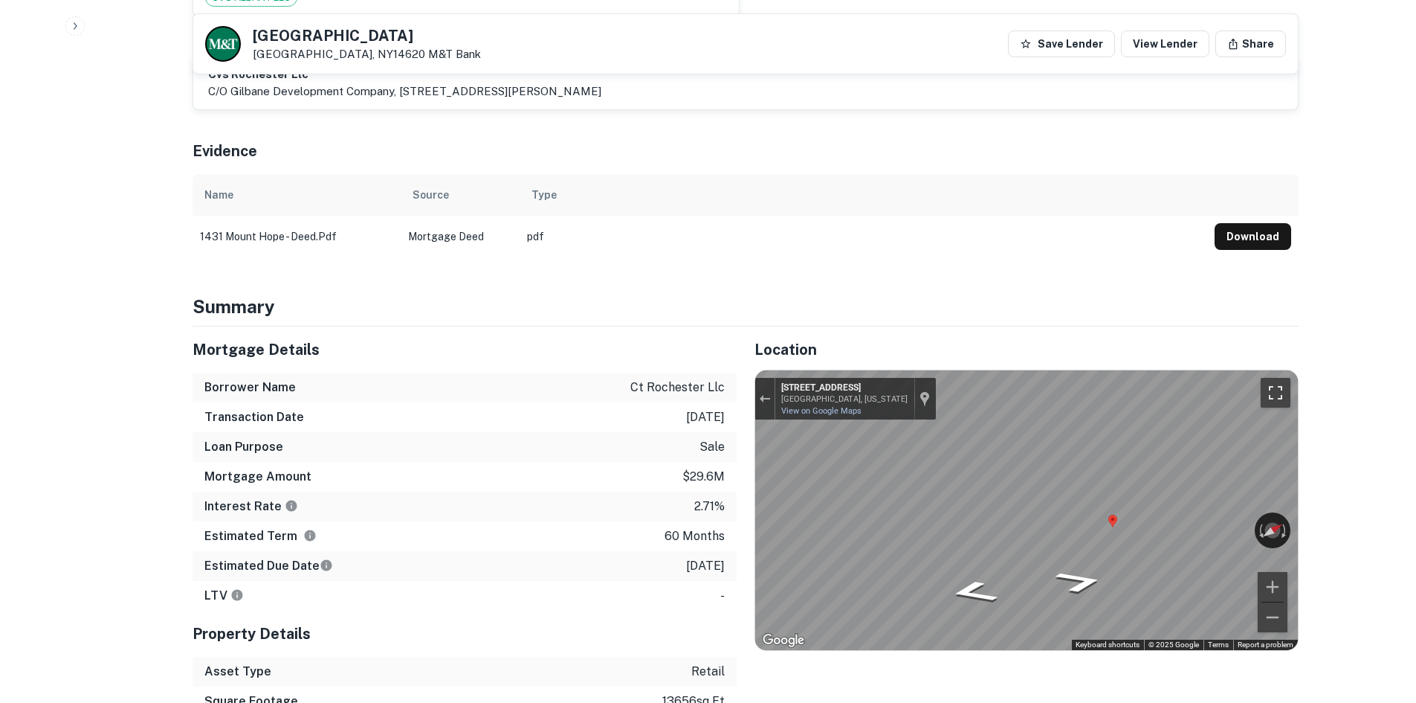
click at [1286, 378] on button "Toggle fullscreen view" at bounding box center [1276, 393] width 30 height 30
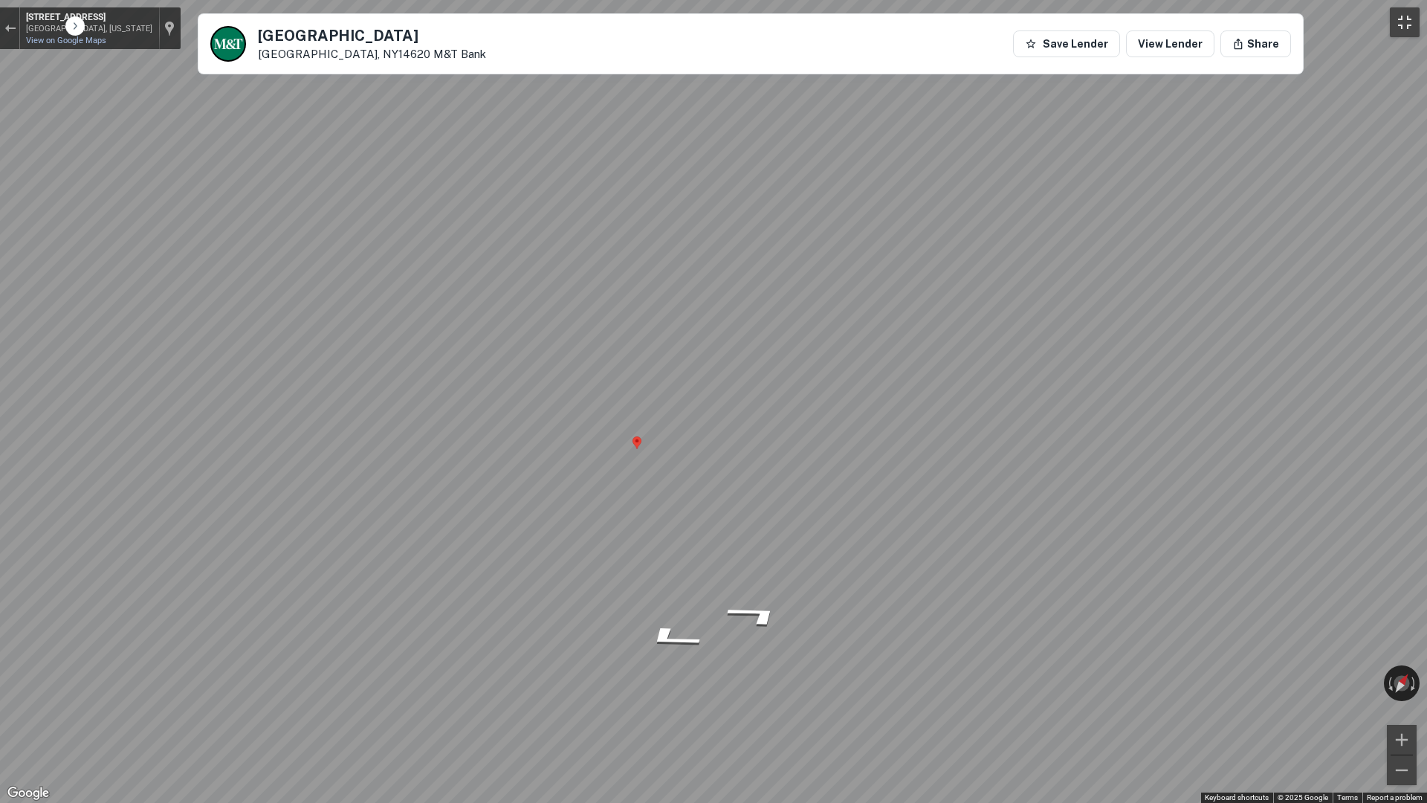
click at [1394, 30] on button "Toggle fullscreen view" at bounding box center [1405, 22] width 30 height 30
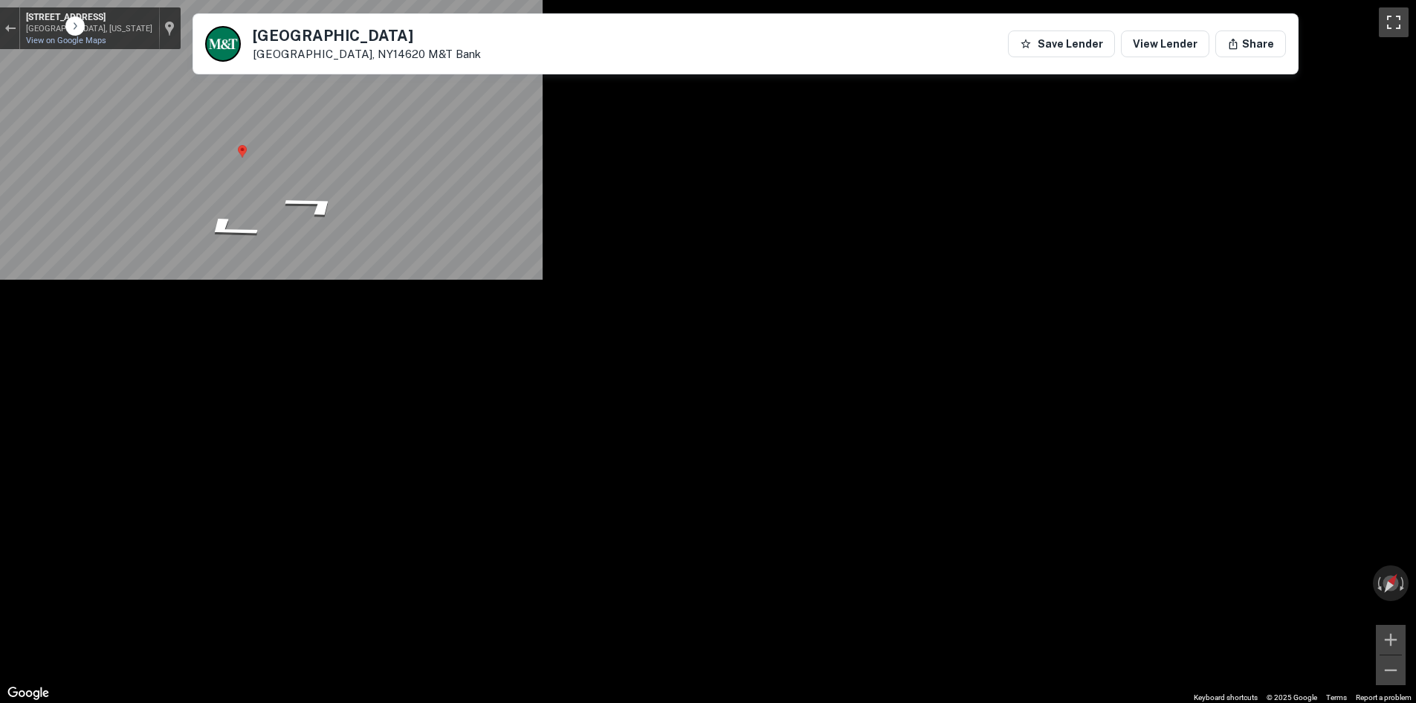
scroll to position [669, 0]
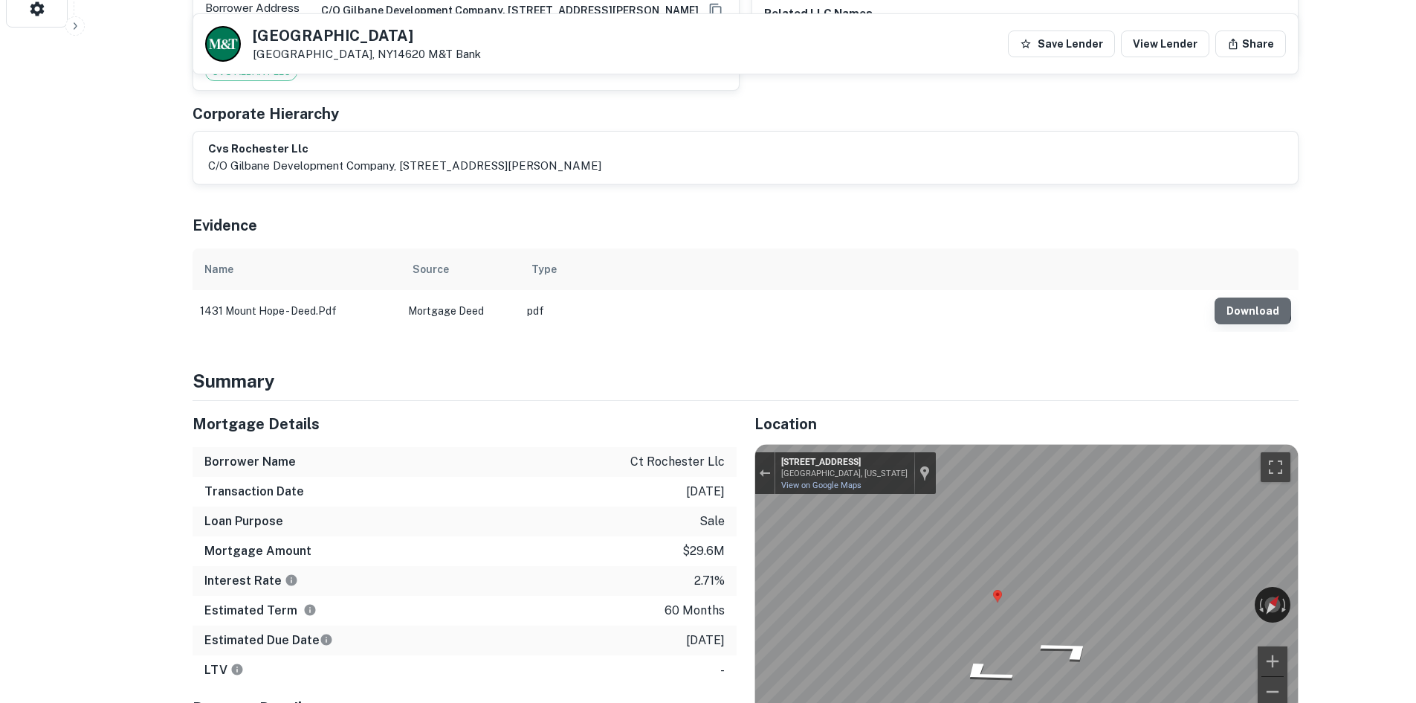
click at [1247, 297] on button "Download" at bounding box center [1253, 310] width 77 height 27
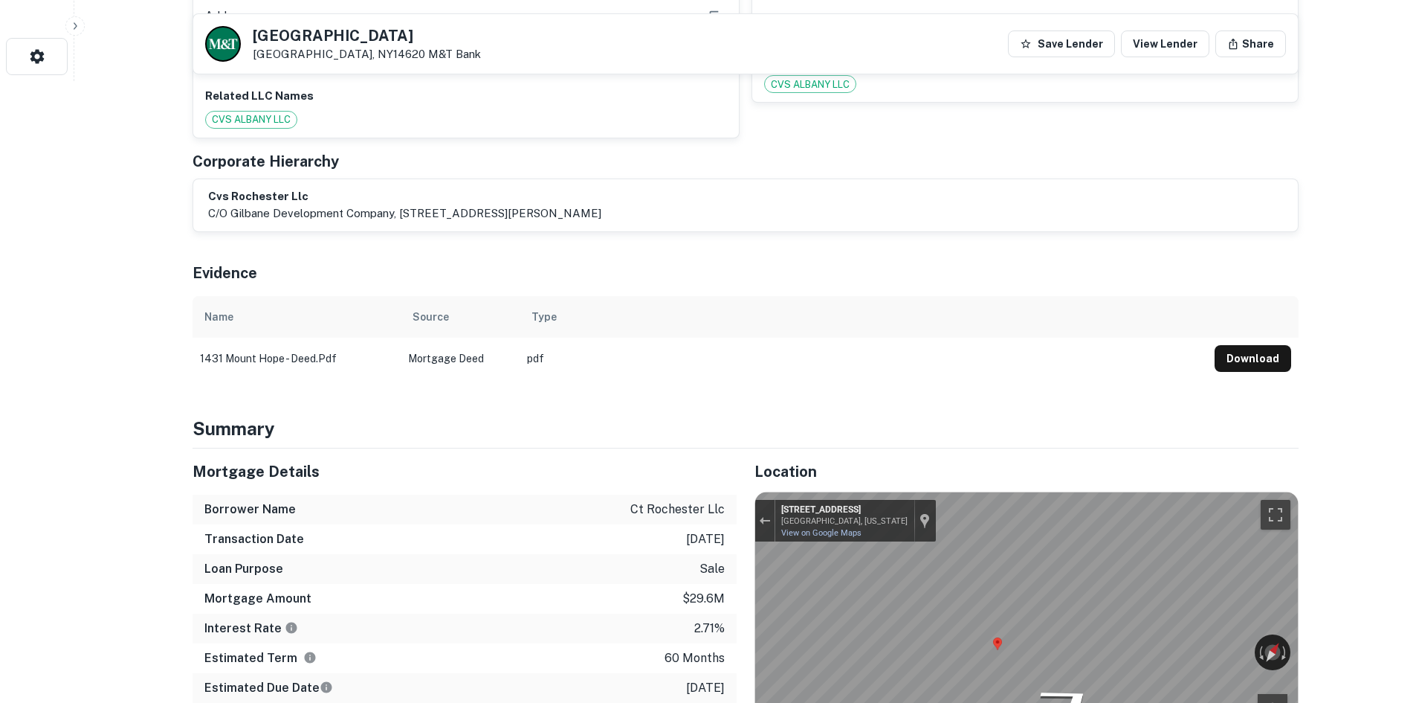
scroll to position [840, 0]
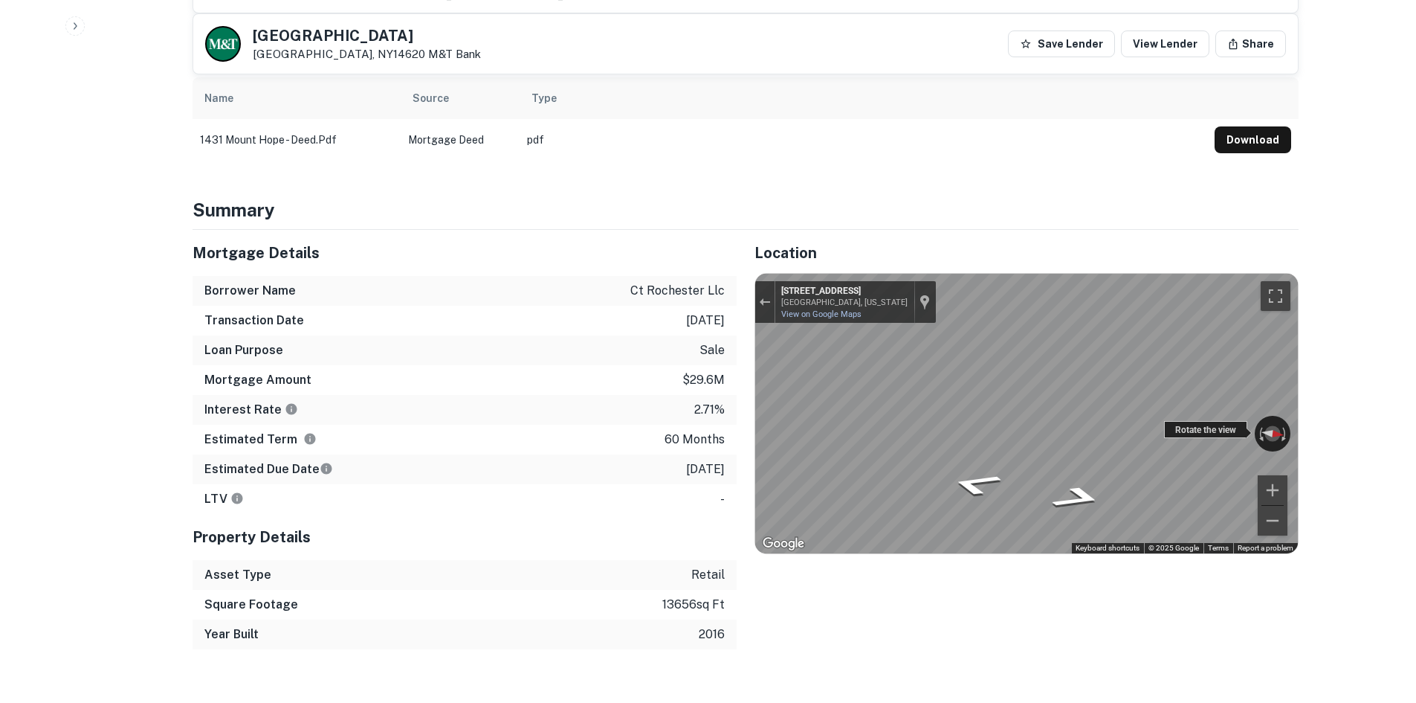
click at [1225, 415] on div "← Move left → Move right ↑ Move up ↓ Move down + Zoom in - Zoom out 1453 Mt Hop…" at bounding box center [1026, 414] width 543 height 280
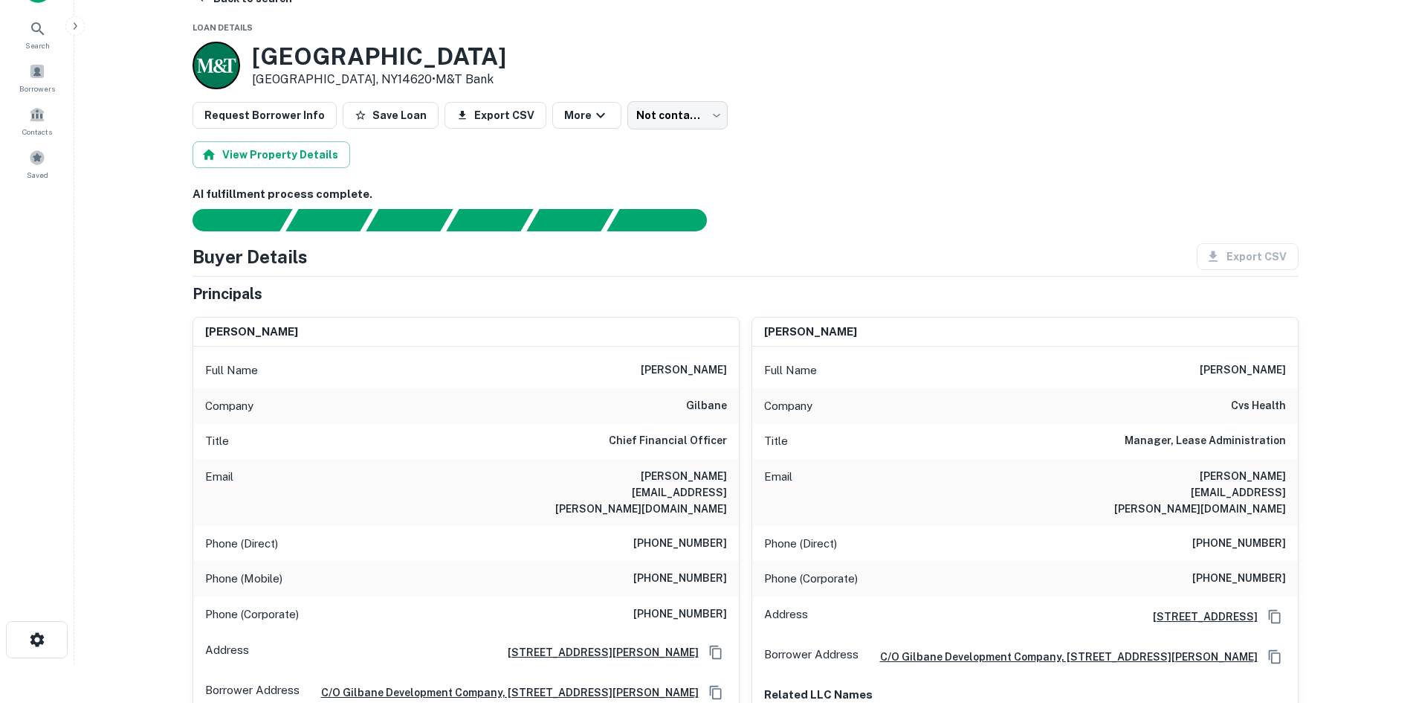
scroll to position [74, 0]
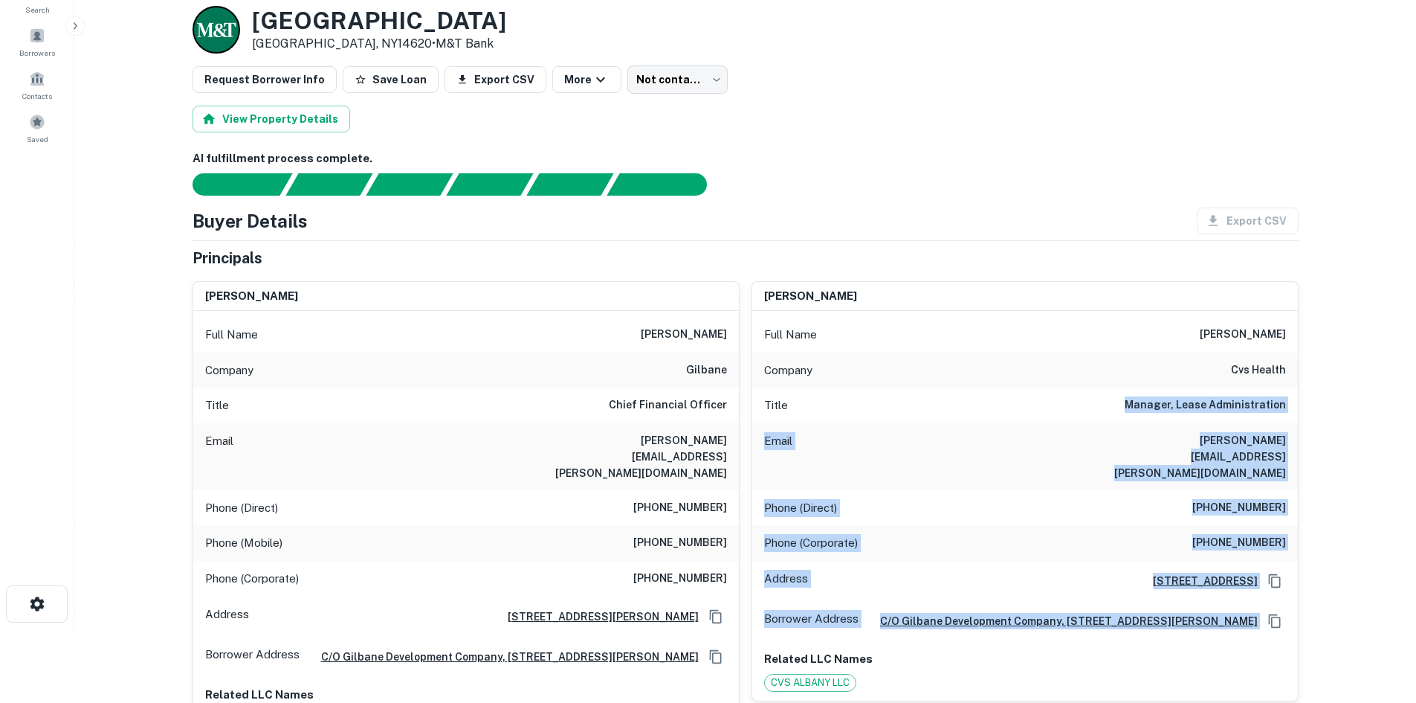
drag, startPoint x: 1128, startPoint y: 401, endPoint x: 1272, endPoint y: 593, distance: 239.5
click at [1276, 591] on div "Full Name peter j. perry Company cvs health Title Manager, Lease Administration…" at bounding box center [1025, 505] width 546 height 389
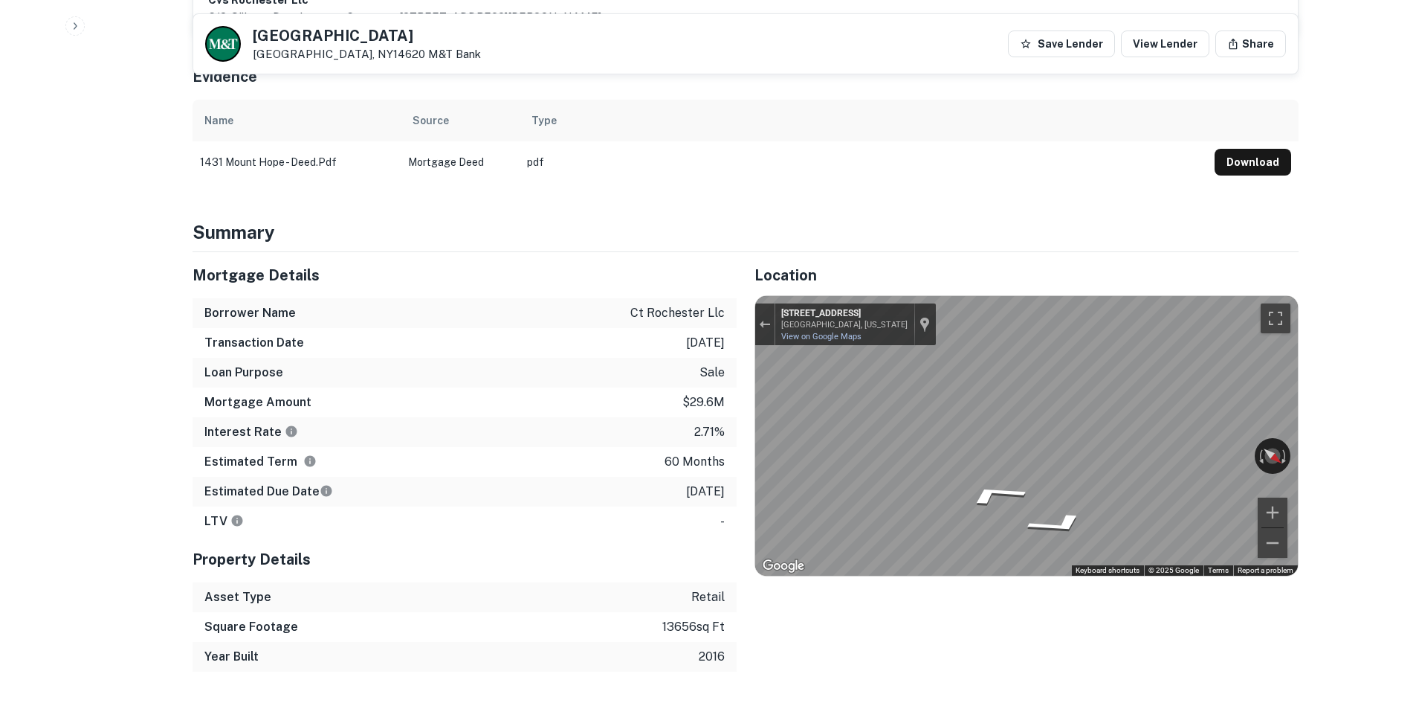
scroll to position [966, 0]
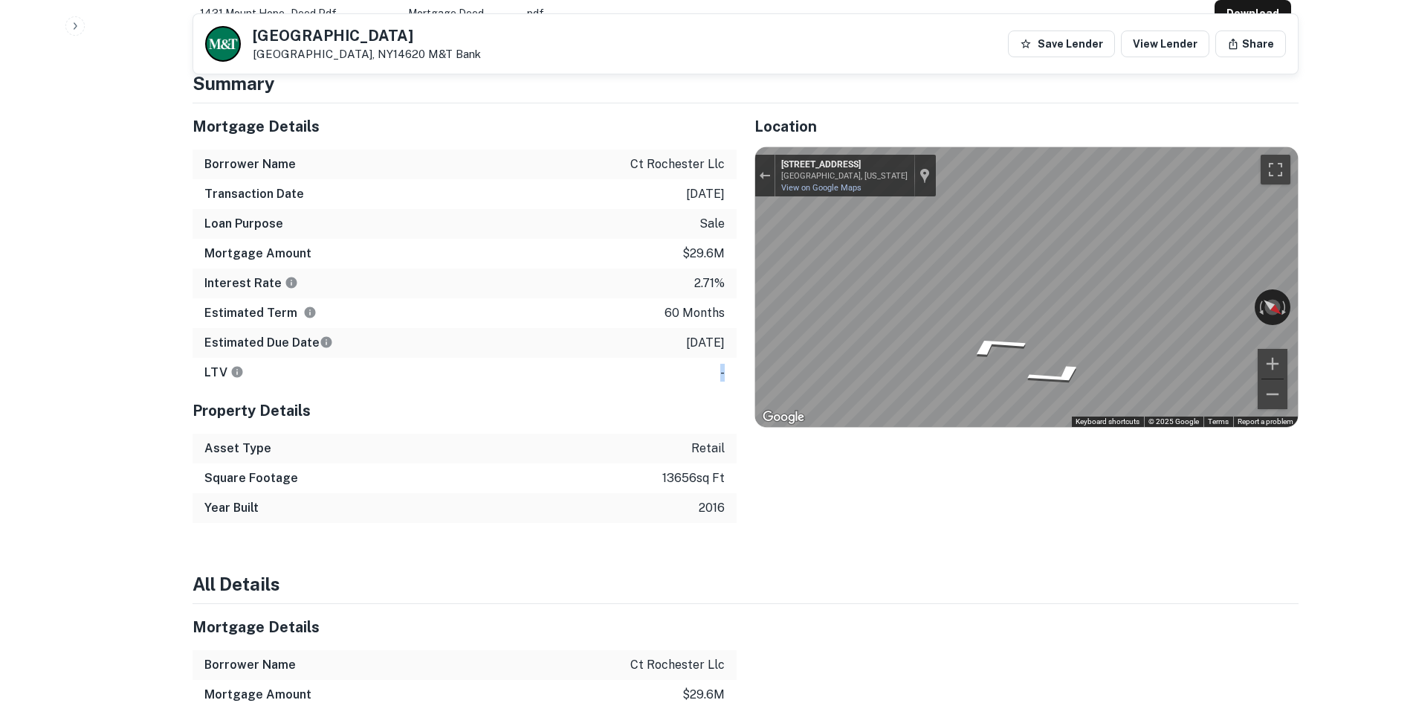
drag, startPoint x: 711, startPoint y: 353, endPoint x: 728, endPoint y: 353, distance: 17.1
click at [728, 358] on div "LTV -" at bounding box center [465, 373] width 544 height 30
drag, startPoint x: 727, startPoint y: 323, endPoint x: 657, endPoint y: 328, distance: 70.0
click at [657, 328] on div "Estimated Due Date 1/21/2026" at bounding box center [465, 343] width 544 height 30
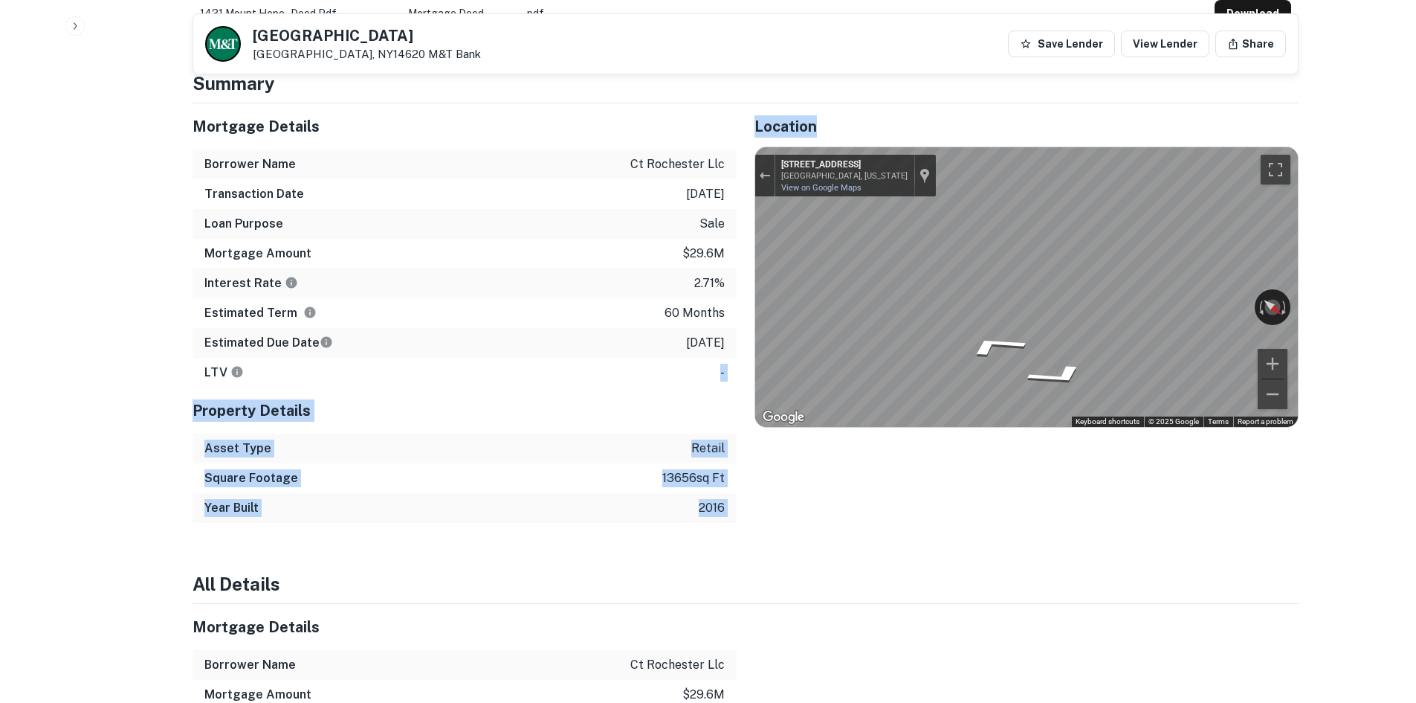
click at [714, 357] on div "Mortgage Details Borrower Name ct rochester llc Transaction Date 1/21/2021 Loan…" at bounding box center [737, 312] width 1124 height 419
click at [720, 387] on div "Property Details" at bounding box center [465, 410] width 544 height 46
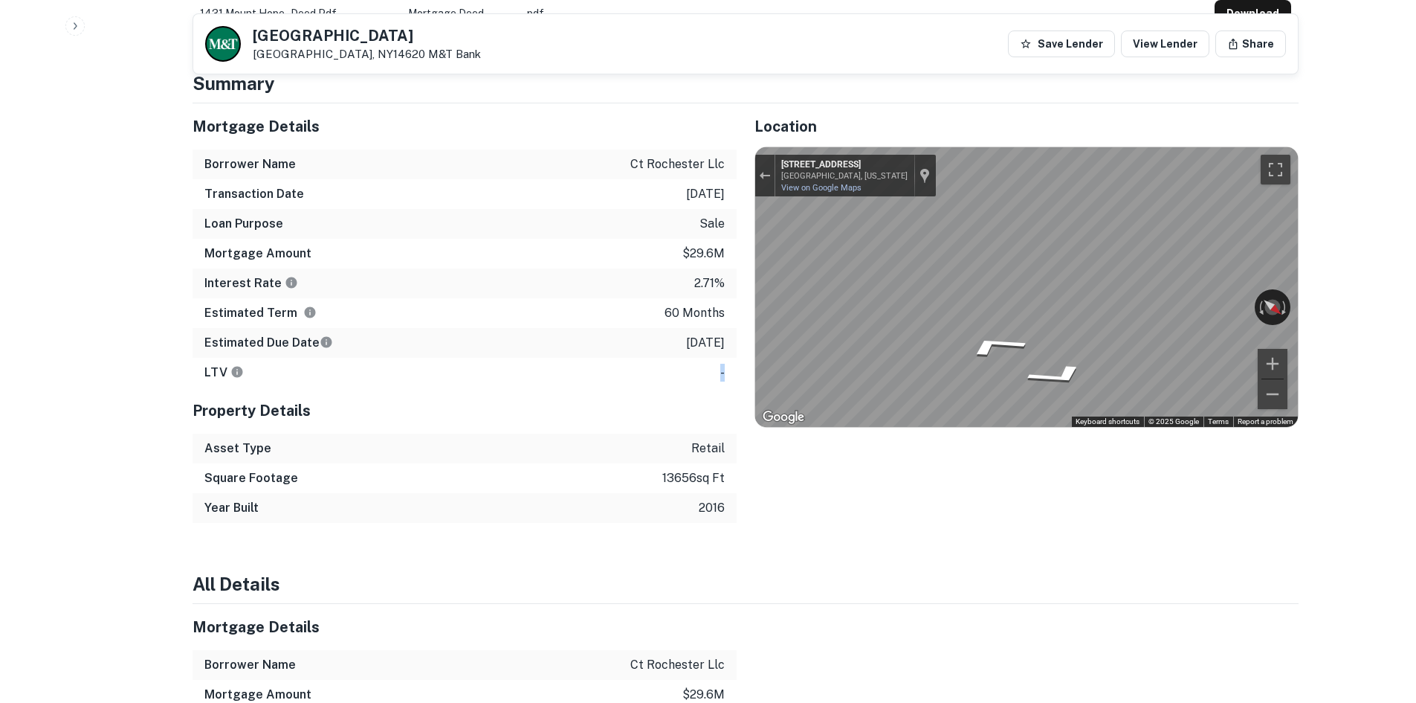
drag, startPoint x: 719, startPoint y: 353, endPoint x: 726, endPoint y: 360, distance: 9.5
click at [726, 360] on div "LTV -" at bounding box center [465, 373] width 544 height 30
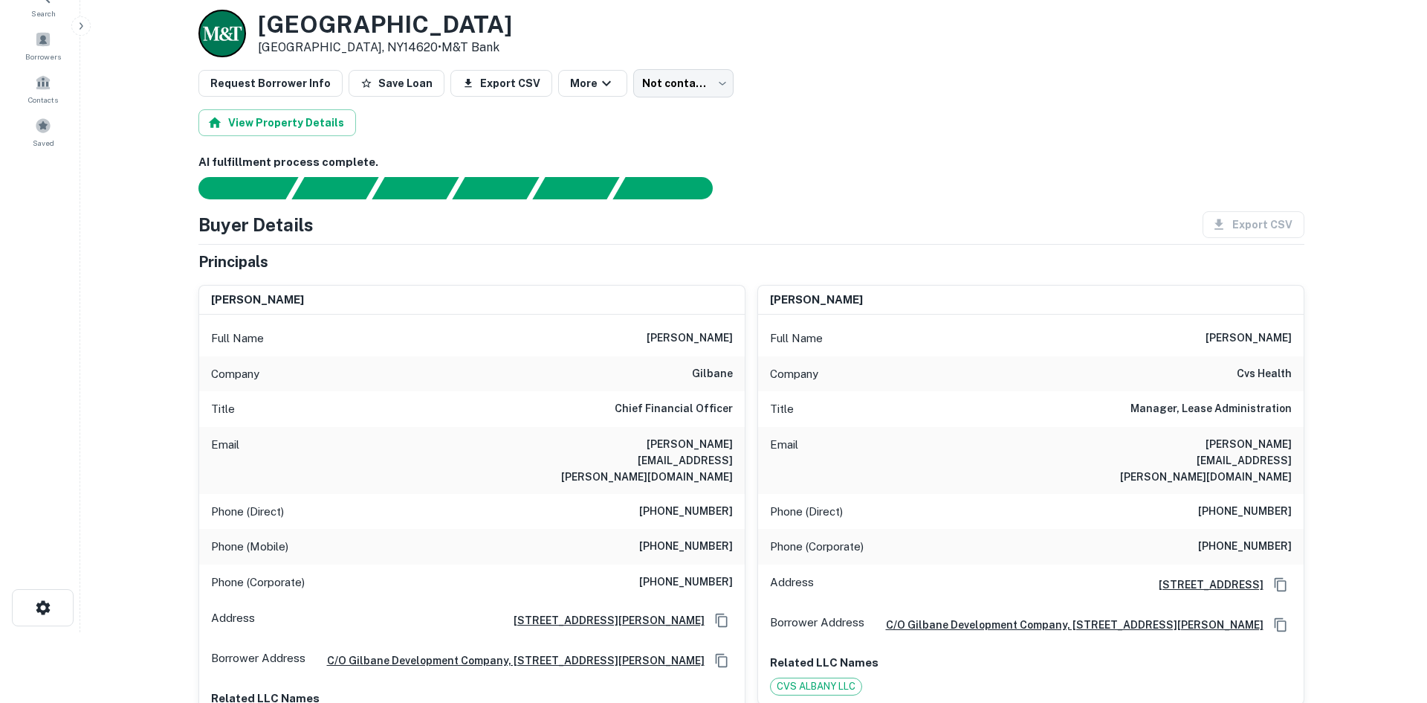
scroll to position [0, 0]
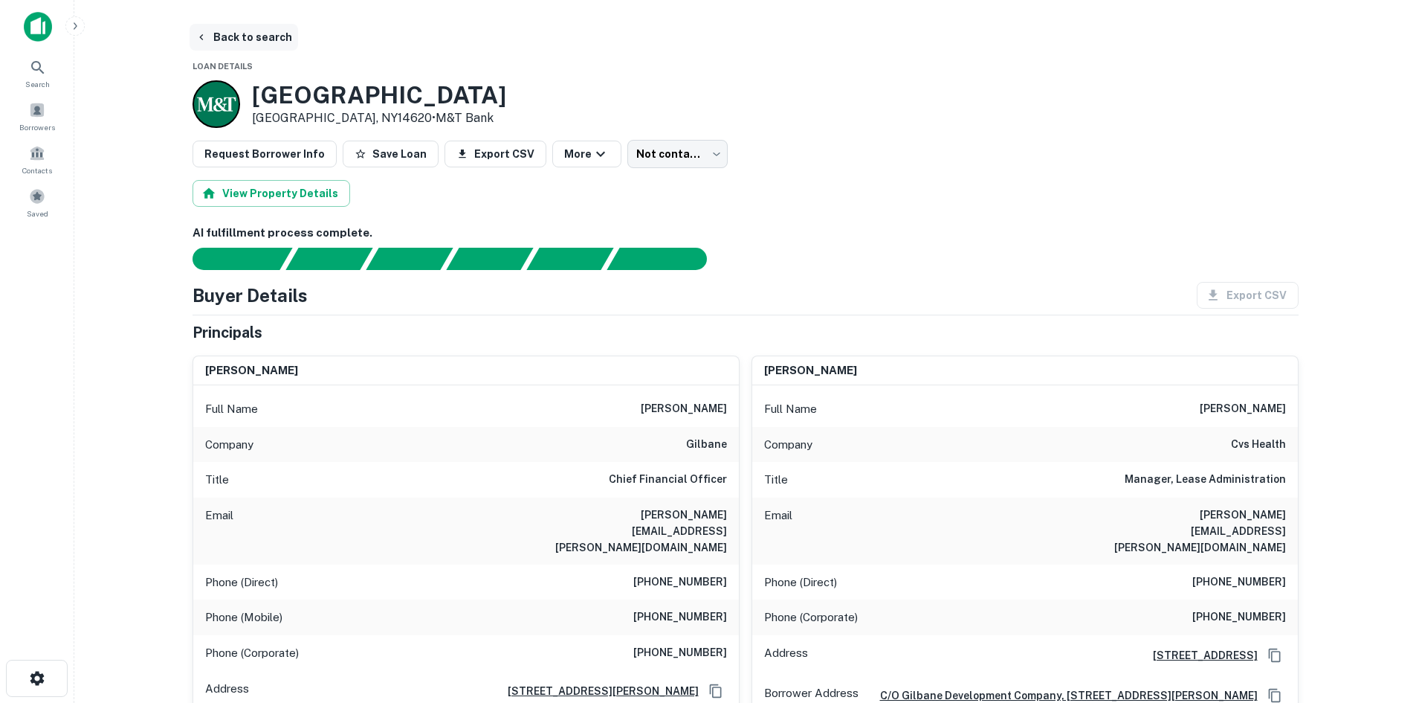
click at [210, 34] on button "Back to search" at bounding box center [244, 37] width 109 height 27
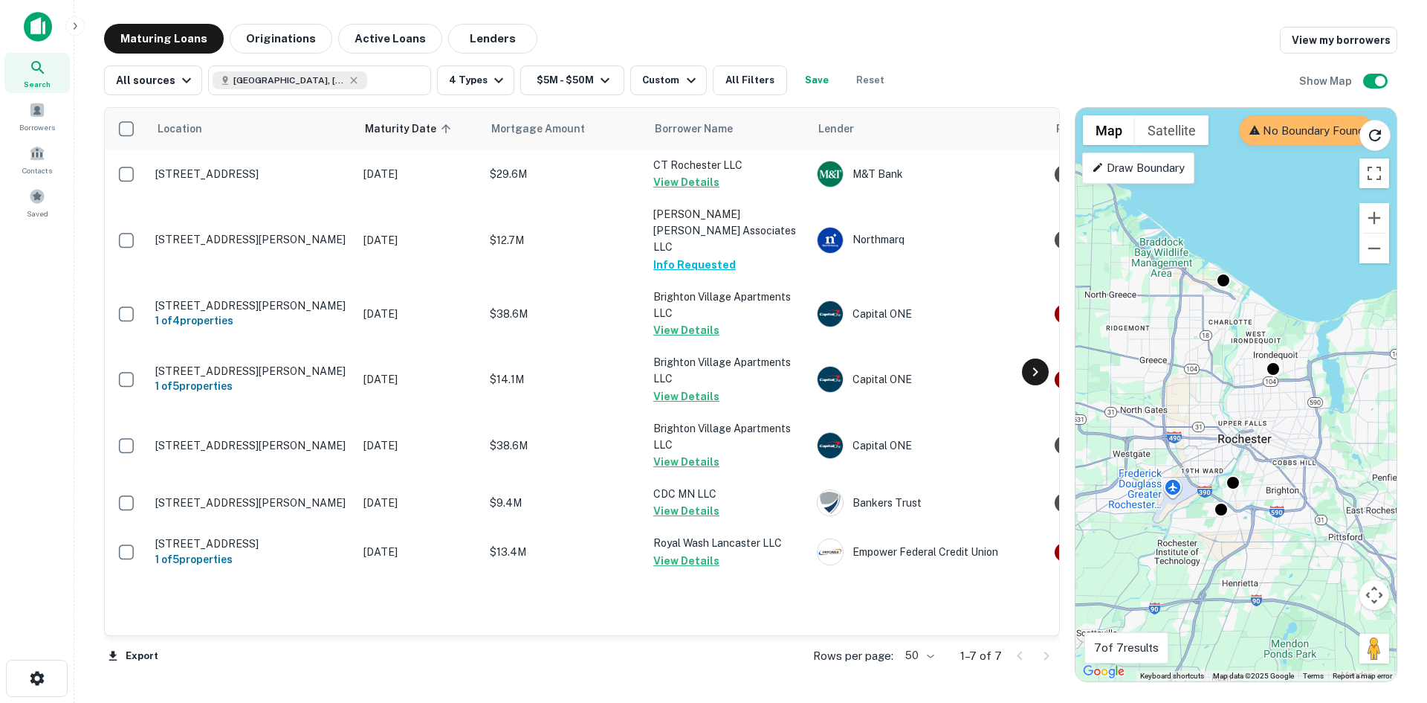
click at [1027, 368] on icon at bounding box center [1036, 372] width 18 height 18
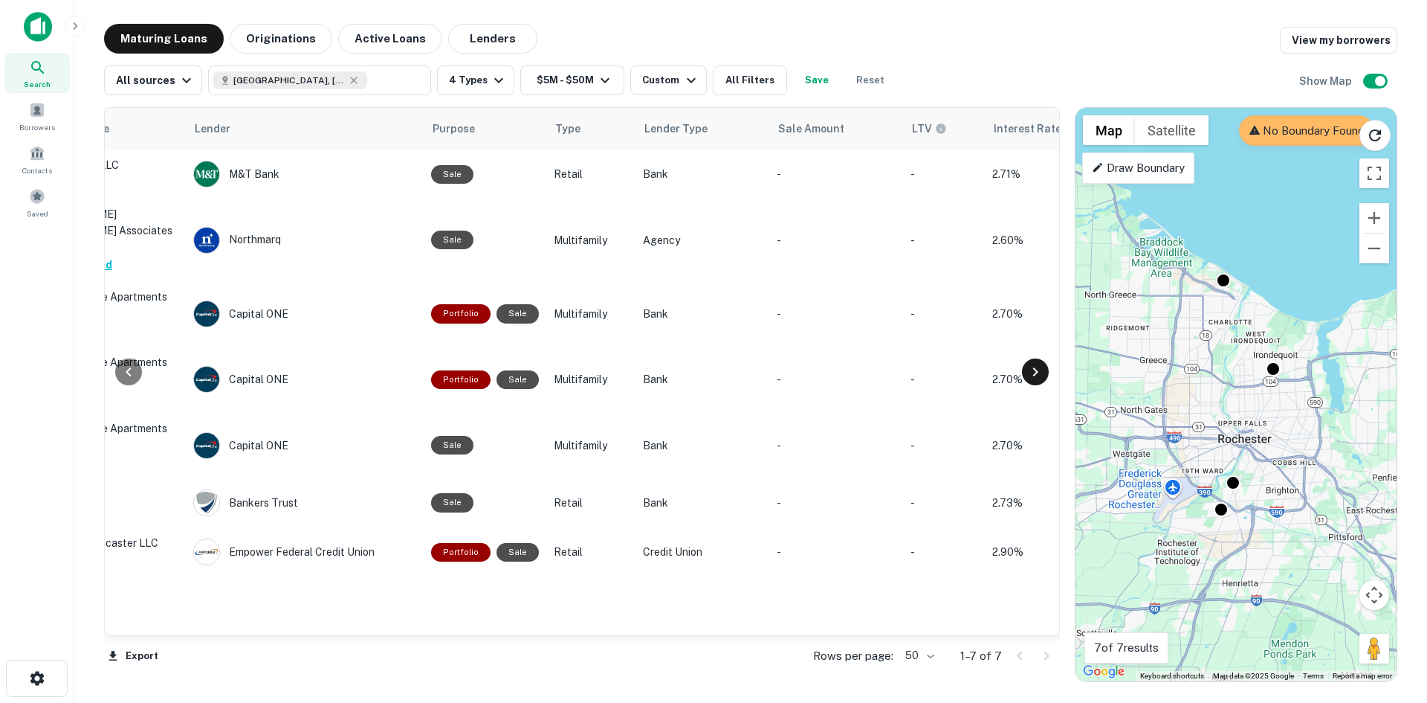
scroll to position [0, 624]
click at [113, 369] on div at bounding box center [129, 371] width 48 height 527
click at [120, 369] on icon at bounding box center [129, 372] width 18 height 18
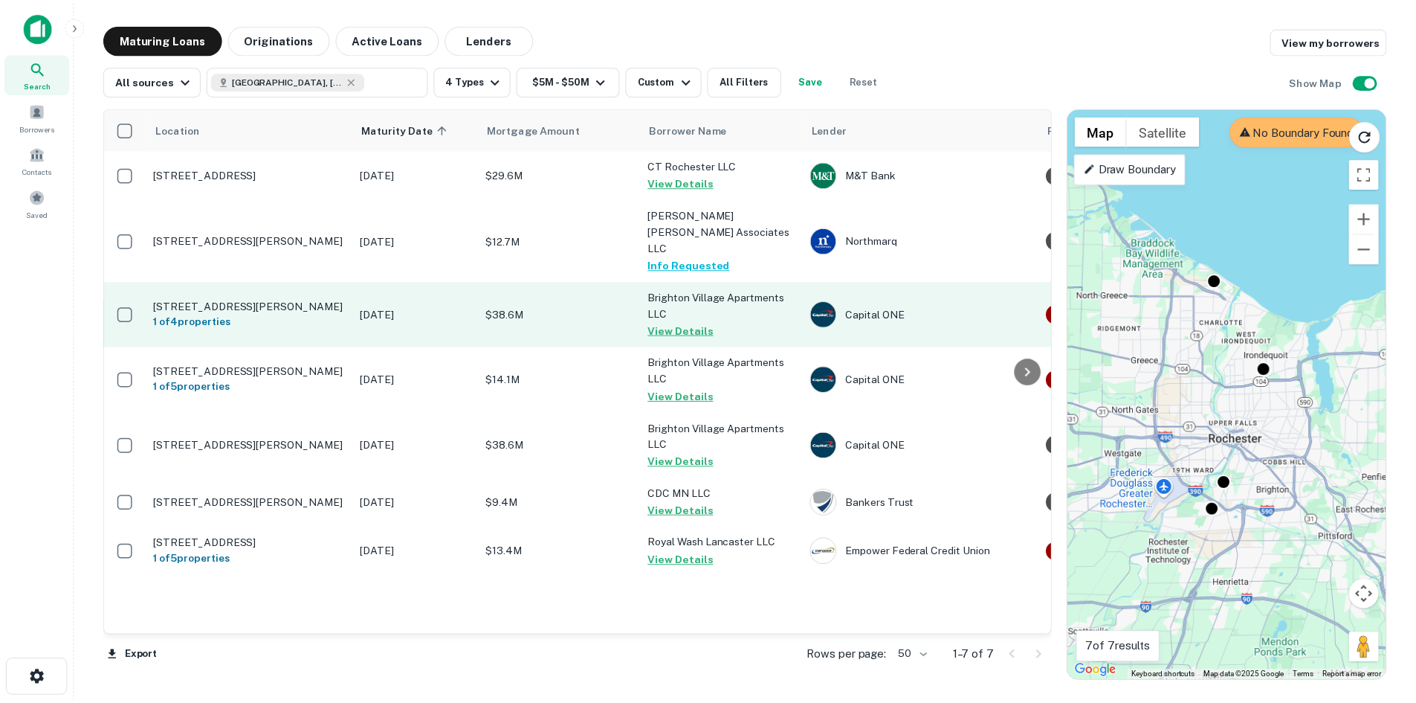
scroll to position [0, 0]
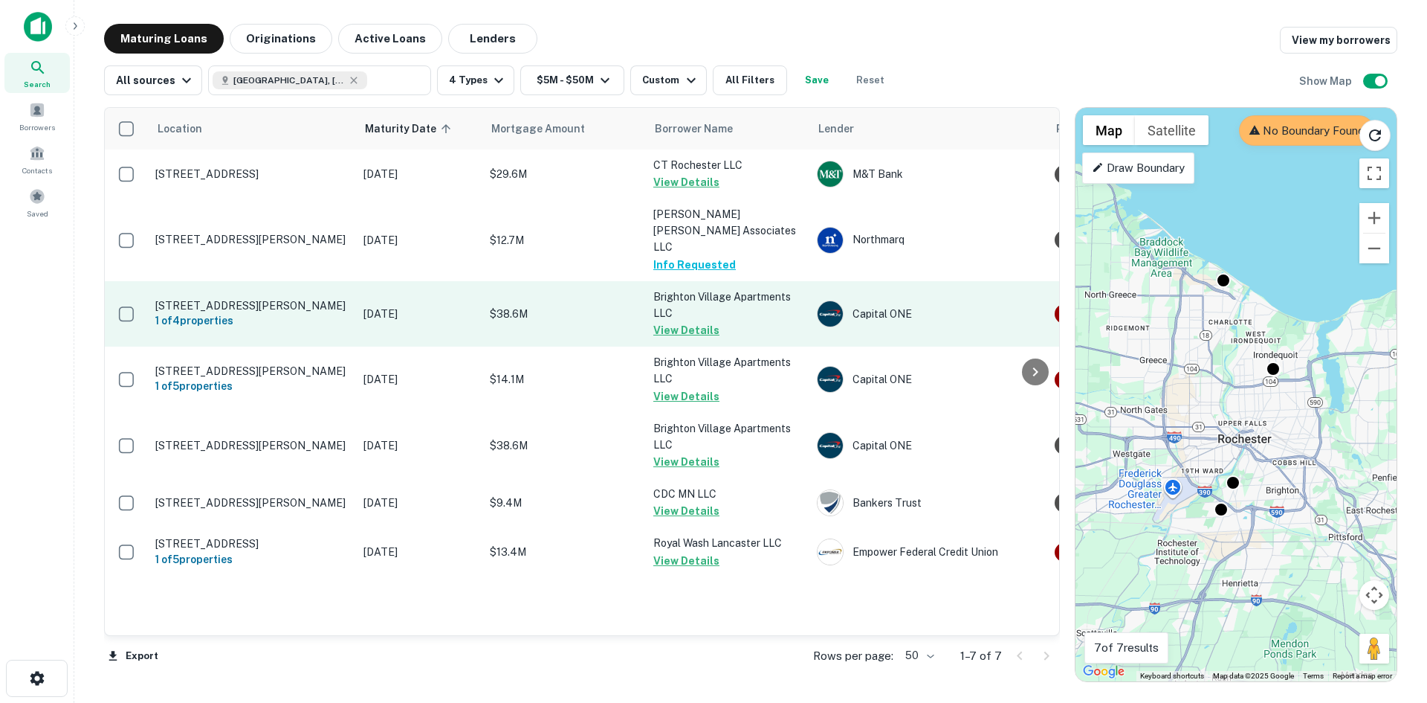
click at [509, 306] on p "$38.6M" at bounding box center [564, 314] width 149 height 16
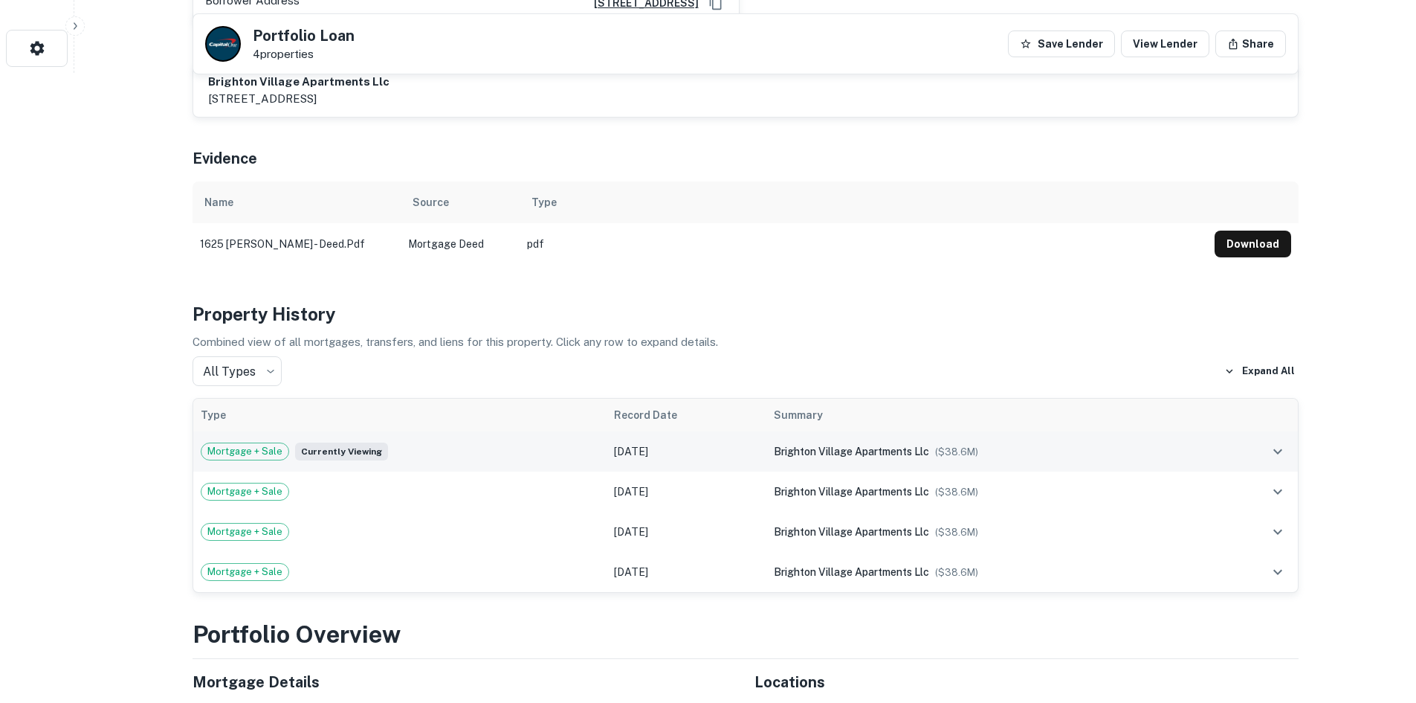
scroll to position [669, 0]
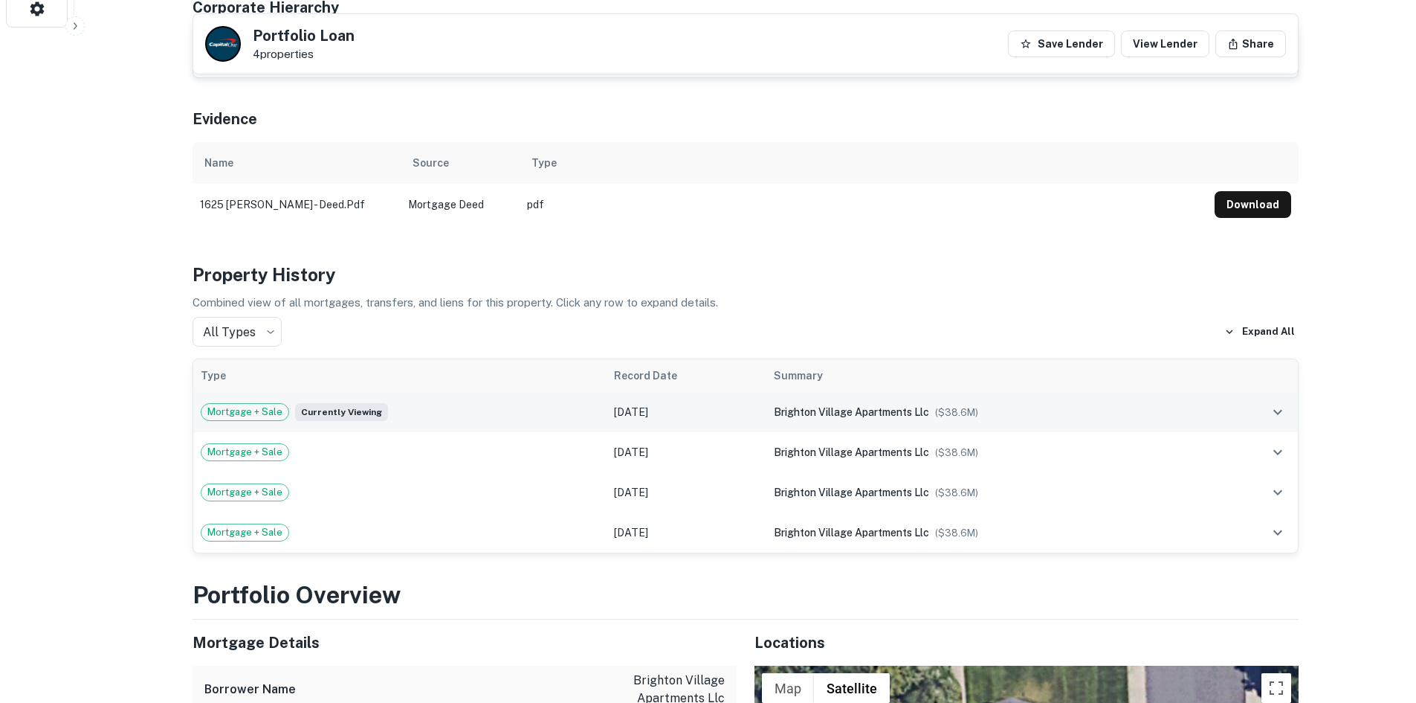
click at [1280, 416] on icon "expand row" at bounding box center [1278, 412] width 18 height 18
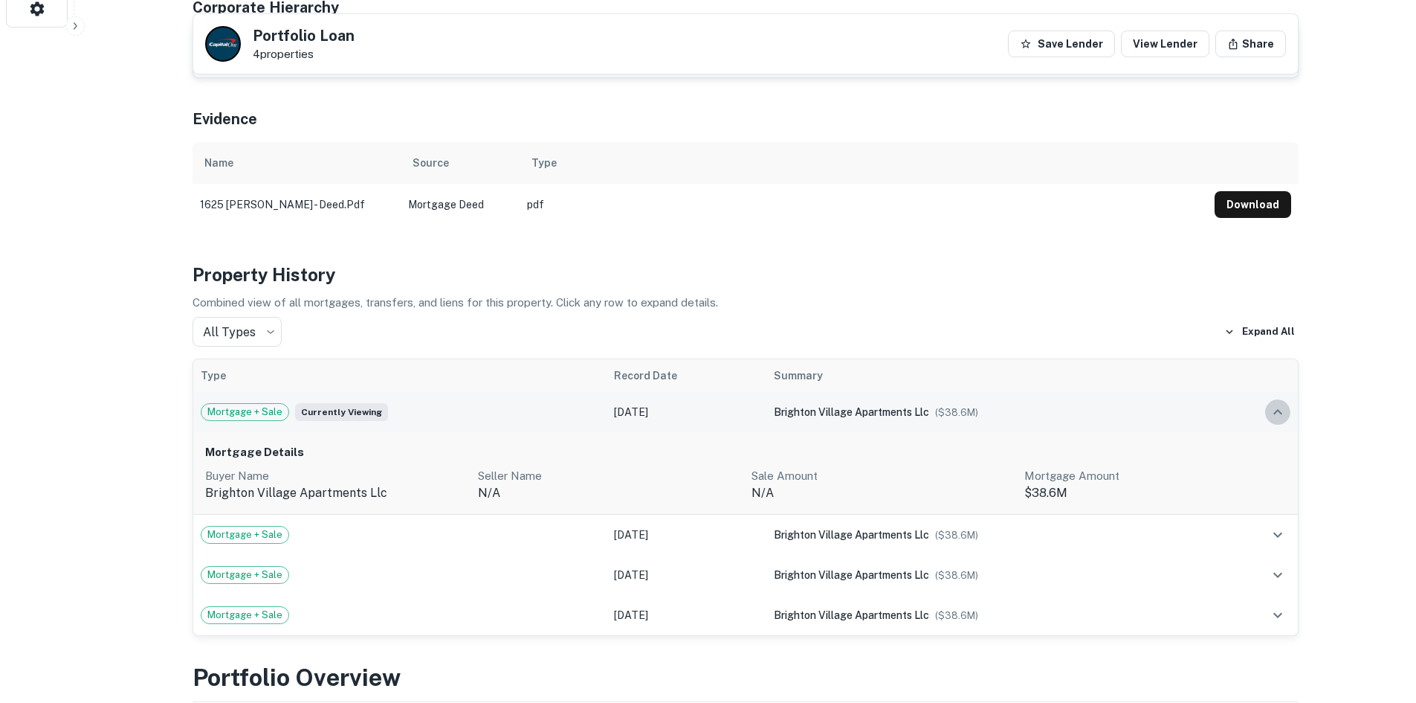
click at [1279, 416] on icon "expand row" at bounding box center [1278, 412] width 18 height 18
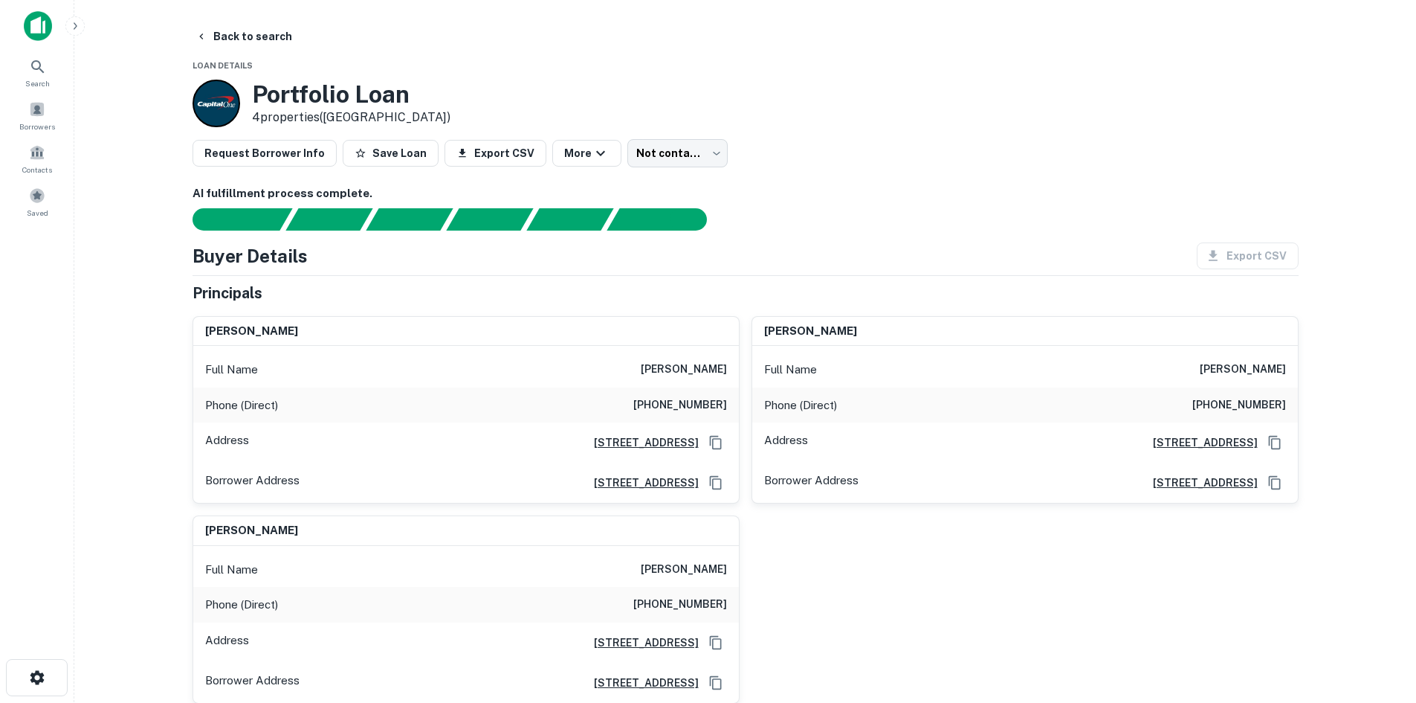
scroll to position [0, 0]
click at [197, 30] on button "Back to search" at bounding box center [244, 37] width 109 height 27
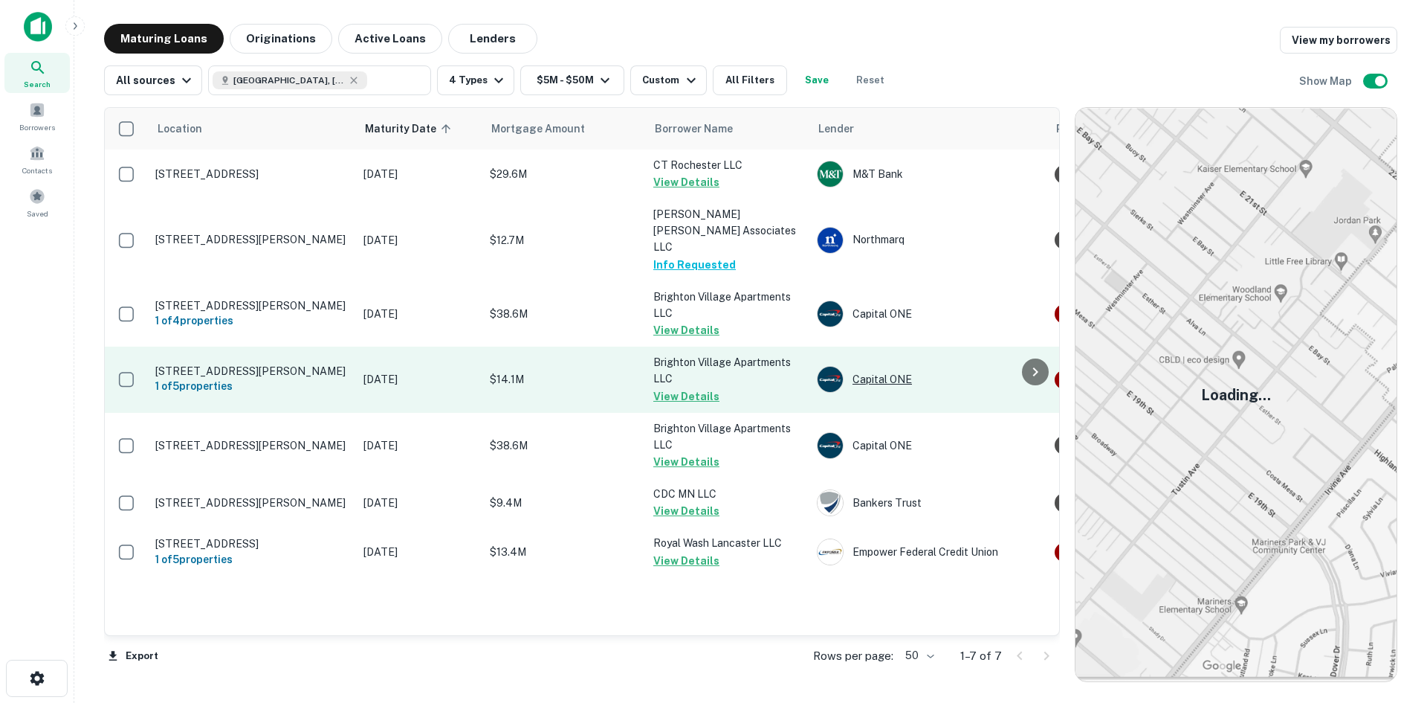
click at [1019, 368] on div "Capital ONE" at bounding box center [928, 379] width 223 height 27
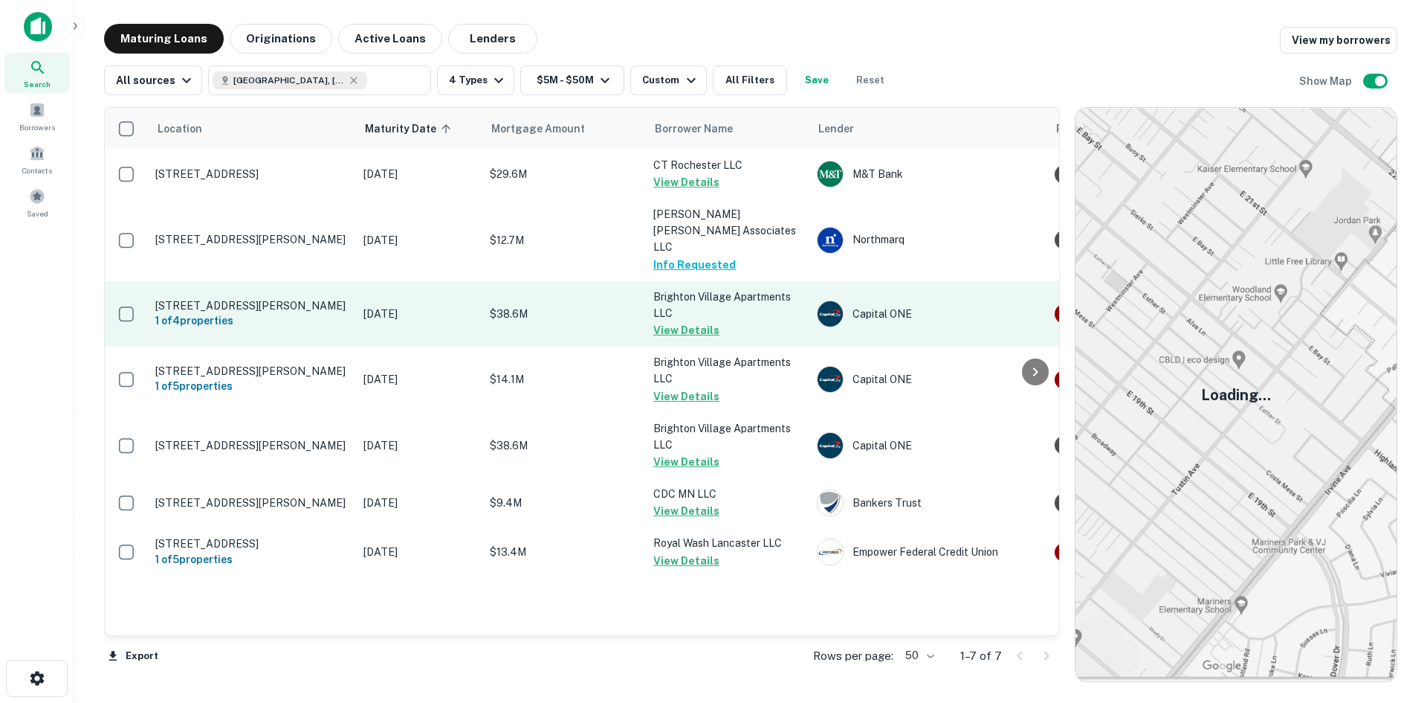
click at [692, 321] on button "View Details" at bounding box center [686, 330] width 66 height 18
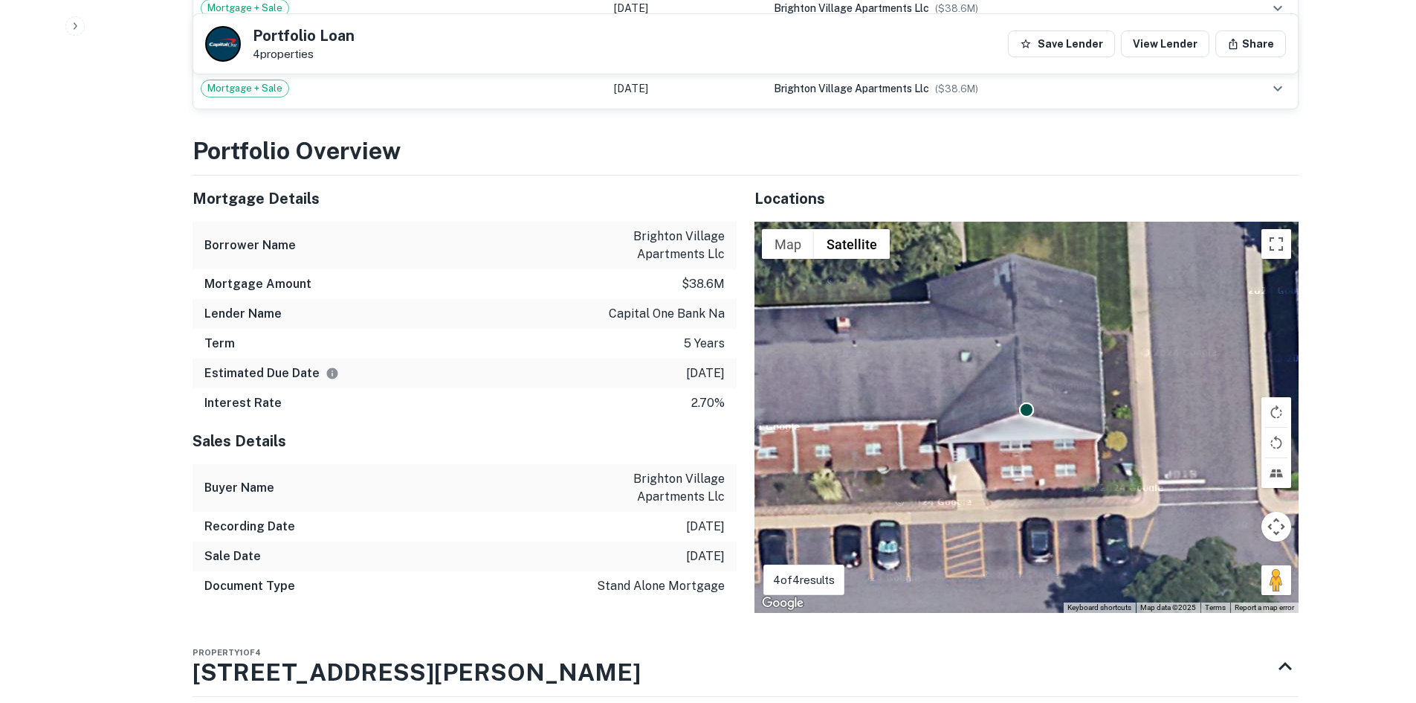
scroll to position [1115, 0]
